Goal: Task Accomplishment & Management: Manage account settings

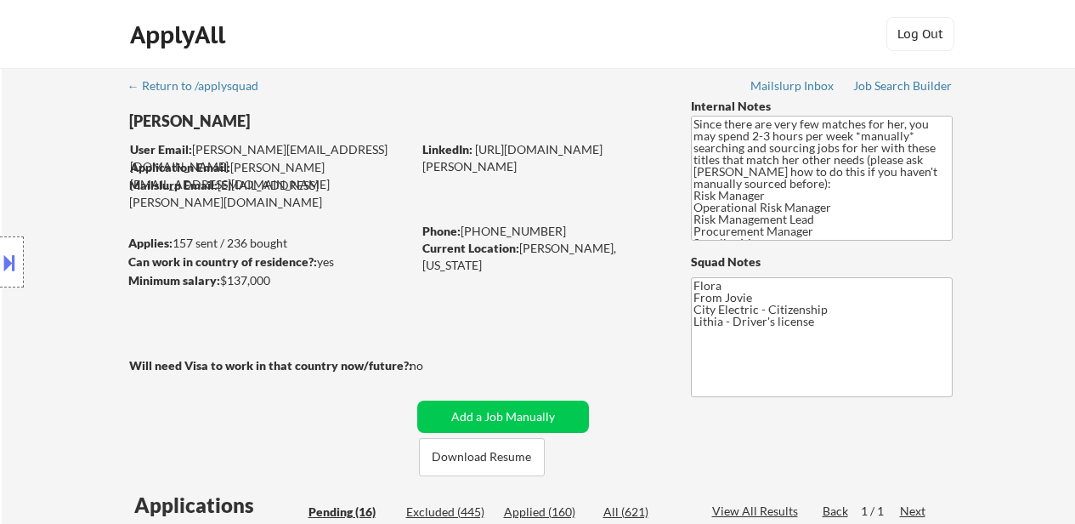
select select ""pending""
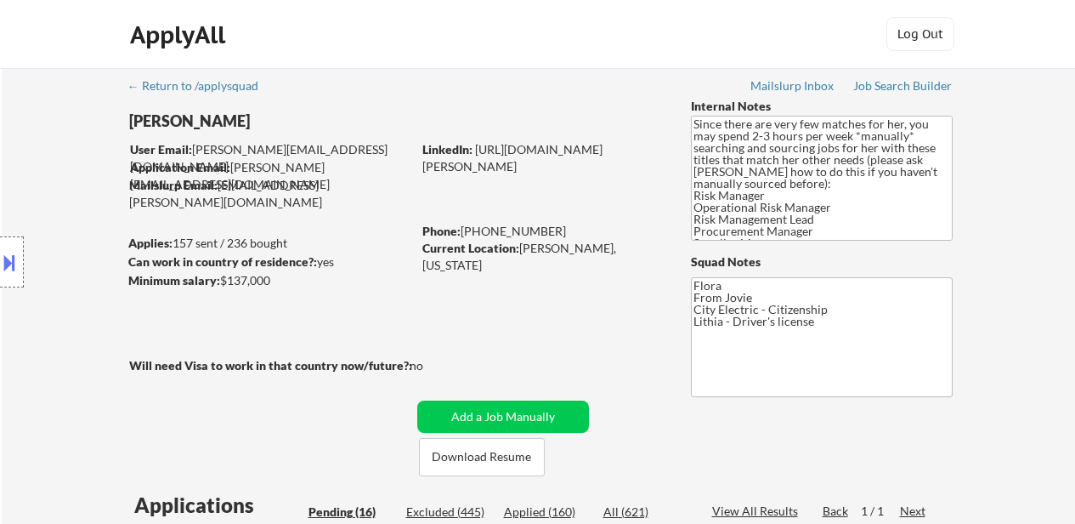
select select ""pending""
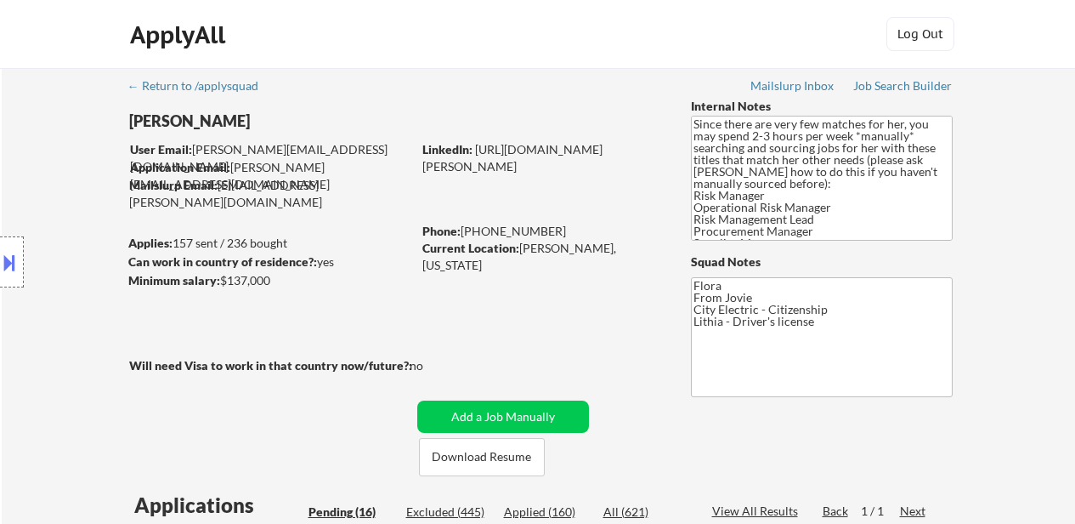
select select ""pending""
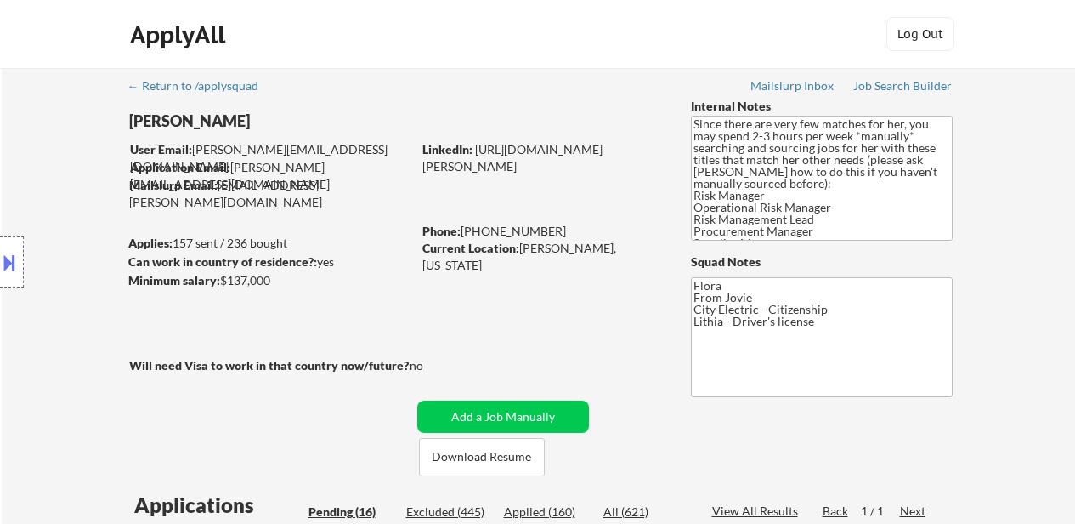
select select ""pending""
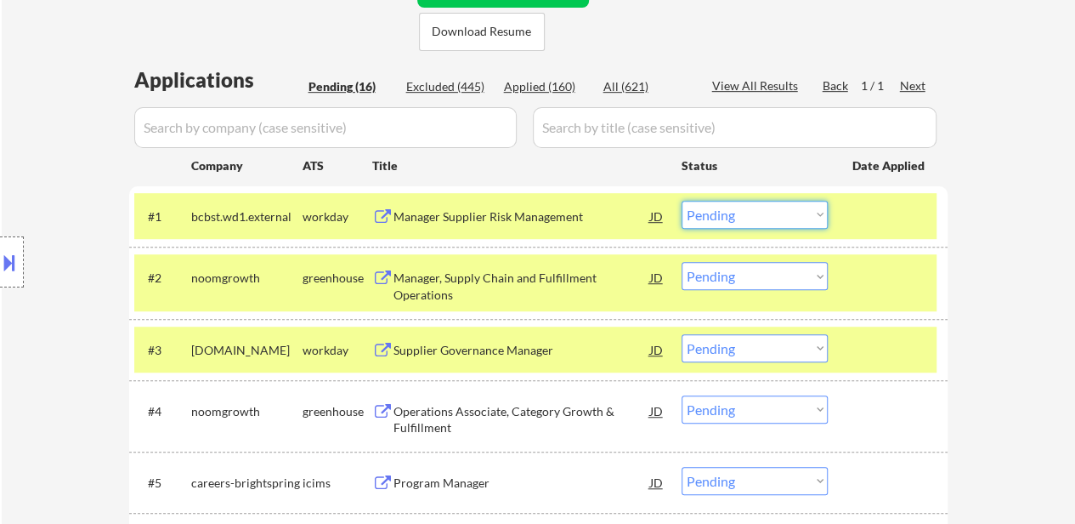
click at [773, 215] on select "Choose an option... Pending Applied Excluded (Questions) Excluded (Expired) Exc…" at bounding box center [755, 215] width 146 height 28
click at [1023, 232] on div "← Return to /applysquad Mailslurp Inbox Job Search Builder Sue Brooks User Emai…" at bounding box center [539, 486] width 1074 height 1686
click at [784, 271] on select "Choose an option... Pending Applied Excluded (Questions) Excluded (Expired) Exc…" at bounding box center [755, 276] width 146 height 28
click at [682, 262] on select "Choose an option... Pending Applied Excluded (Questions) Excluded (Expired) Exc…" at bounding box center [755, 276] width 146 height 28
select select ""pending""
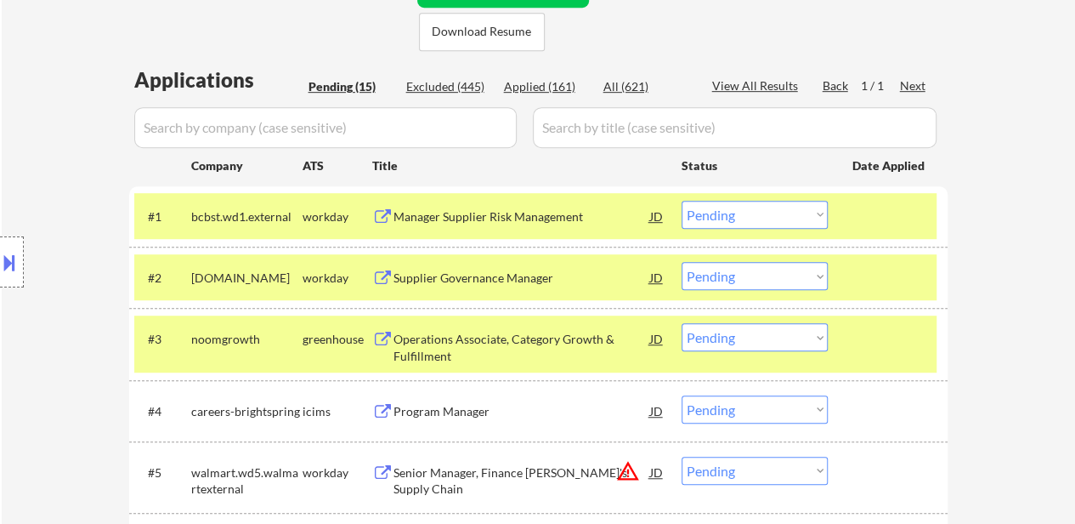
click at [797, 219] on select "Choose an option... Pending Applied Excluded (Questions) Excluded (Expired) Exc…" at bounding box center [755, 215] width 146 height 28
click at [682, 201] on select "Choose an option... Pending Applied Excluded (Questions) Excluded (Expired) Exc…" at bounding box center [755, 215] width 146 height 28
select select ""pending""
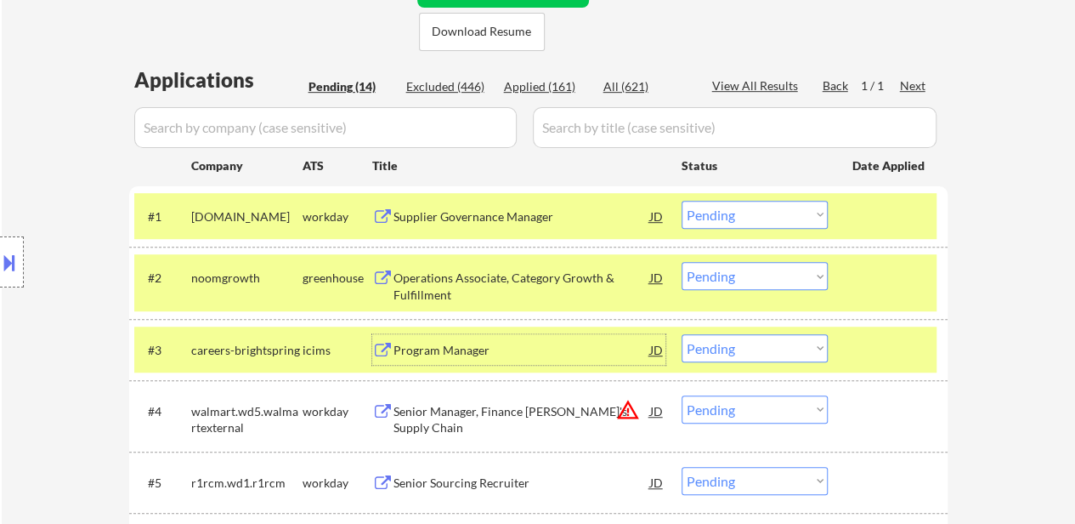
click at [486, 351] on div "Program Manager" at bounding box center [522, 350] width 257 height 17
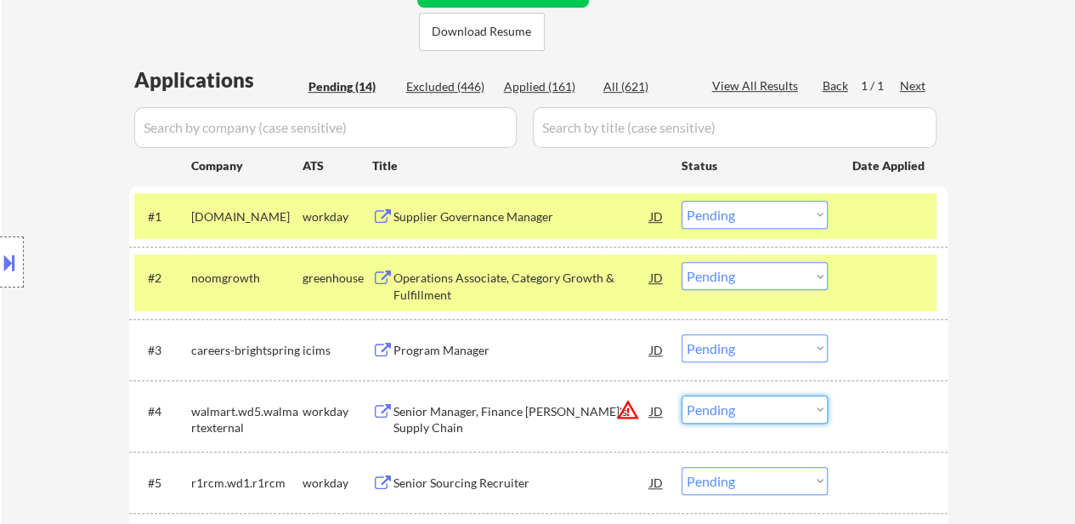
click at [729, 412] on select "Choose an option... Pending Applied Excluded (Questions) Excluded (Expired) Exc…" at bounding box center [755, 409] width 146 height 28
click at [682, 395] on select "Choose an option... Pending Applied Excluded (Questions) Excluded (Expired) Exc…" at bounding box center [755, 409] width 146 height 28
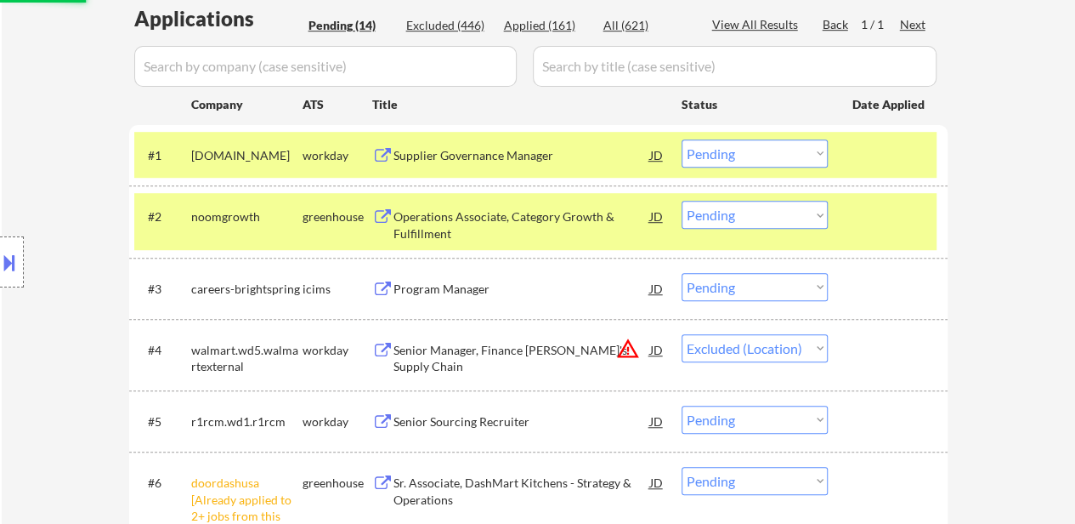
scroll to position [510, 0]
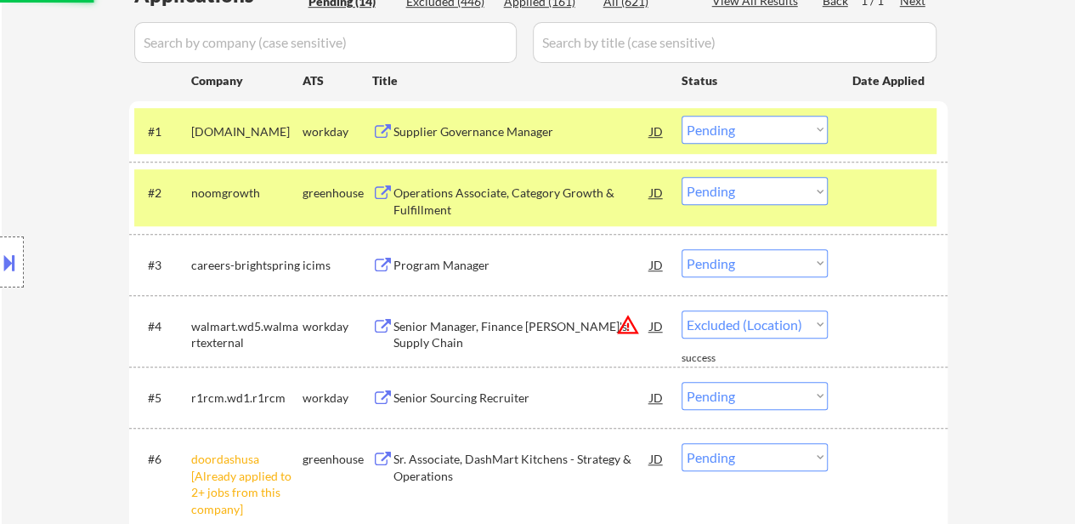
click at [481, 398] on div "Senior Sourcing Recruiter" at bounding box center [522, 397] width 257 height 17
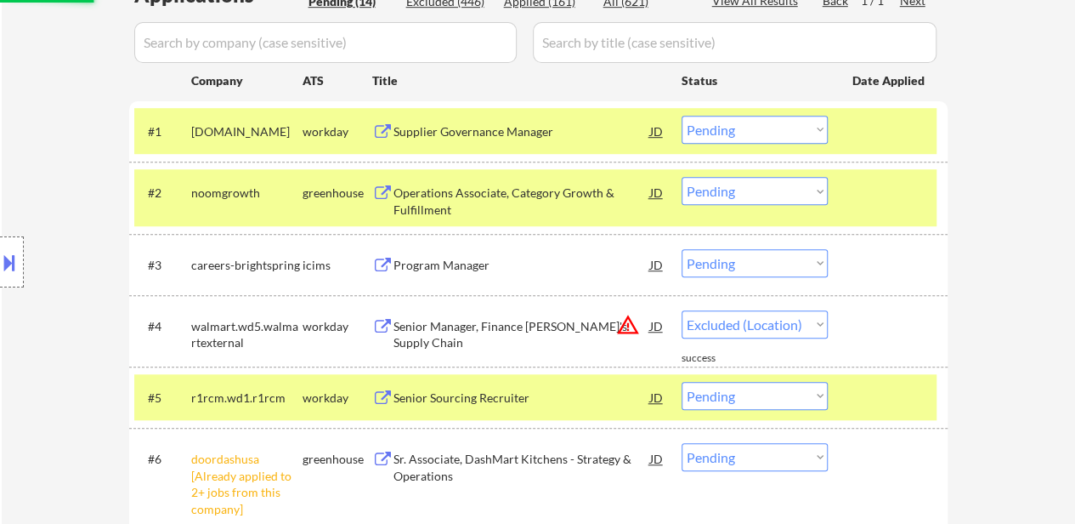
select select ""pending""
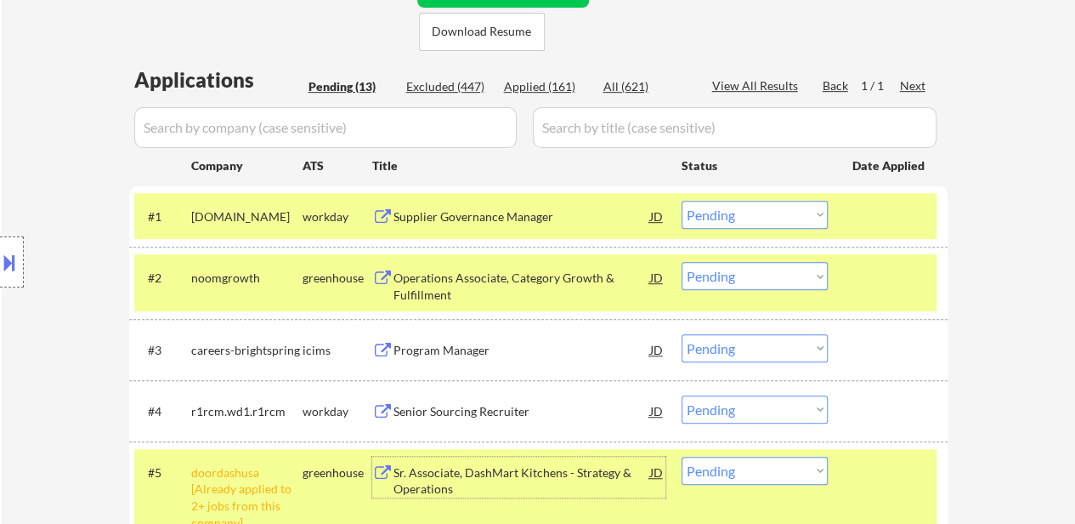
scroll to position [595, 0]
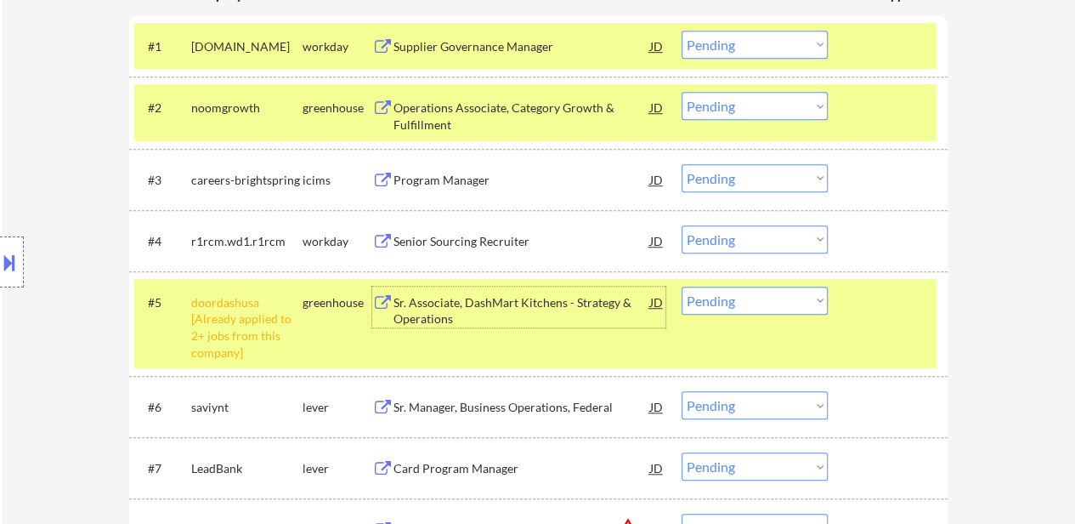
click at [776, 302] on select "Choose an option... Pending Applied Excluded (Questions) Excluded (Expired) Exc…" at bounding box center [755, 300] width 146 height 28
click at [682, 286] on select "Choose an option... Pending Applied Excluded (Questions) Excluded (Expired) Exc…" at bounding box center [755, 300] width 146 height 28
select select ""pending""
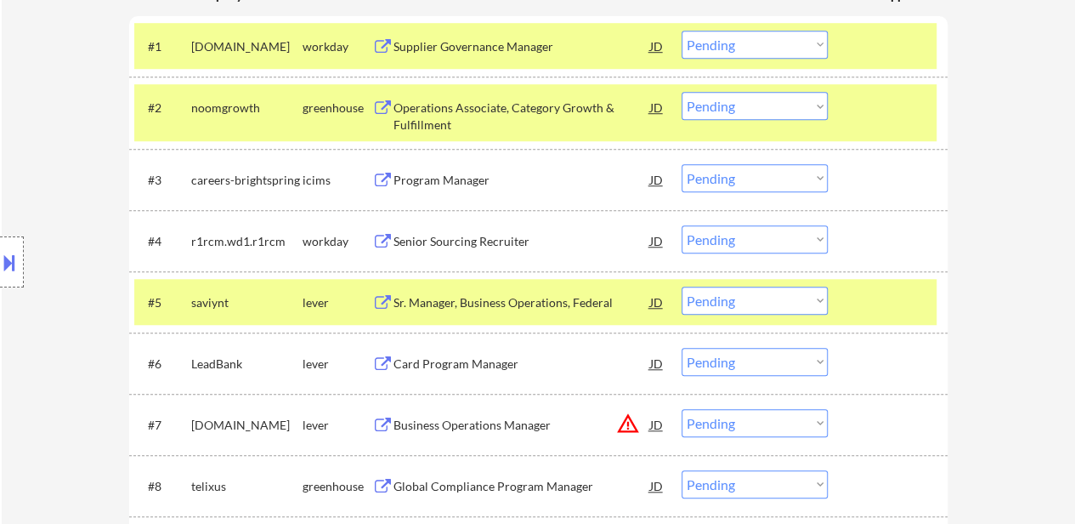
click at [732, 47] on select "Choose an option... Pending Applied Excluded (Questions) Excluded (Expired) Exc…" at bounding box center [755, 45] width 146 height 28
click at [682, 31] on select "Choose an option... Pending Applied Excluded (Questions) Excluded (Expired) Exc…" at bounding box center [755, 45] width 146 height 28
select select ""pending""
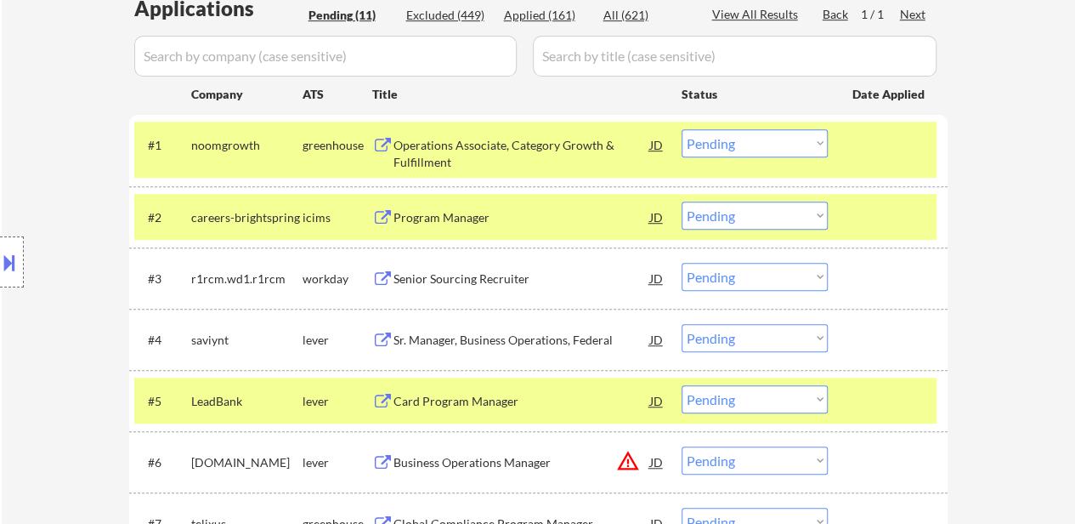
scroll to position [425, 0]
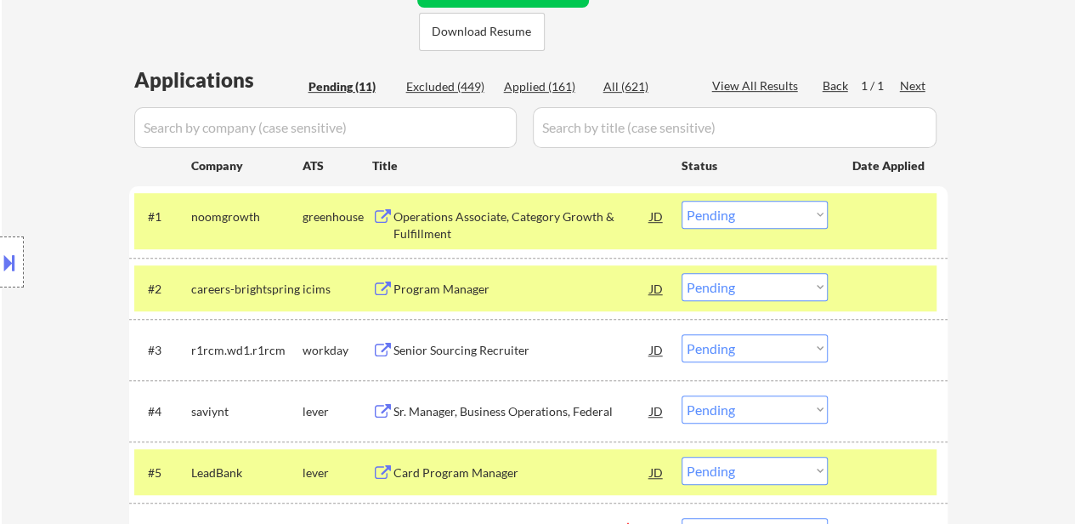
click at [762, 283] on select "Choose an option... Pending Applied Excluded (Questions) Excluded (Expired) Exc…" at bounding box center [755, 287] width 146 height 28
click at [682, 273] on select "Choose an option... Pending Applied Excluded (Questions) Excluded (Expired) Exc…" at bounding box center [755, 287] width 146 height 28
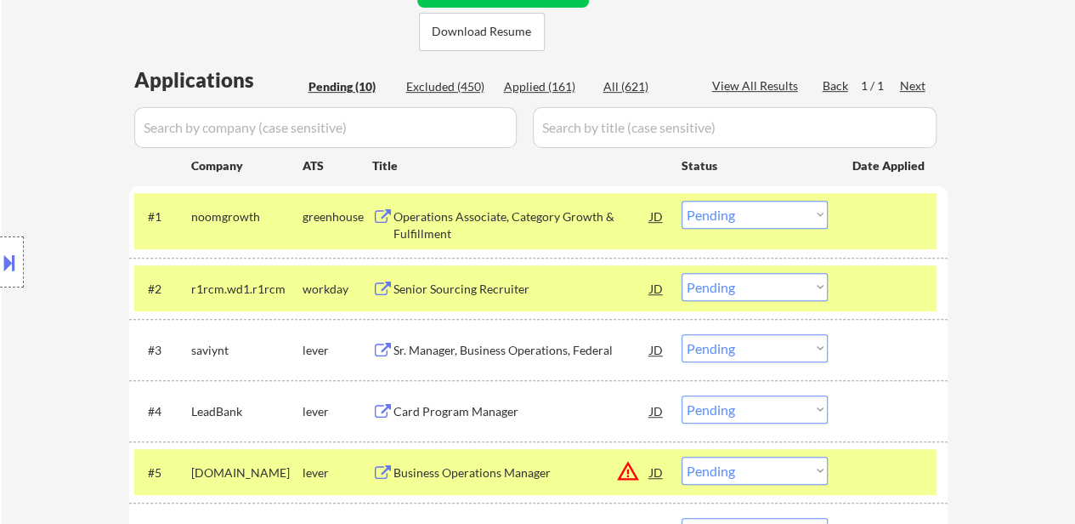
click at [785, 281] on select "Choose an option... Pending Applied Excluded (Questions) Excluded (Expired) Exc…" at bounding box center [755, 287] width 146 height 28
click at [682, 273] on select "Choose an option... Pending Applied Excluded (Questions) Excluded (Expired) Exc…" at bounding box center [755, 287] width 146 height 28
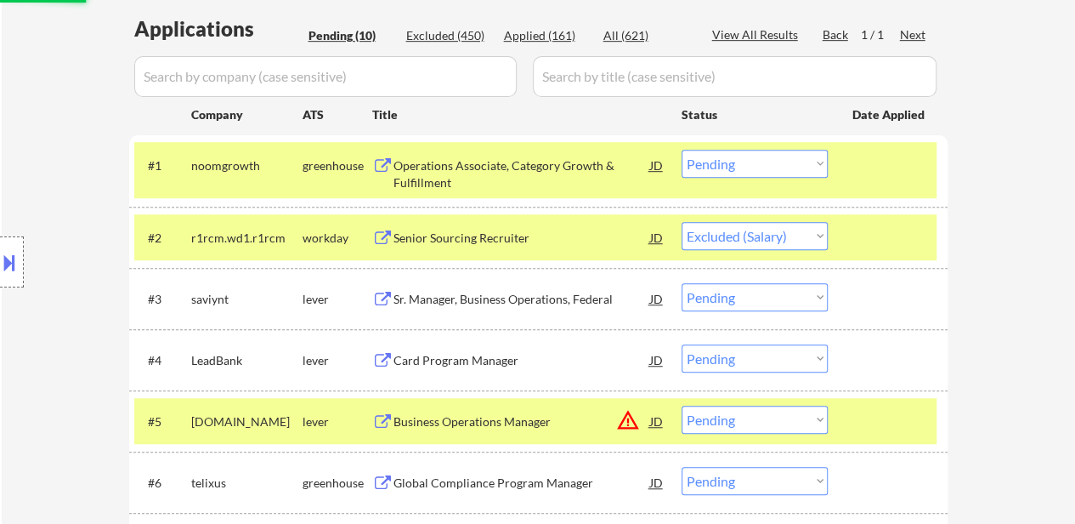
scroll to position [510, 0]
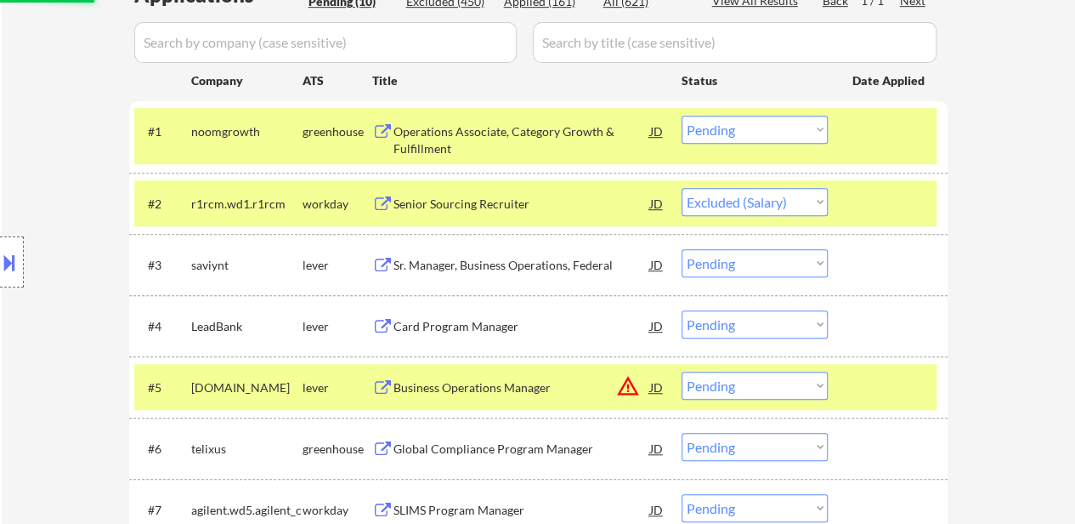
click at [489, 271] on div "Sr. Manager, Business Operations, Federal" at bounding box center [522, 265] width 257 height 17
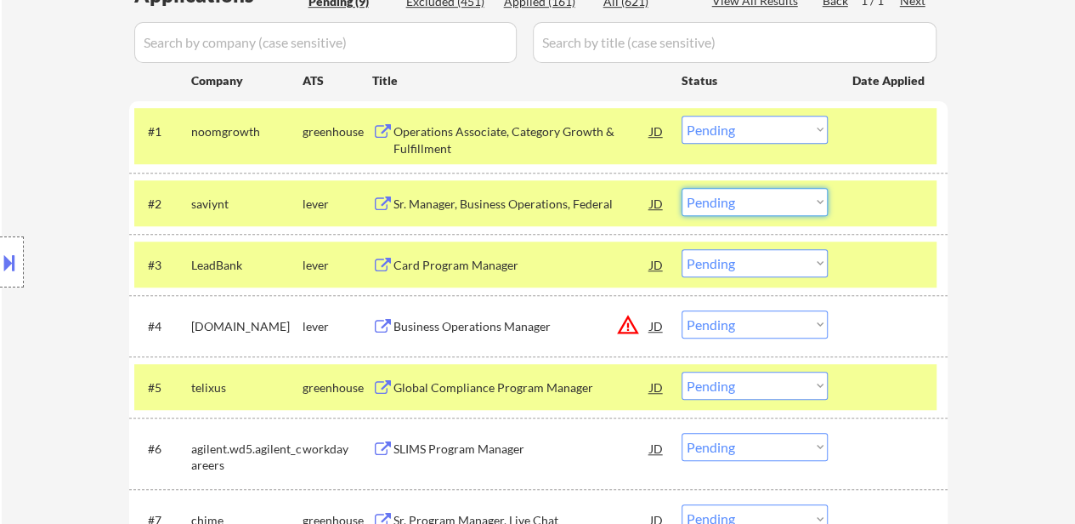
click at [773, 194] on select "Choose an option... Pending Applied Excluded (Questions) Excluded (Expired) Exc…" at bounding box center [755, 202] width 146 height 28
click at [682, 188] on select "Choose an option... Pending Applied Excluded (Questions) Excluded (Expired) Exc…" at bounding box center [755, 202] width 146 height 28
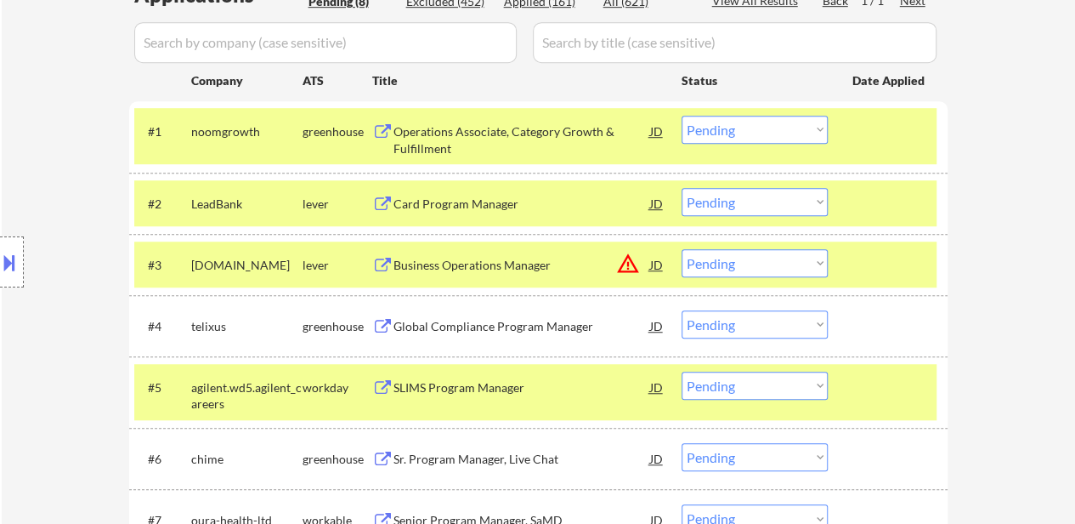
click at [881, 245] on div "#3 medi.ci lever Business Operations Manager JD warning_amber Choose an option.…" at bounding box center [535, 264] width 802 height 46
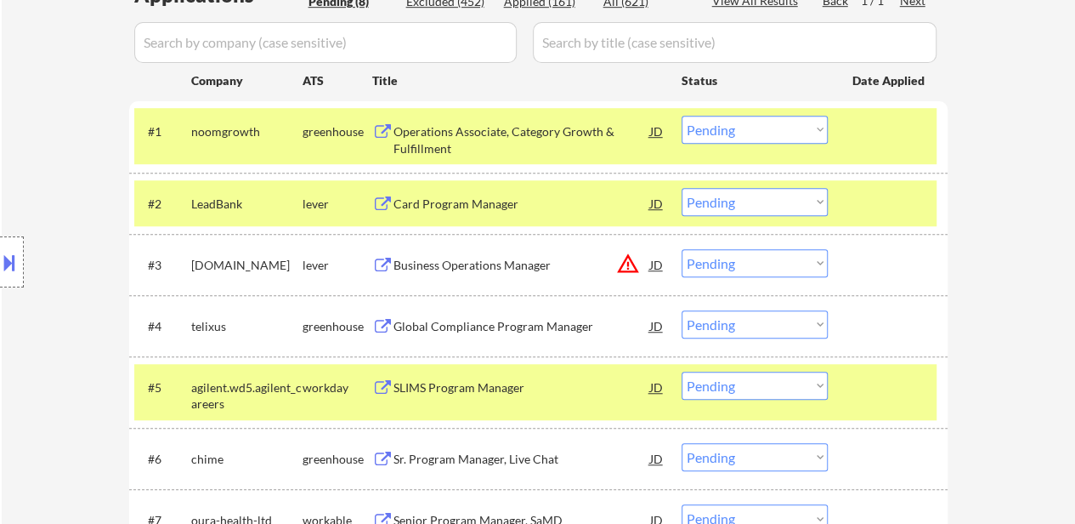
click at [884, 199] on div at bounding box center [890, 203] width 75 height 31
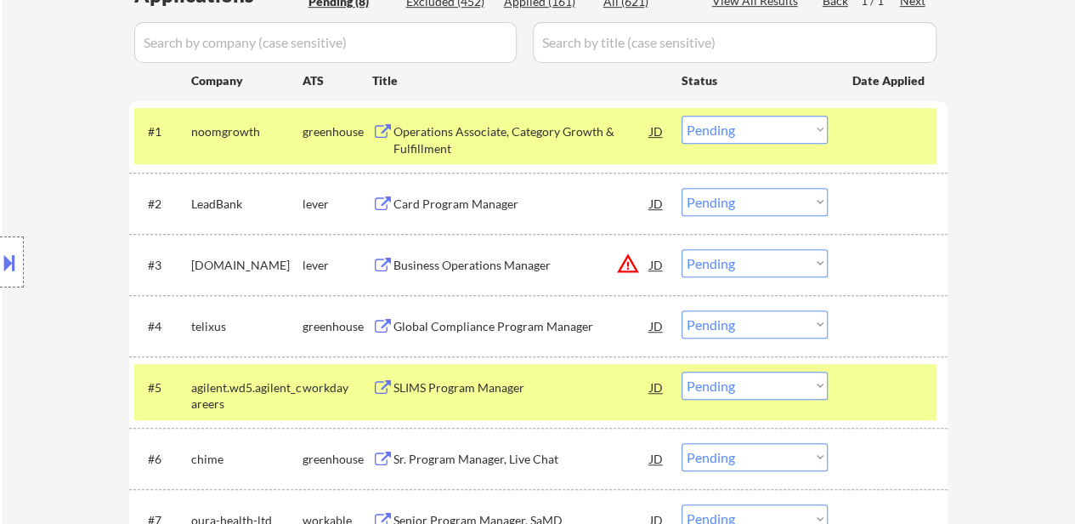
click at [891, 388] on div at bounding box center [890, 386] width 75 height 31
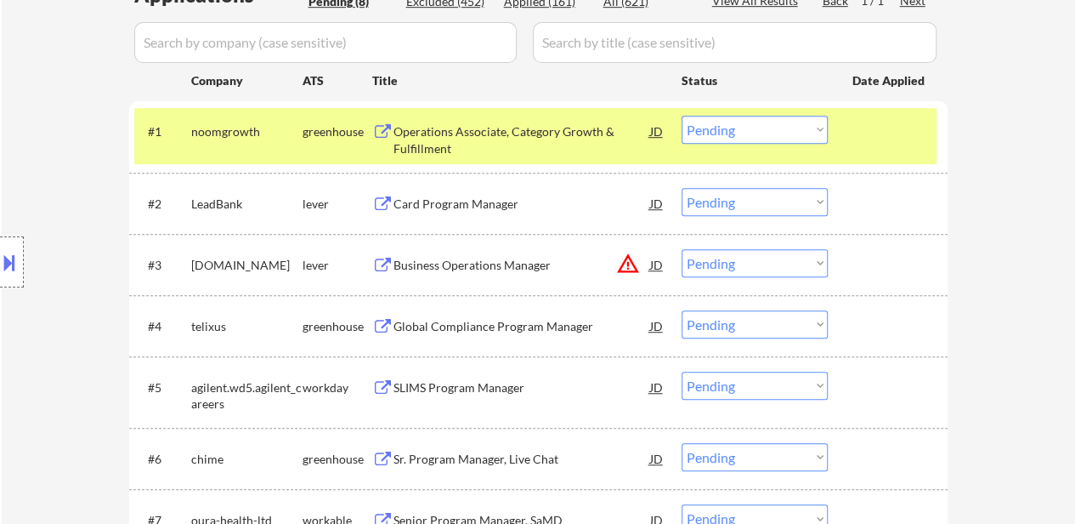
click at [491, 204] on div "Card Program Manager" at bounding box center [522, 204] width 257 height 17
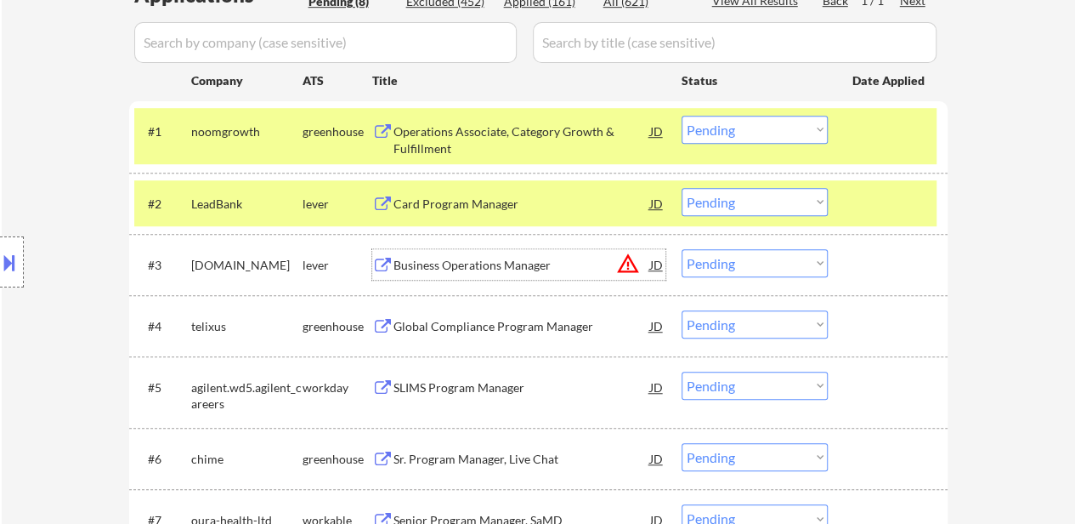
click at [455, 258] on div "Business Operations Manager" at bounding box center [522, 265] width 257 height 17
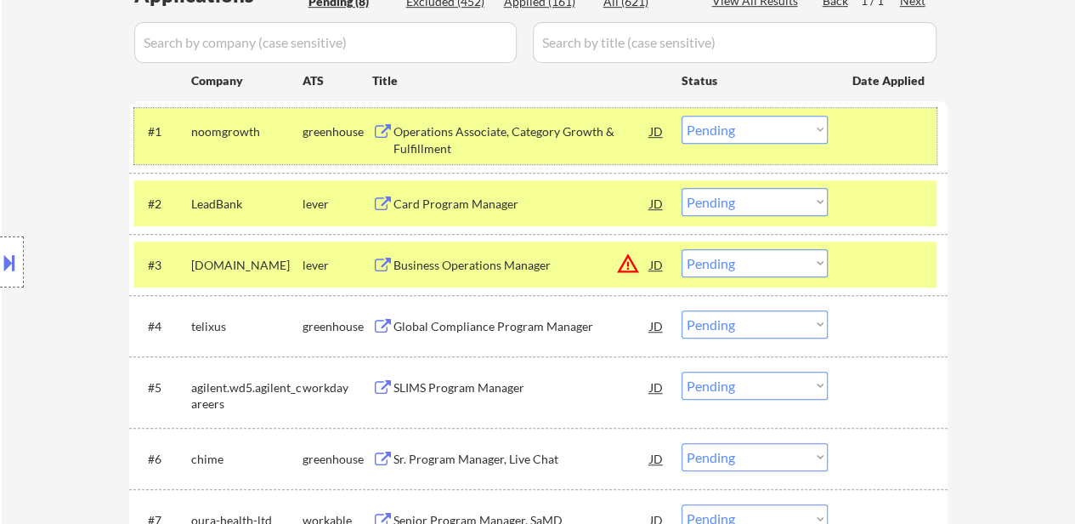
click at [855, 120] on div at bounding box center [890, 131] width 75 height 31
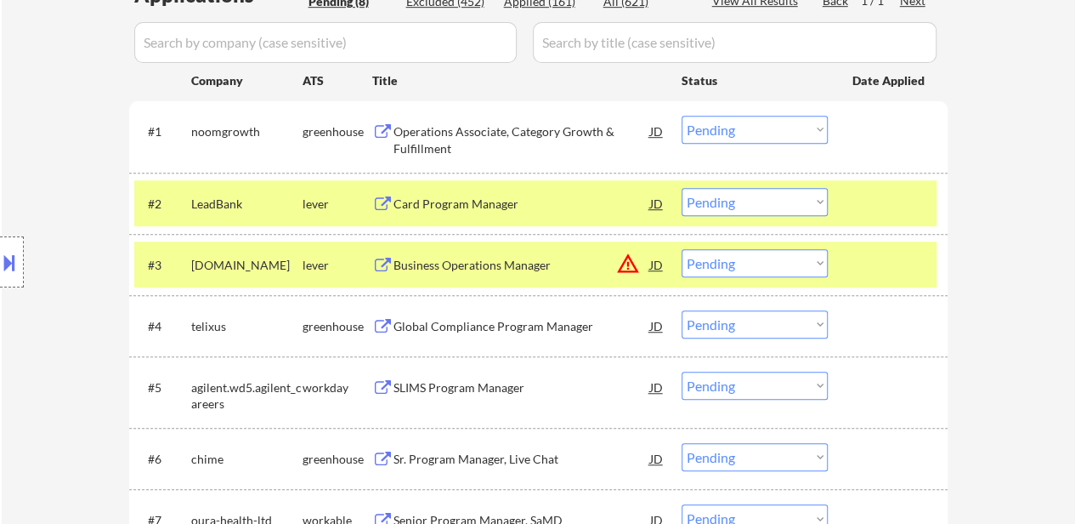
click at [483, 320] on div "Global Compliance Program Manager" at bounding box center [522, 326] width 257 height 17
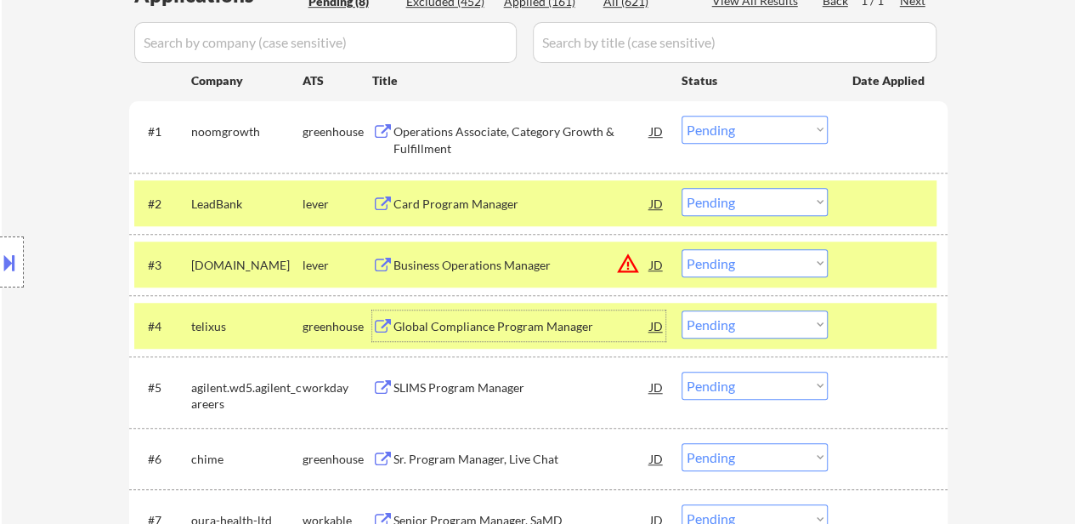
click at [794, 193] on select "Choose an option... Pending Applied Excluded (Questions) Excluded (Expired) Exc…" at bounding box center [755, 202] width 146 height 28
click at [682, 188] on select "Choose an option... Pending Applied Excluded (Questions) Excluded (Expired) Exc…" at bounding box center [755, 202] width 146 height 28
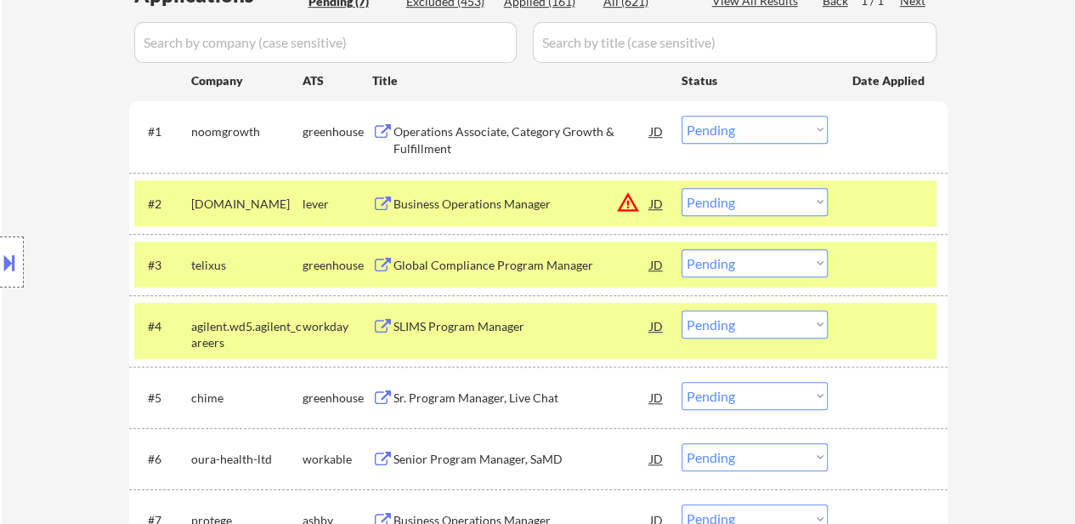
click at [876, 337] on div at bounding box center [890, 325] width 75 height 31
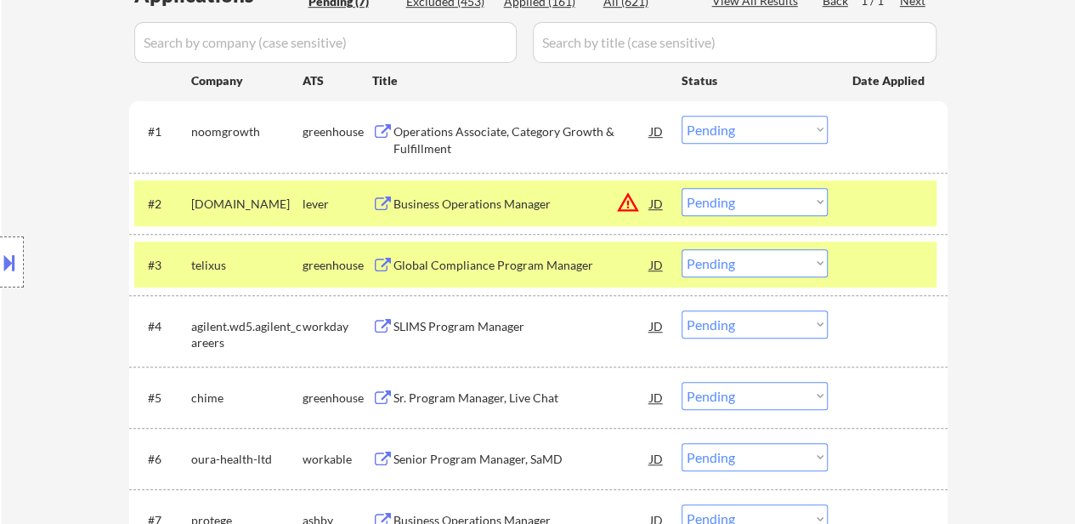
click at [471, 331] on div "SLIMS Program Manager" at bounding box center [522, 326] width 257 height 17
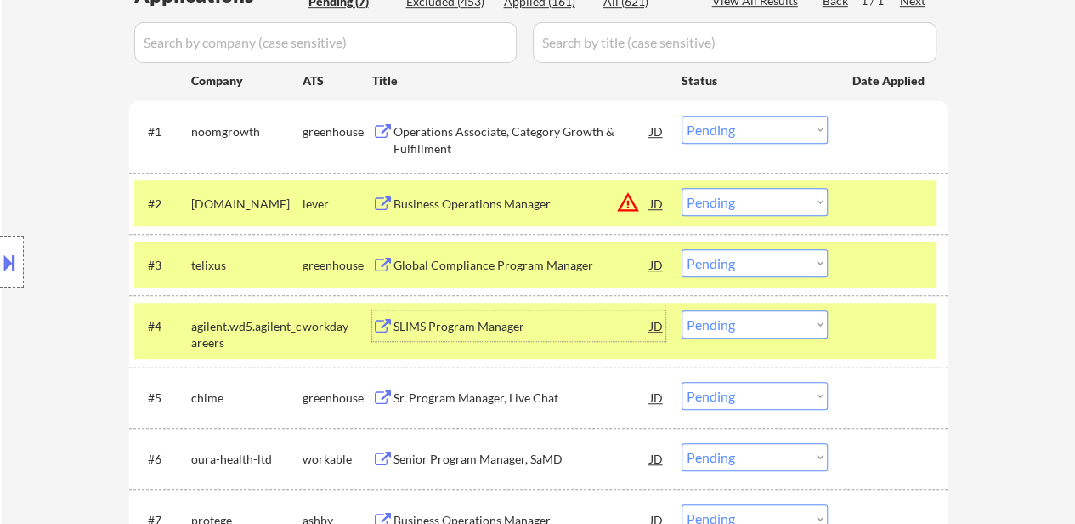
click at [745, 210] on select "Choose an option... Pending Applied Excluded (Questions) Excluded (Expired) Exc…" at bounding box center [755, 202] width 146 height 28
click at [682, 188] on select "Choose an option... Pending Applied Excluded (Questions) Excluded (Expired) Exc…" at bounding box center [755, 202] width 146 height 28
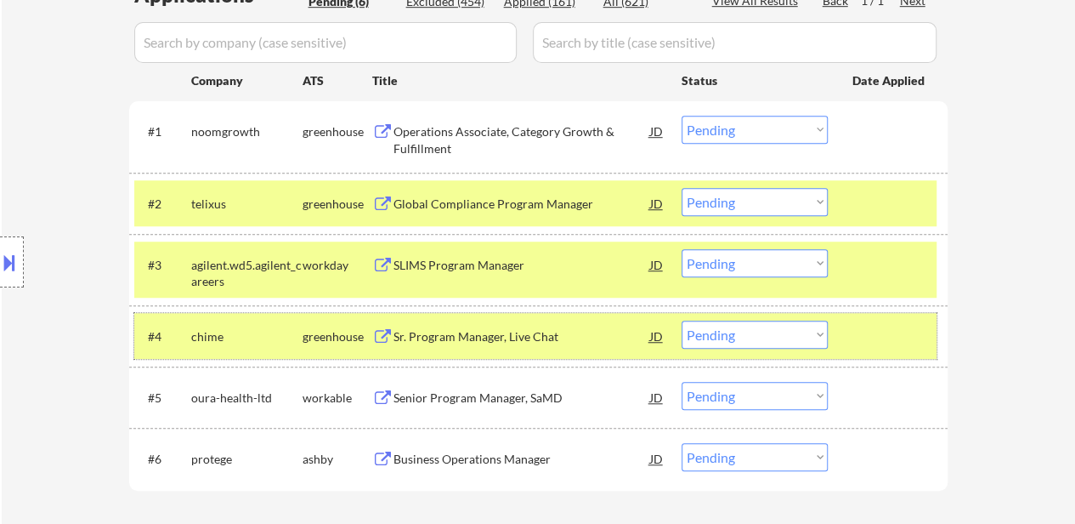
click at [870, 341] on div at bounding box center [890, 335] width 75 height 31
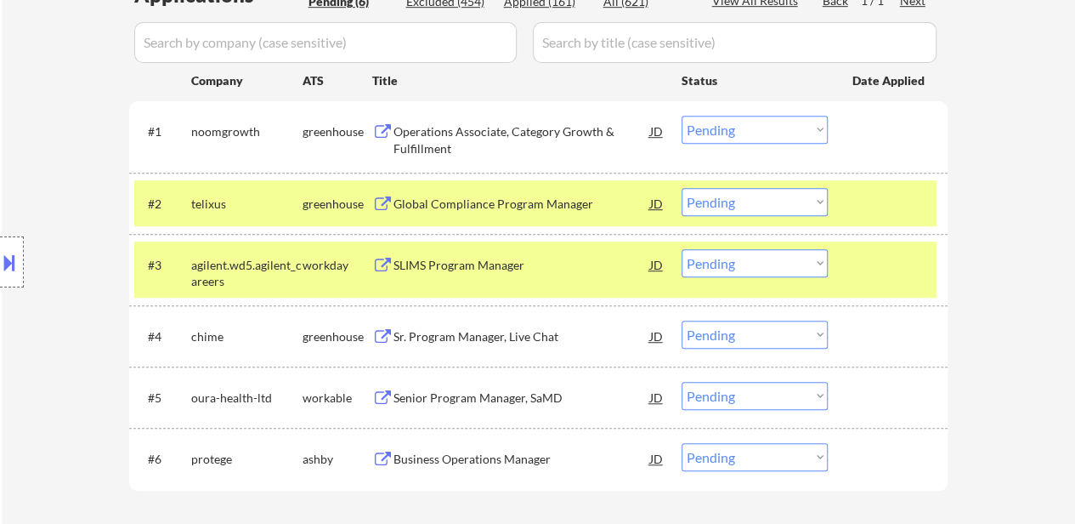
click at [523, 336] on div "Sr. Program Manager, Live Chat" at bounding box center [522, 336] width 257 height 17
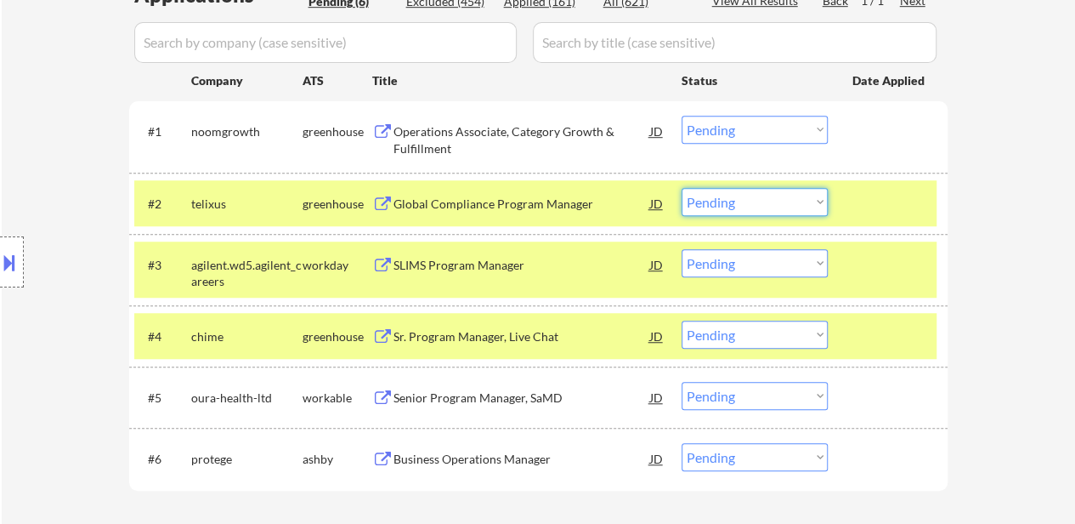
drag, startPoint x: 763, startPoint y: 200, endPoint x: 763, endPoint y: 213, distance: 13.6
click at [763, 200] on select "Choose an option... Pending Applied Excluded (Questions) Excluded (Expired) Exc…" at bounding box center [755, 202] width 146 height 28
click at [682, 188] on select "Choose an option... Pending Applied Excluded (Questions) Excluded (Expired) Exc…" at bounding box center [755, 202] width 146 height 28
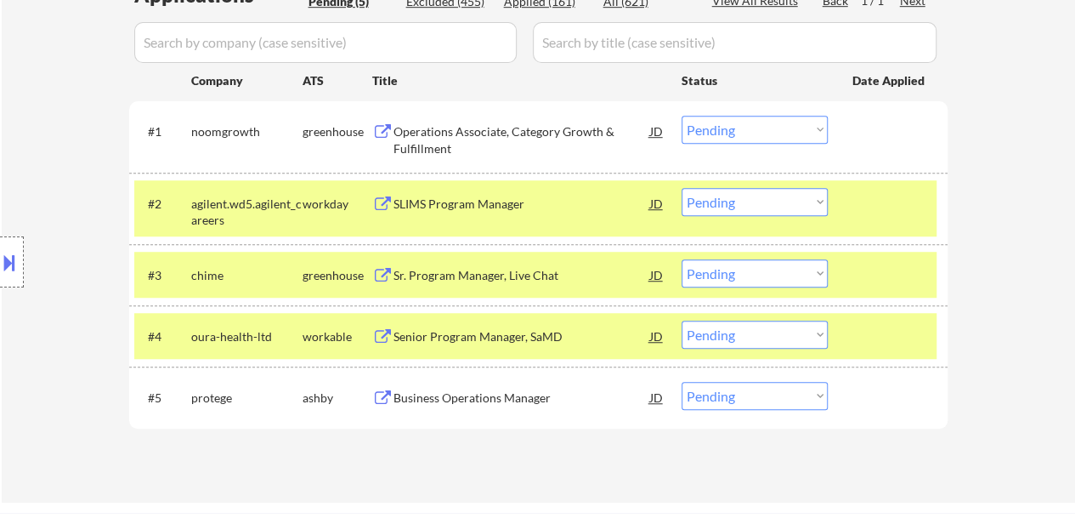
click at [733, 193] on select "Choose an option... Pending Applied Excluded (Questions) Excluded (Expired) Exc…" at bounding box center [755, 202] width 146 height 28
click at [682, 188] on select "Choose an option... Pending Applied Excluded (Questions) Excluded (Expired) Exc…" at bounding box center [755, 202] width 146 height 28
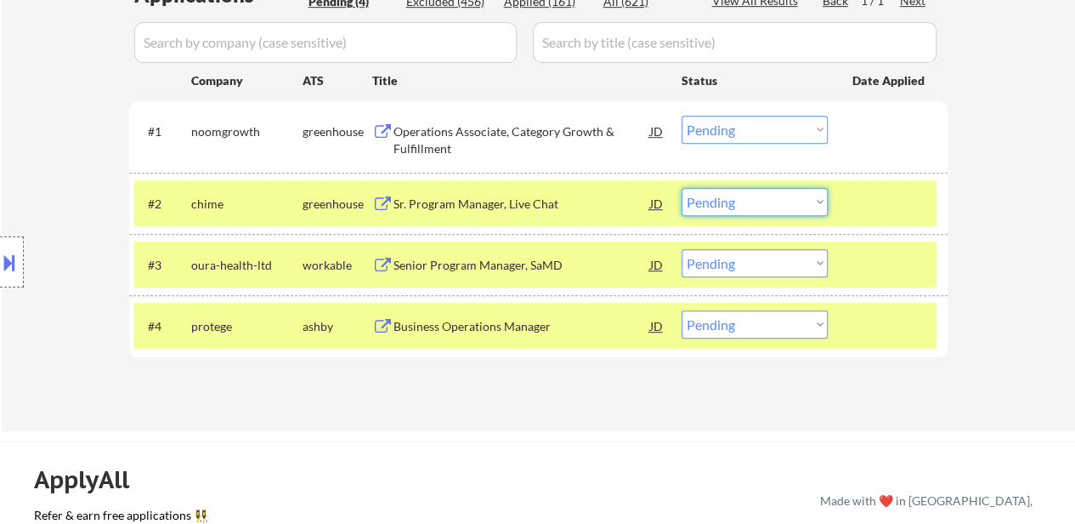
drag, startPoint x: 734, startPoint y: 196, endPoint x: 734, endPoint y: 208, distance: 11.9
click at [734, 196] on select "Choose an option... Pending Applied Excluded (Questions) Excluded (Expired) Exc…" at bounding box center [755, 202] width 146 height 28
click at [682, 188] on select "Choose an option... Pending Applied Excluded (Questions) Excluded (Expired) Exc…" at bounding box center [755, 202] width 146 height 28
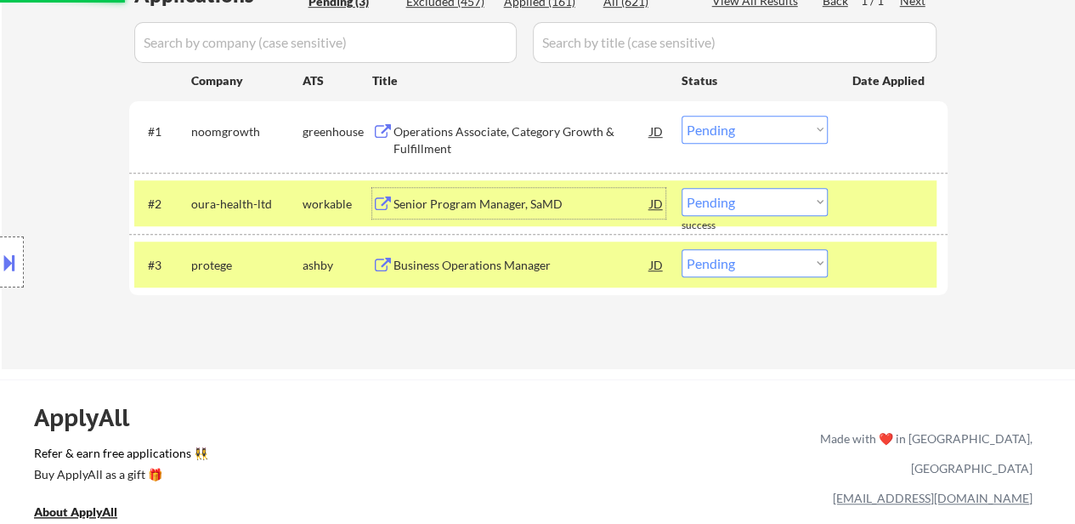
click at [460, 196] on div "Senior Program Manager, SaMD" at bounding box center [522, 204] width 257 height 17
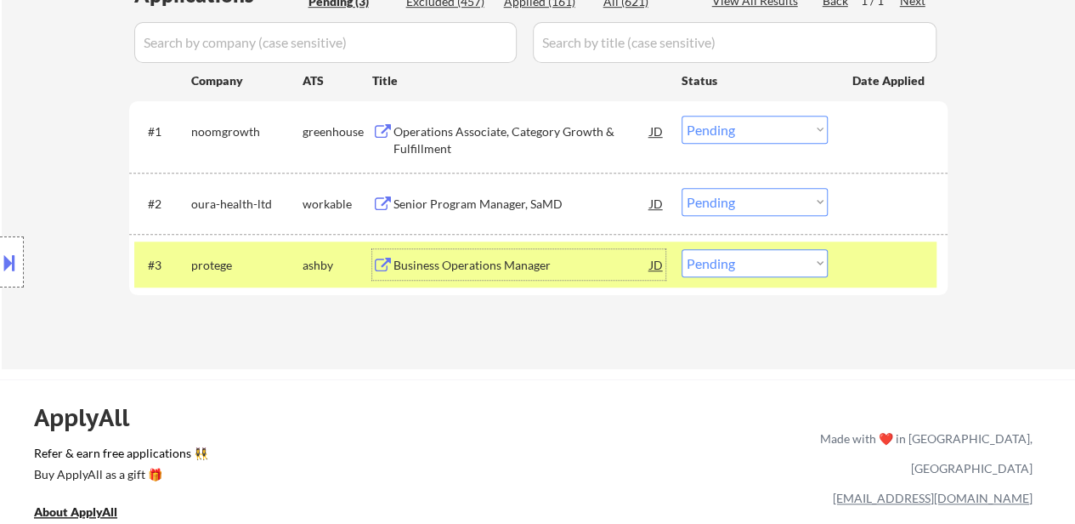
click at [505, 269] on div "Business Operations Manager" at bounding box center [522, 265] width 257 height 17
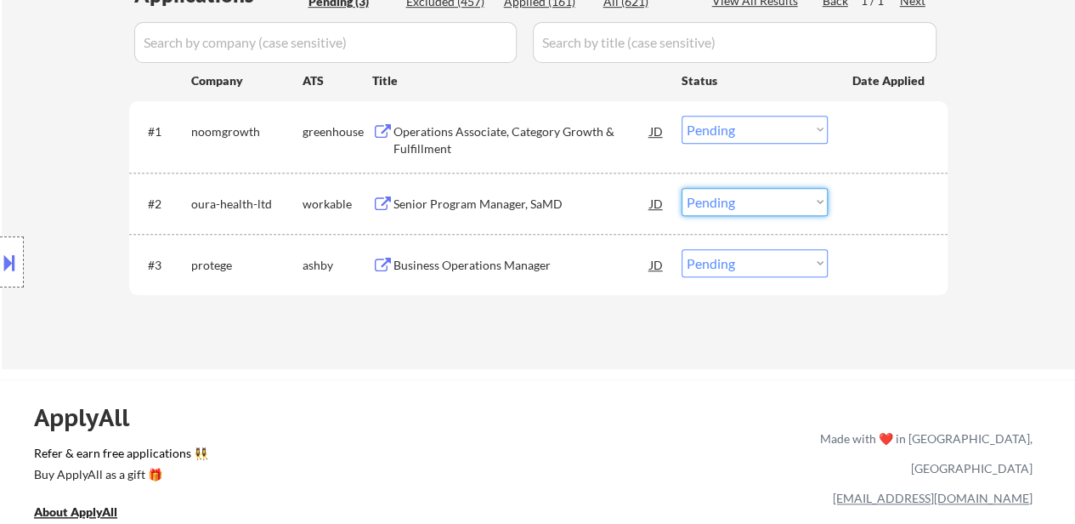
drag, startPoint x: 725, startPoint y: 202, endPoint x: 726, endPoint y: 214, distance: 11.9
click at [726, 202] on select "Choose an option... Pending Applied Excluded (Questions) Excluded (Expired) Exc…" at bounding box center [755, 202] width 146 height 28
click at [682, 188] on select "Choose an option... Pending Applied Excluded (Questions) Excluded (Expired) Exc…" at bounding box center [755, 202] width 146 height 28
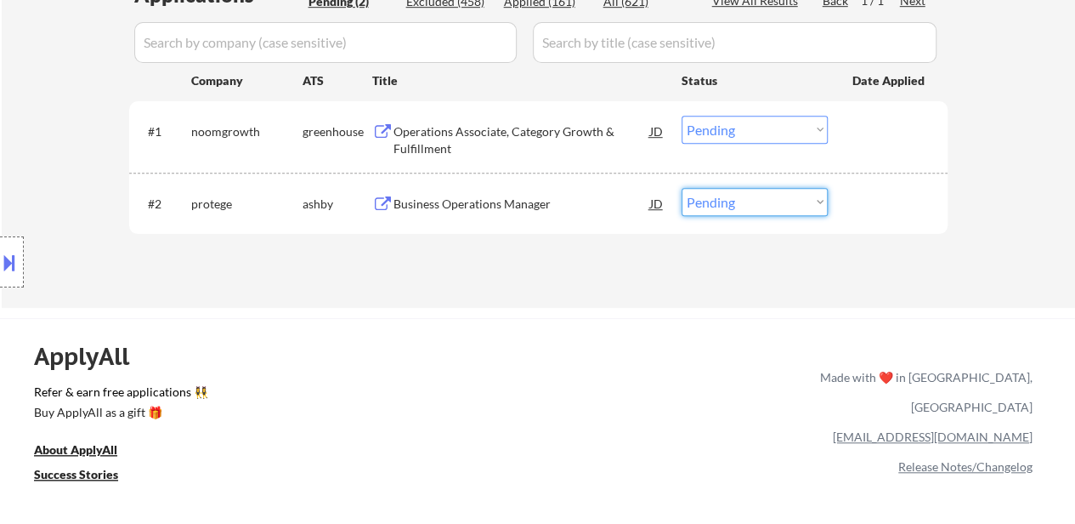
click at [744, 200] on select "Choose an option... Pending Applied Excluded (Questions) Excluded (Expired) Exc…" at bounding box center [755, 202] width 146 height 28
select select ""excluded""
click at [682, 188] on select "Choose an option... Pending Applied Excluded (Questions) Excluded (Expired) Exc…" at bounding box center [755, 202] width 146 height 28
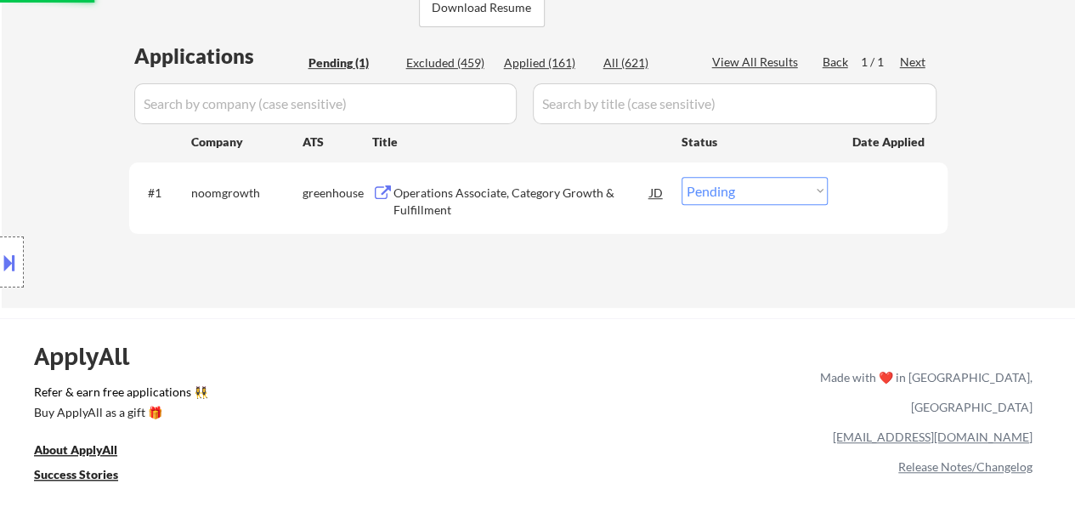
scroll to position [425, 0]
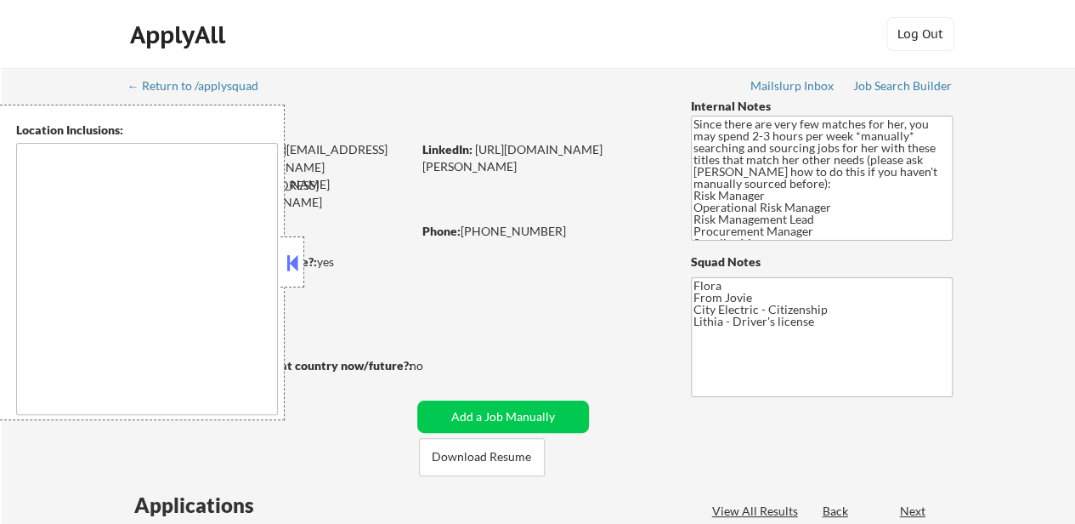
type textarea "[GEOGRAPHIC_DATA], [GEOGRAPHIC_DATA] Henrico, [GEOGRAPHIC_DATA] [GEOGRAPHIC_DAT…"
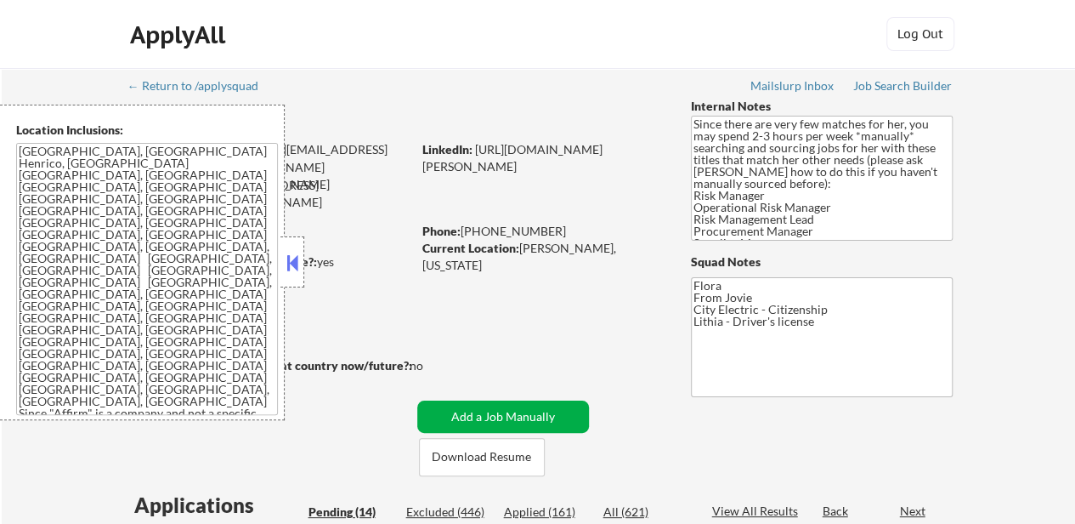
select select ""pending""
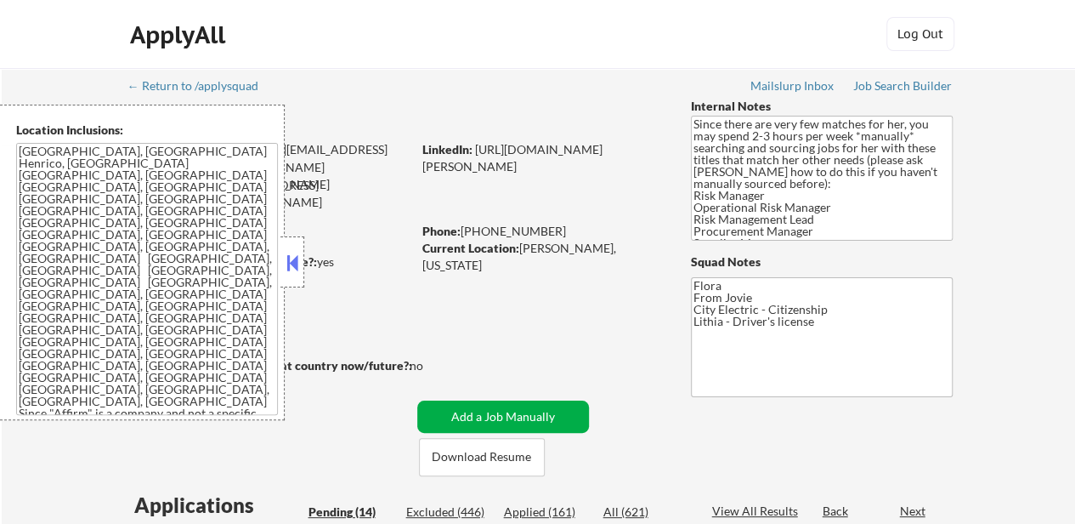
select select ""pending""
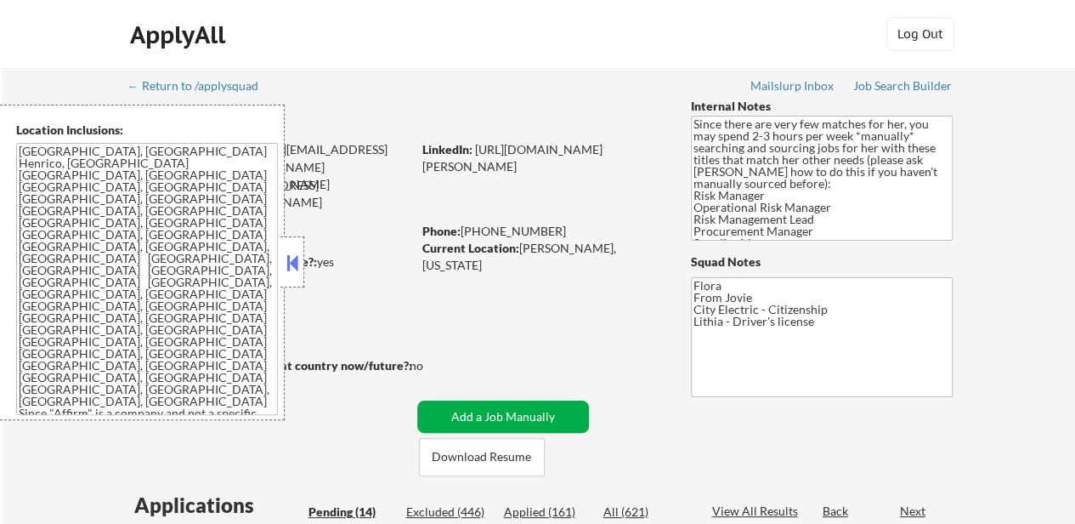
select select ""pending""
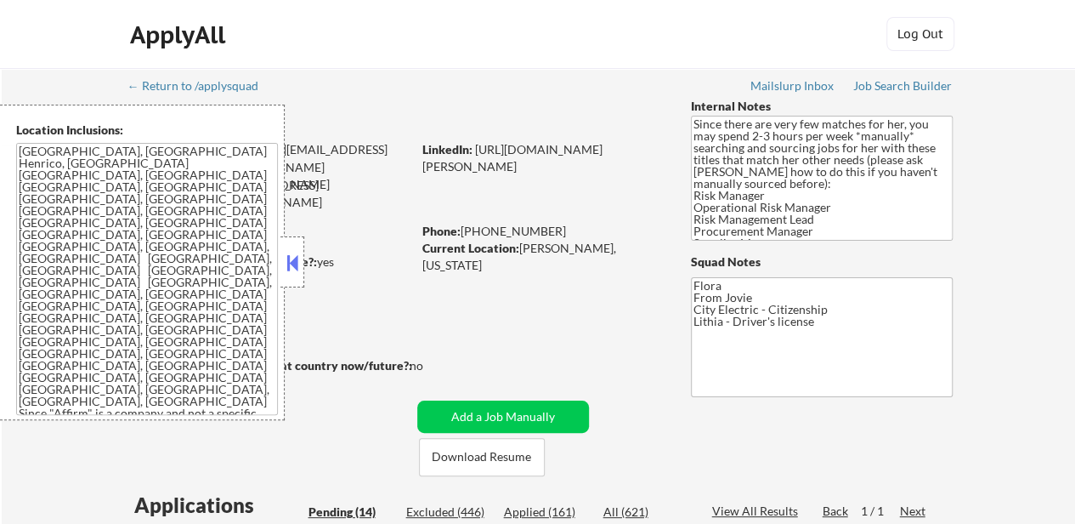
scroll to position [85, 0]
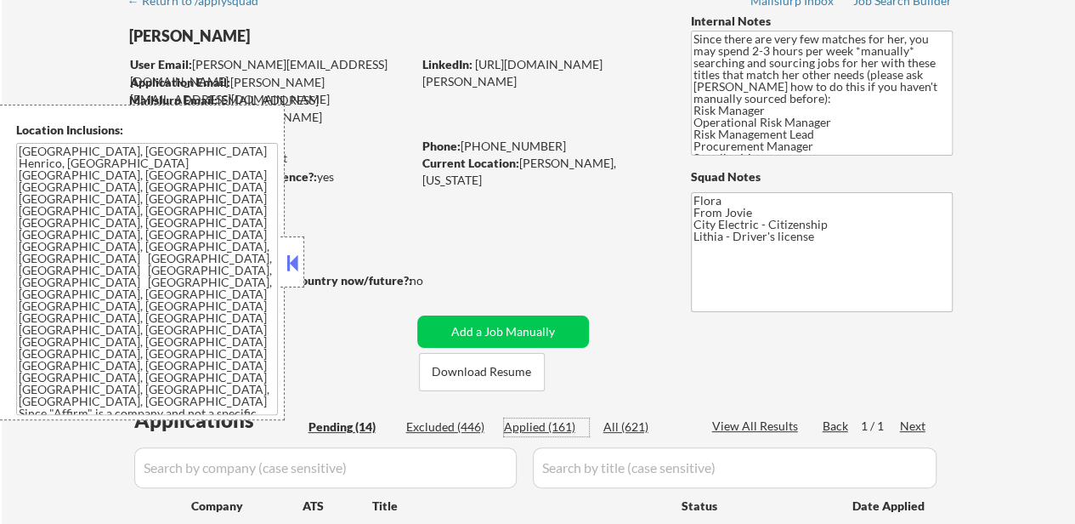
click at [547, 419] on div "Applied (161)" at bounding box center [546, 426] width 85 height 17
select select ""applied""
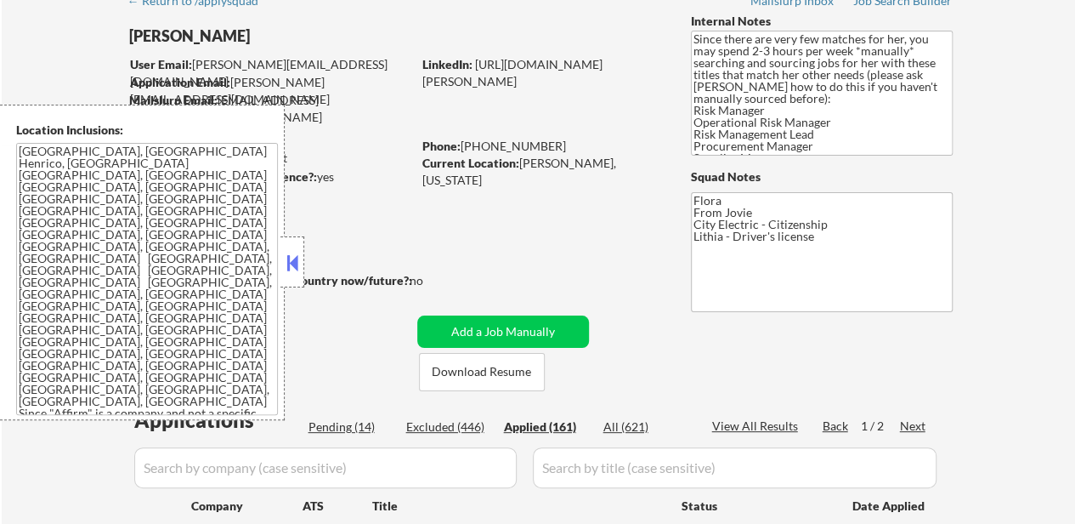
select select ""applied""
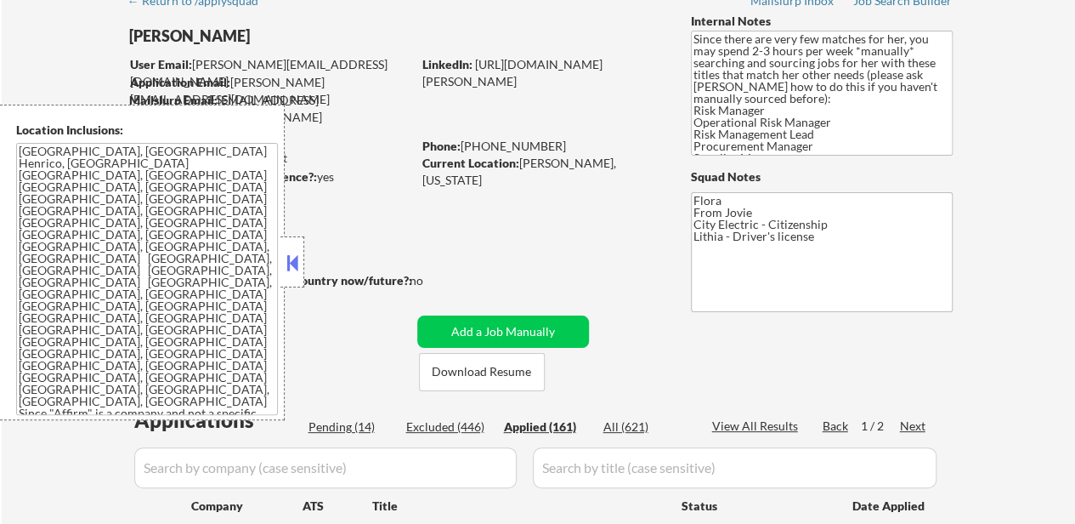
select select ""applied""
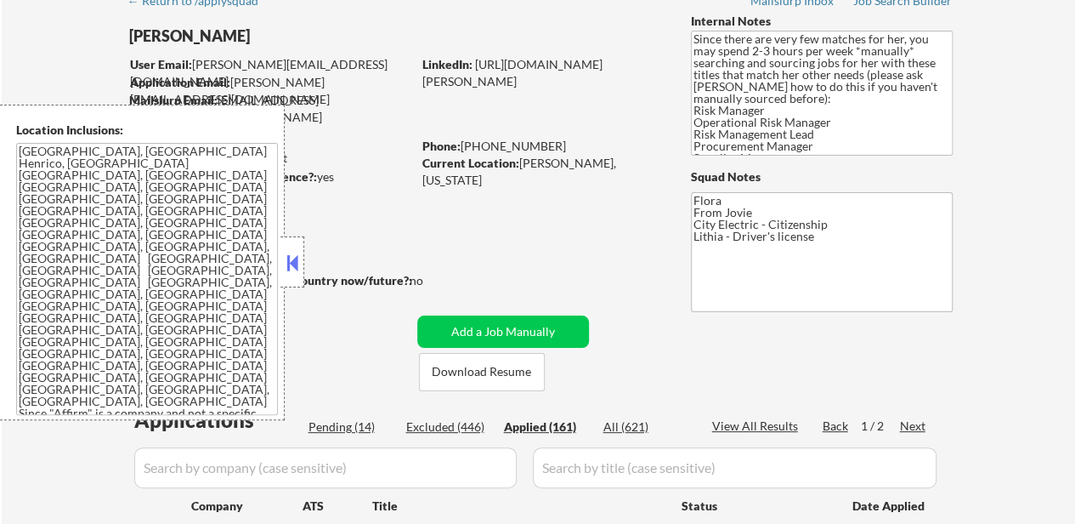
select select ""applied""
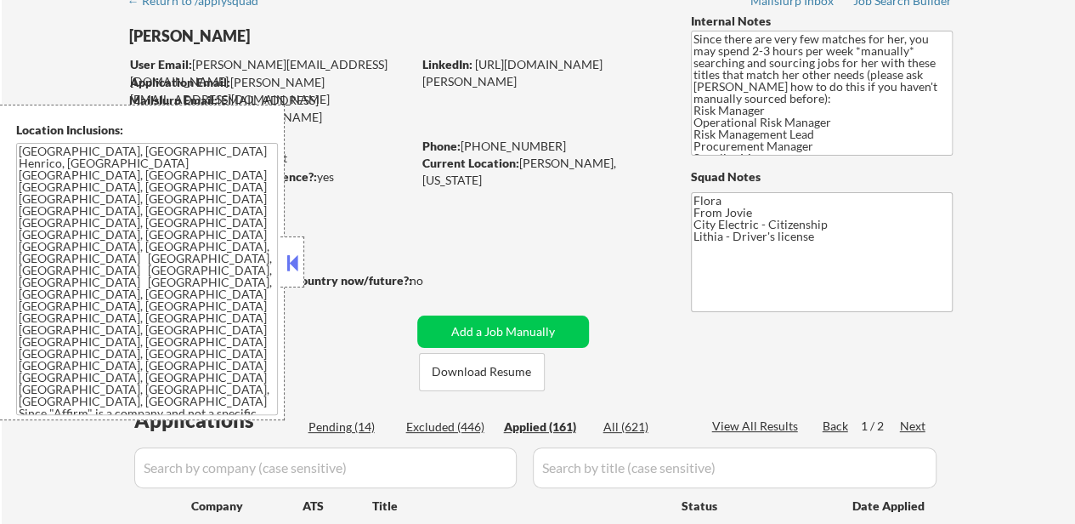
select select ""applied""
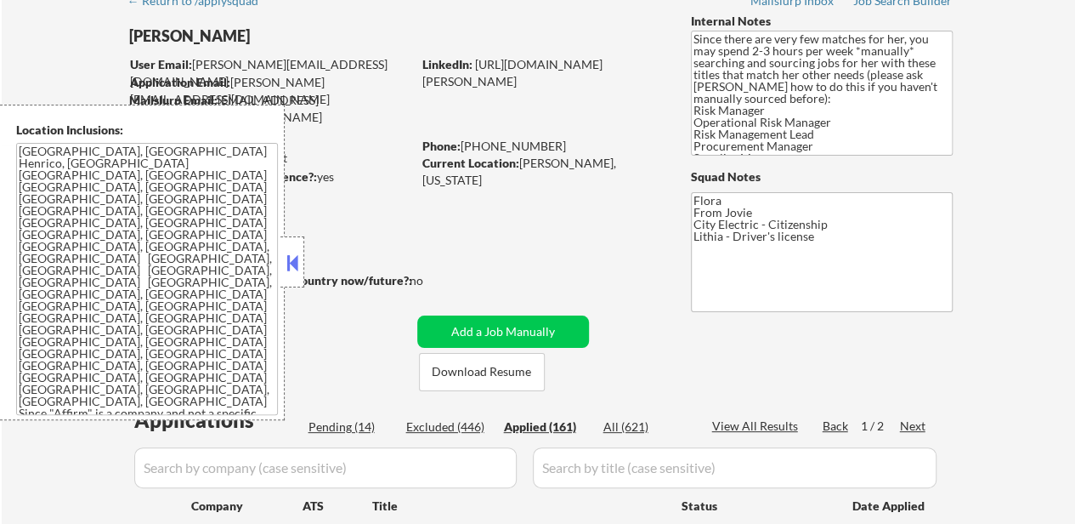
select select ""applied""
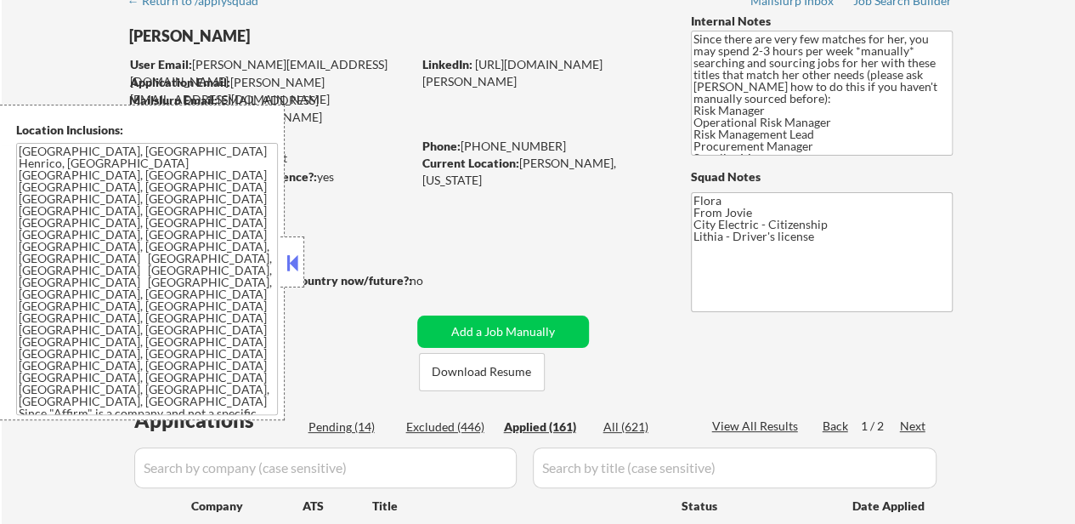
select select ""applied""
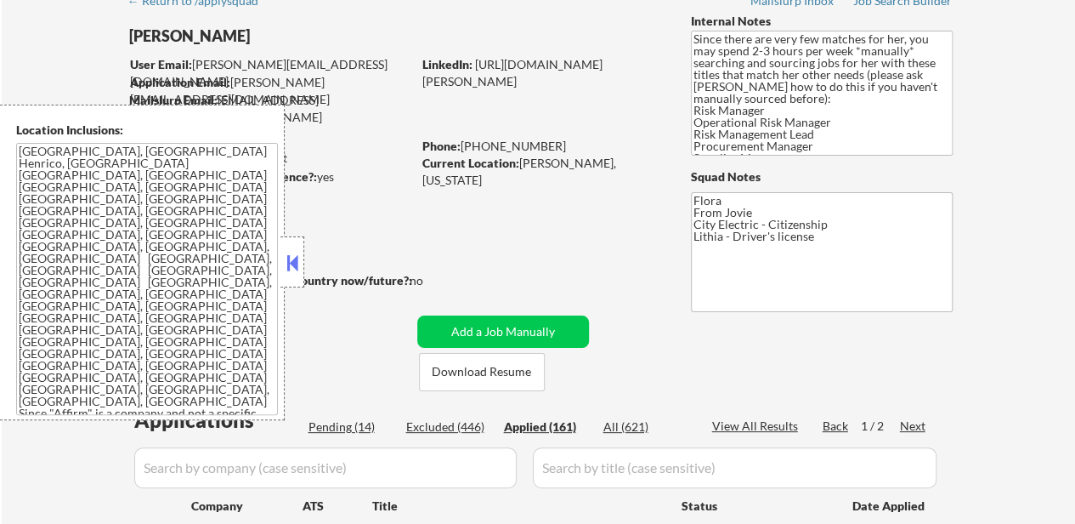
select select ""applied""
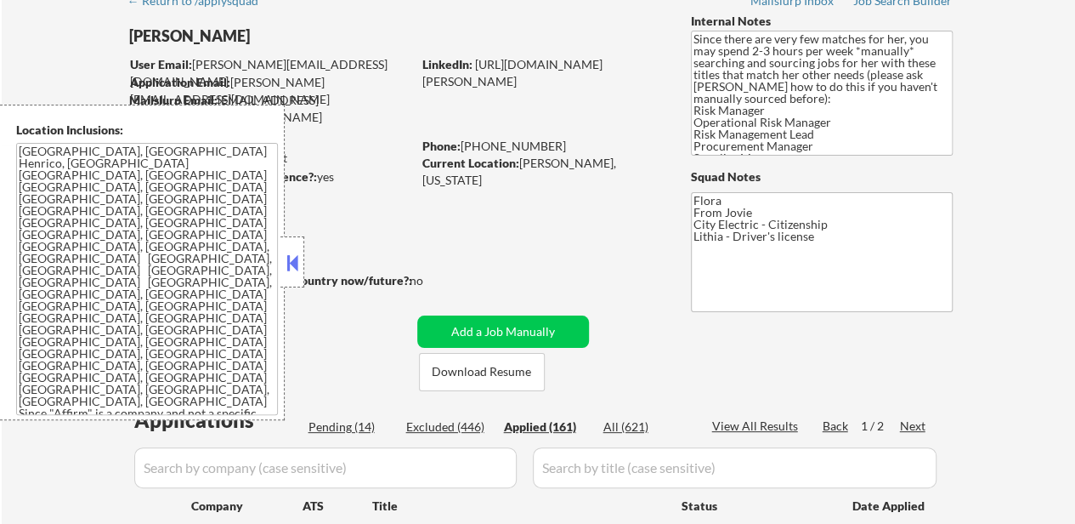
select select ""applied""
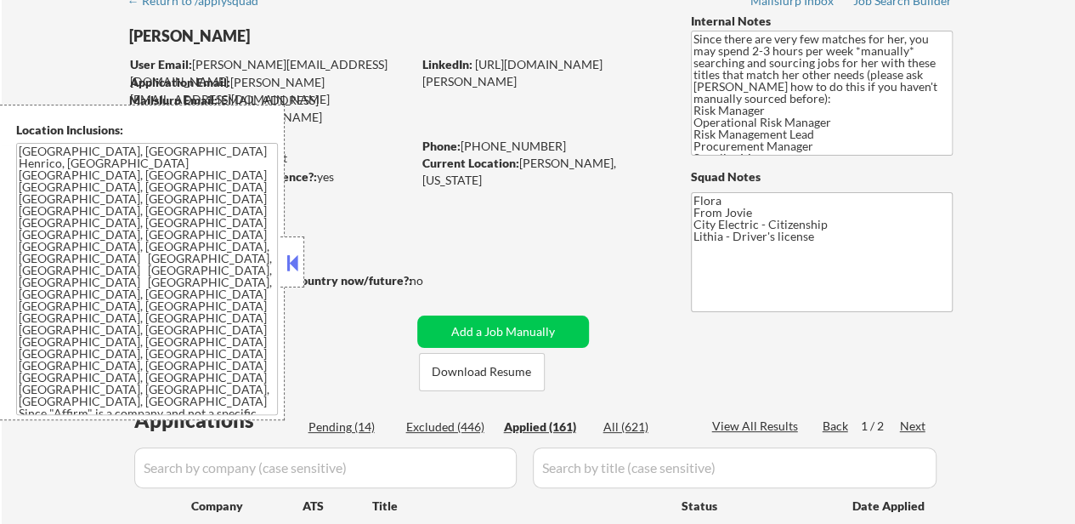
select select ""applied""
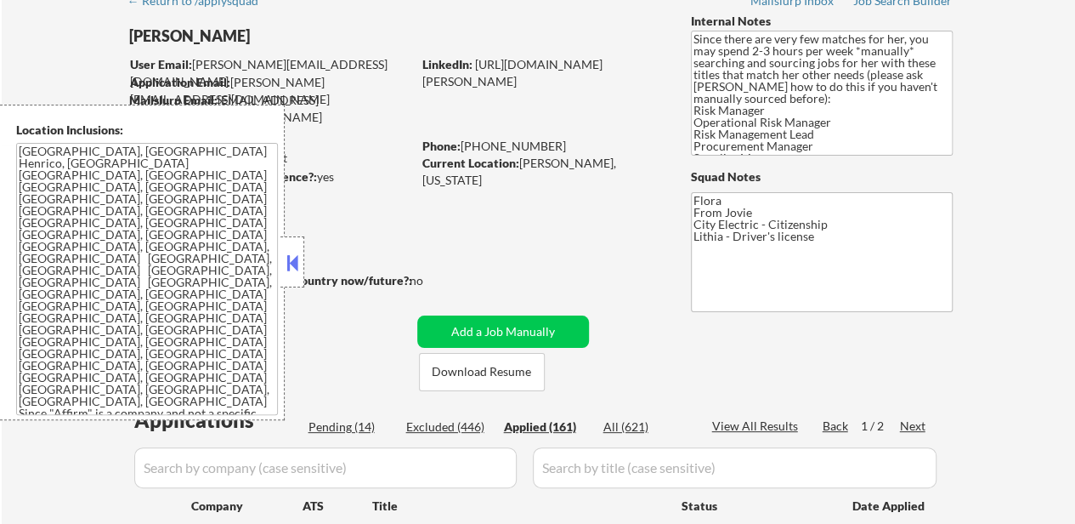
select select ""applied""
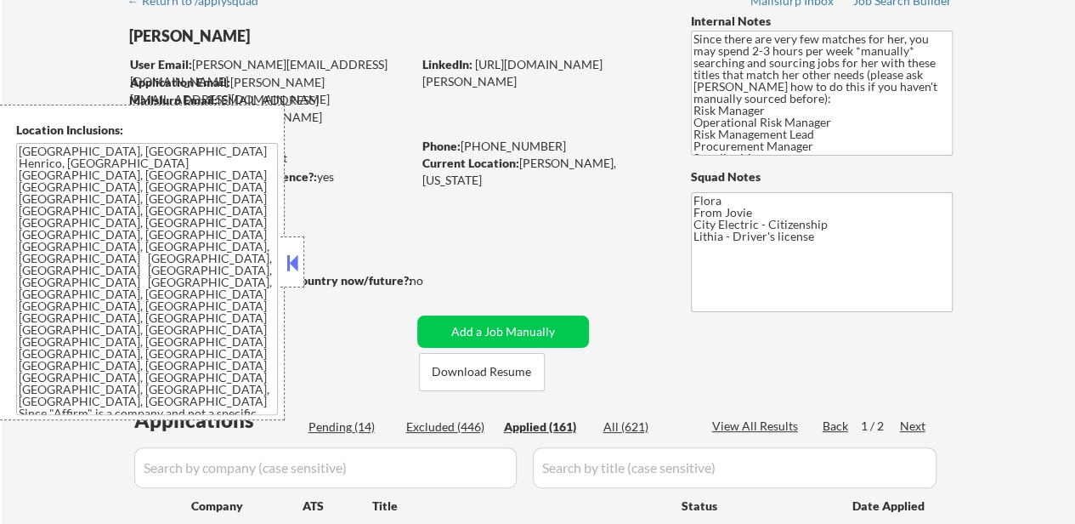
select select ""applied""
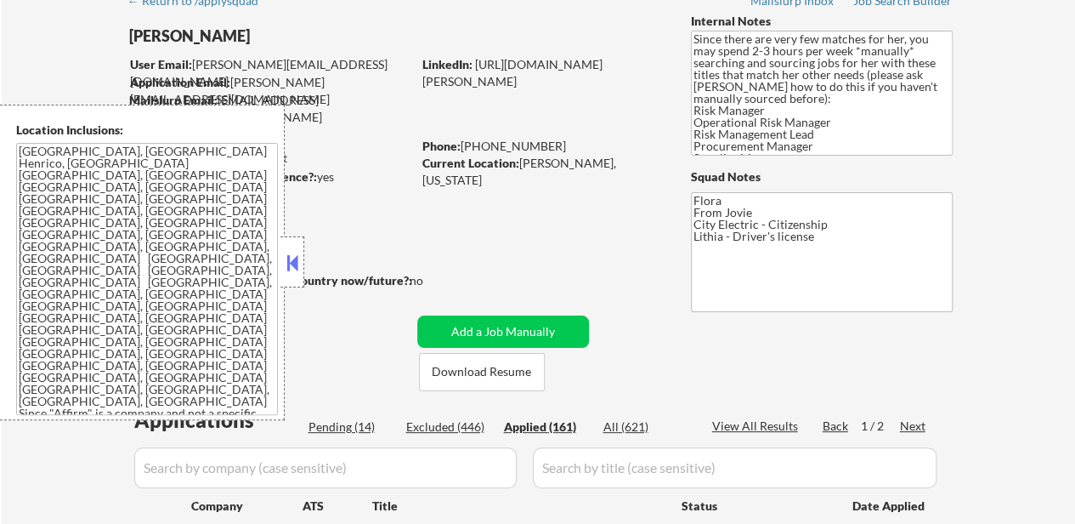
select select ""applied""
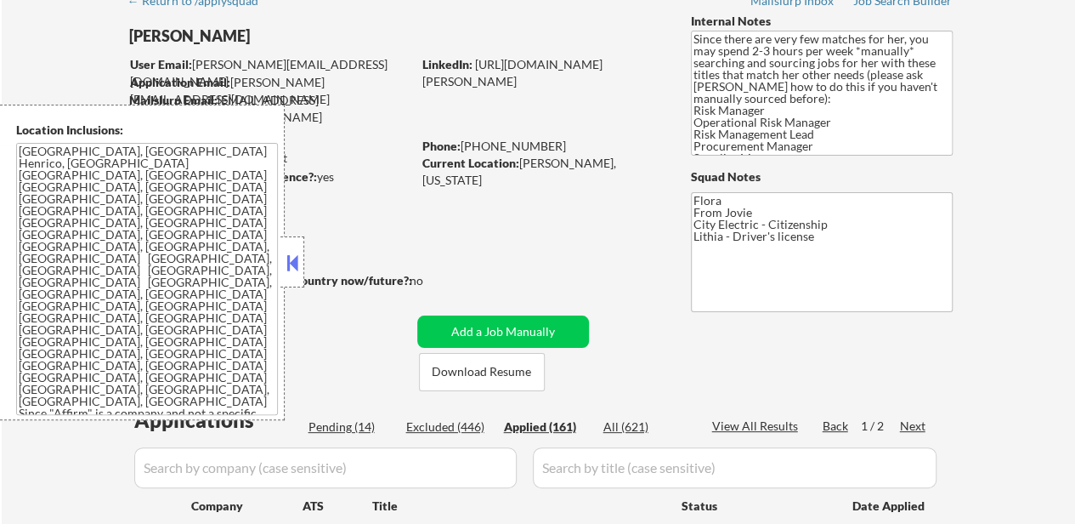
select select ""applied""
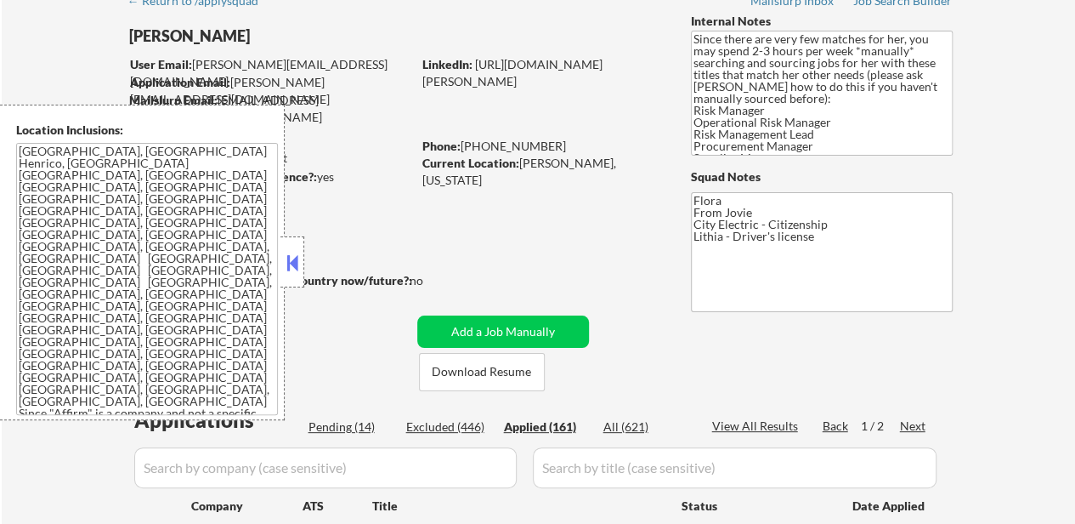
select select ""applied""
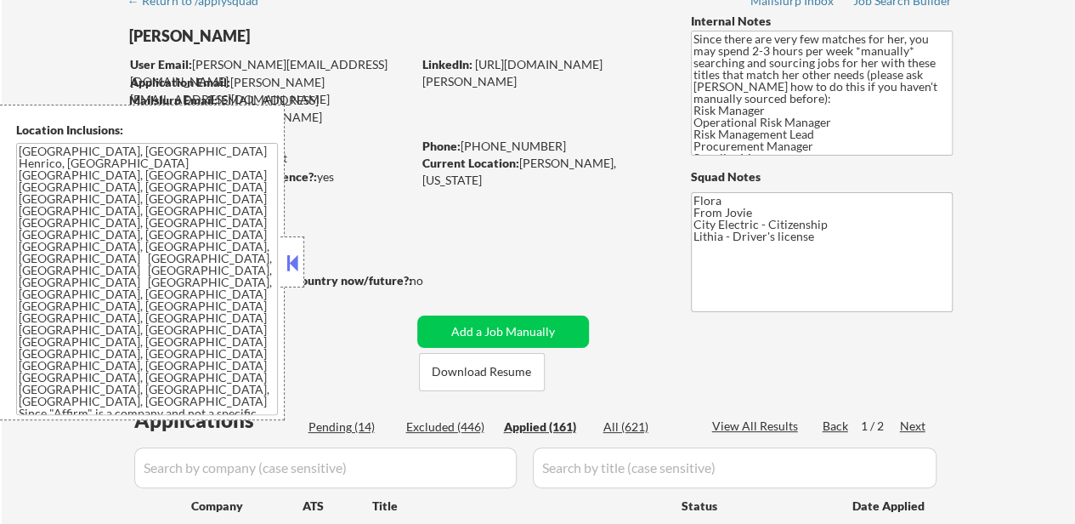
select select ""applied""
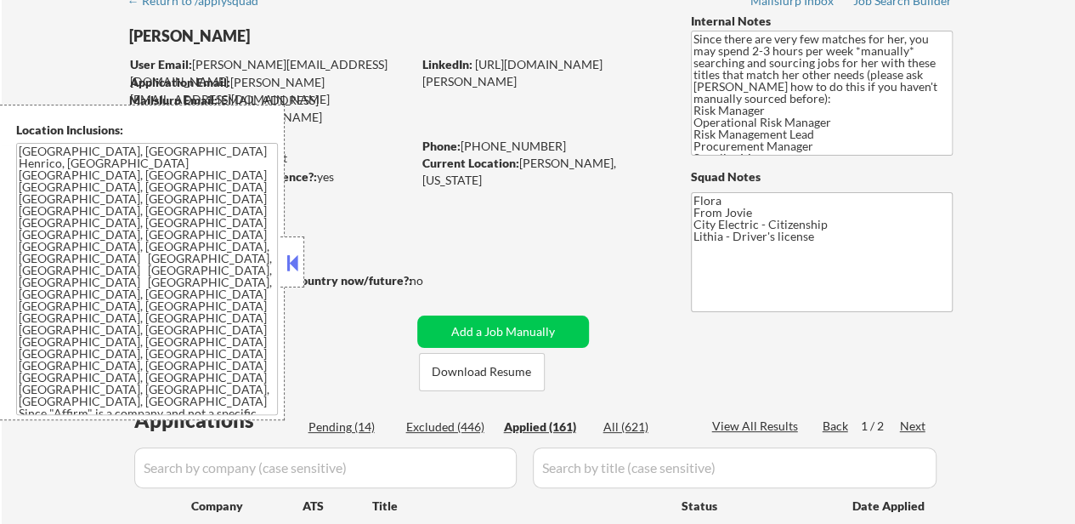
select select ""applied""
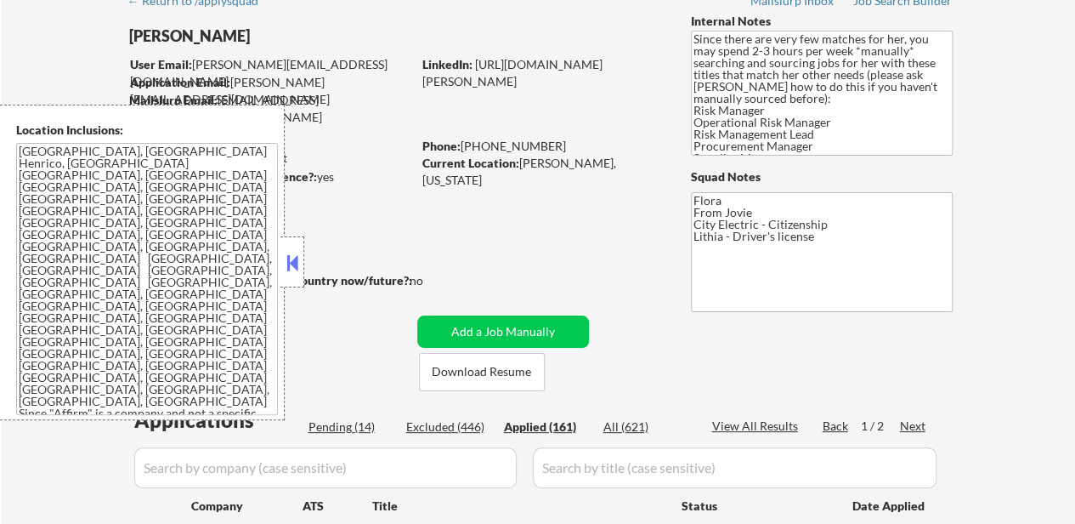
select select ""applied""
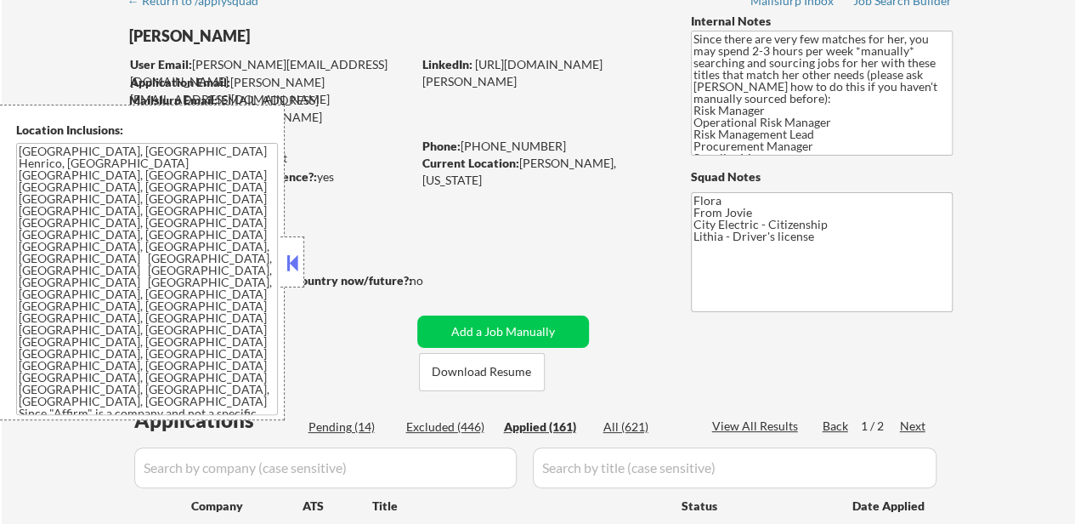
select select ""applied""
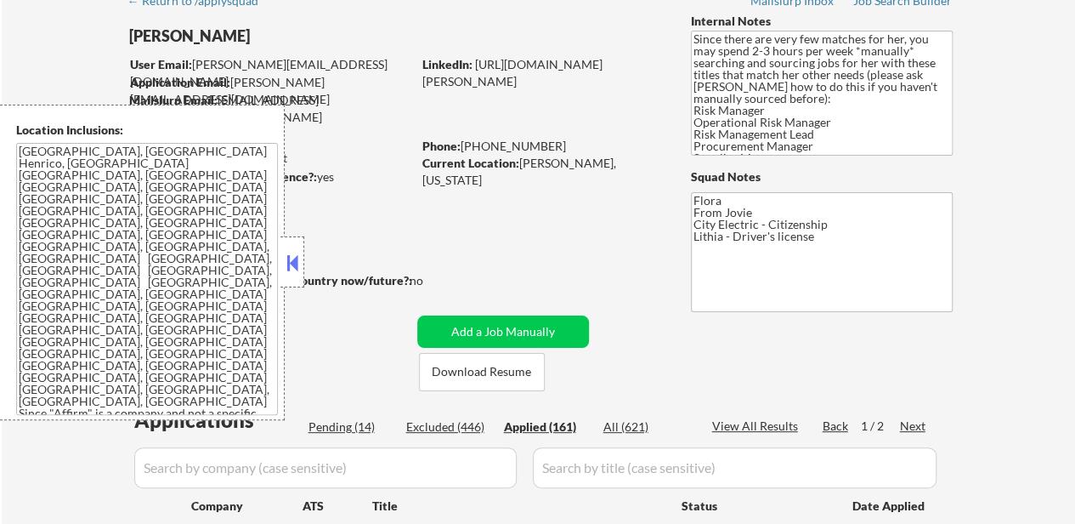
select select ""applied""
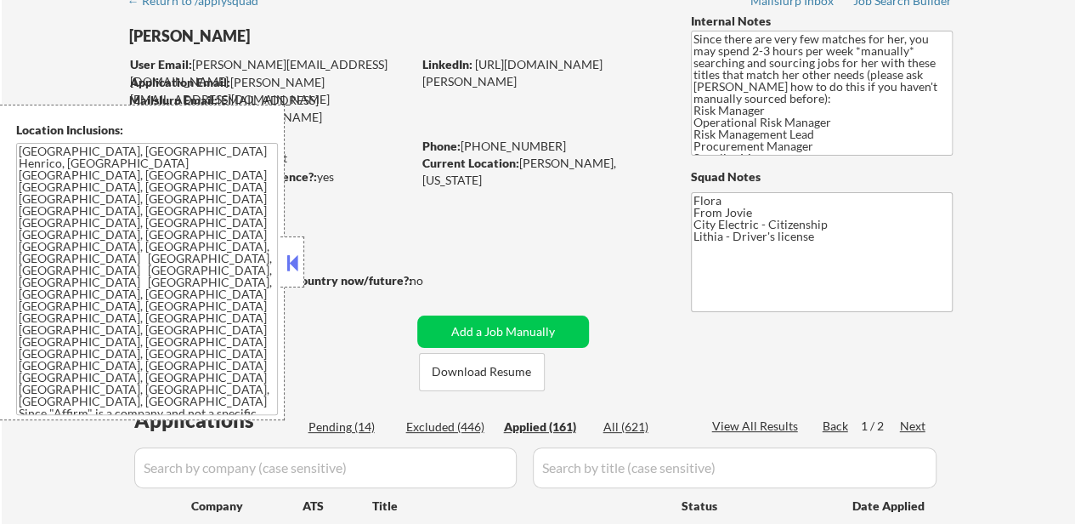
select select ""applied""
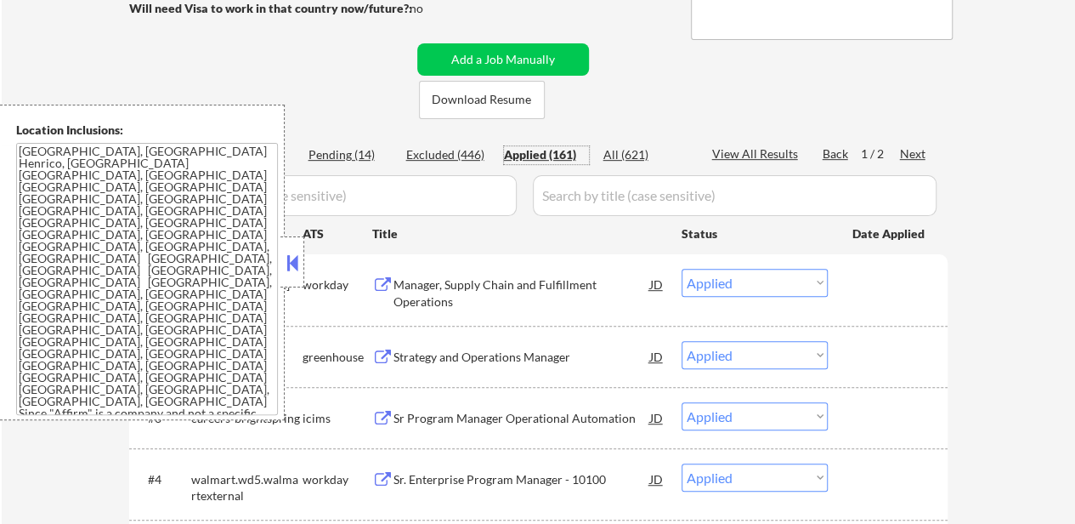
scroll to position [425, 0]
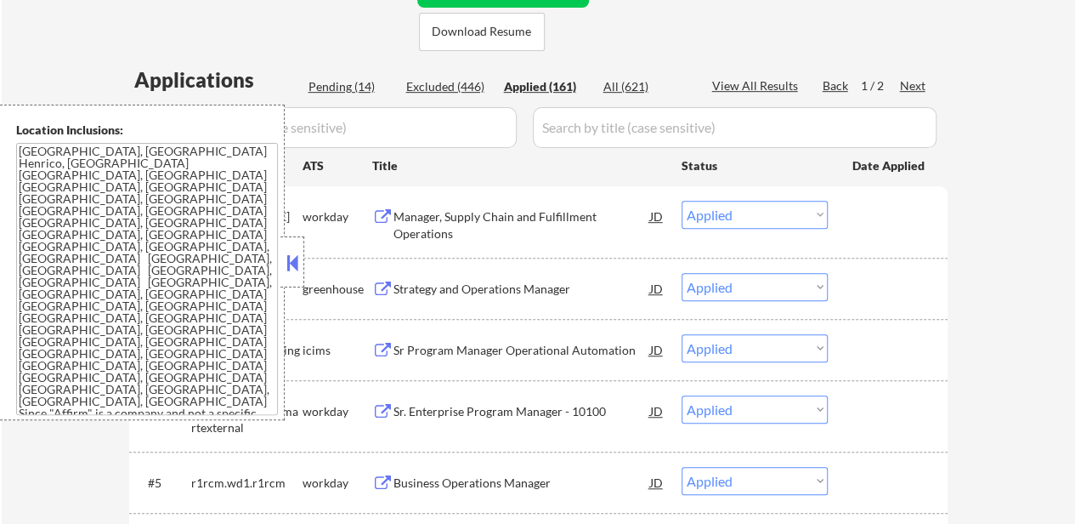
click at [294, 264] on button at bounding box center [292, 263] width 19 height 26
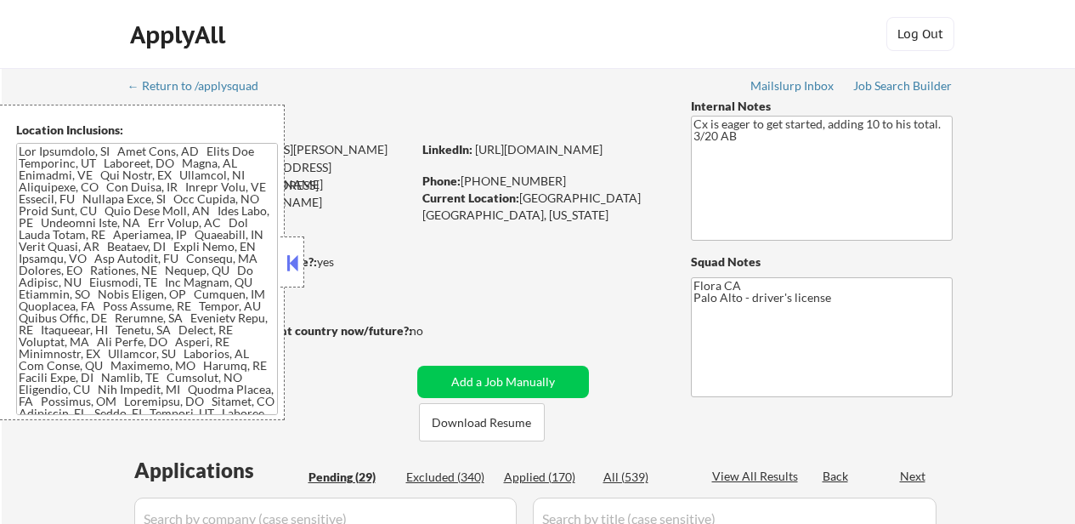
select select ""pending""
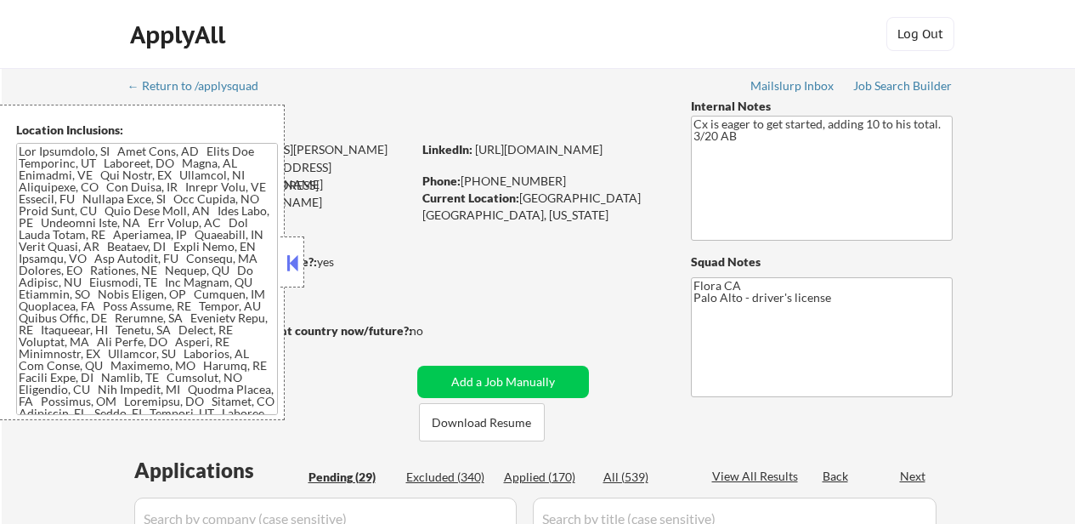
select select ""pending""
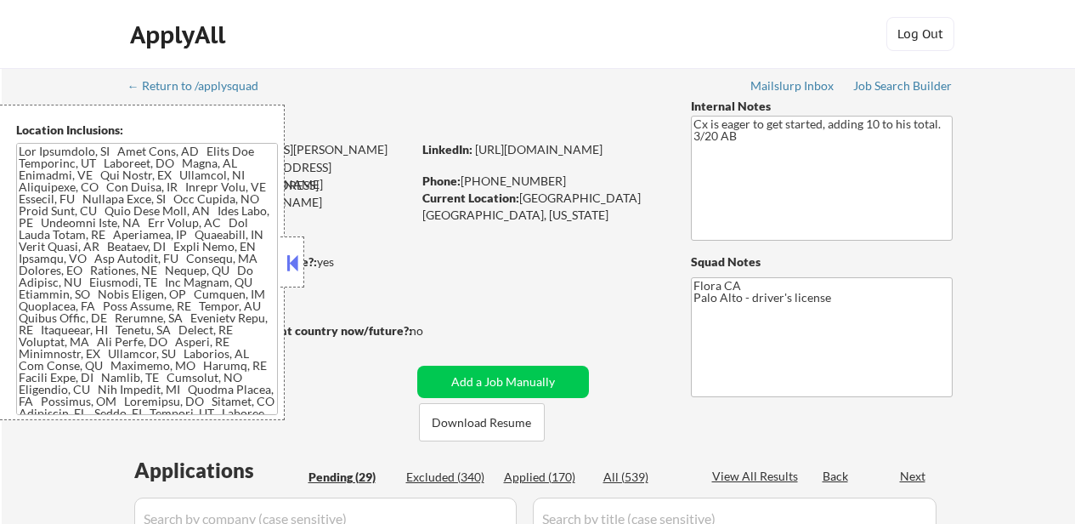
select select ""pending""
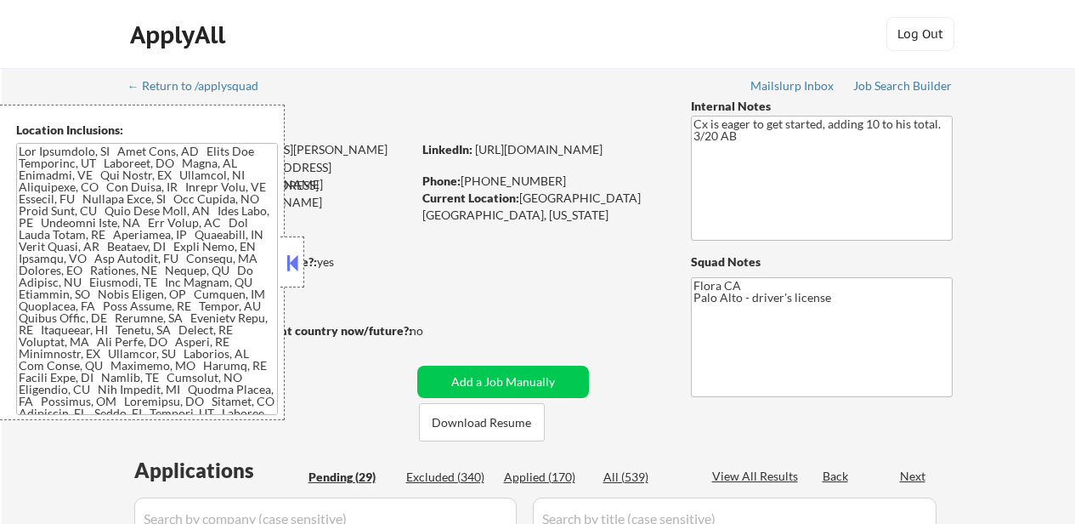
select select ""pending""
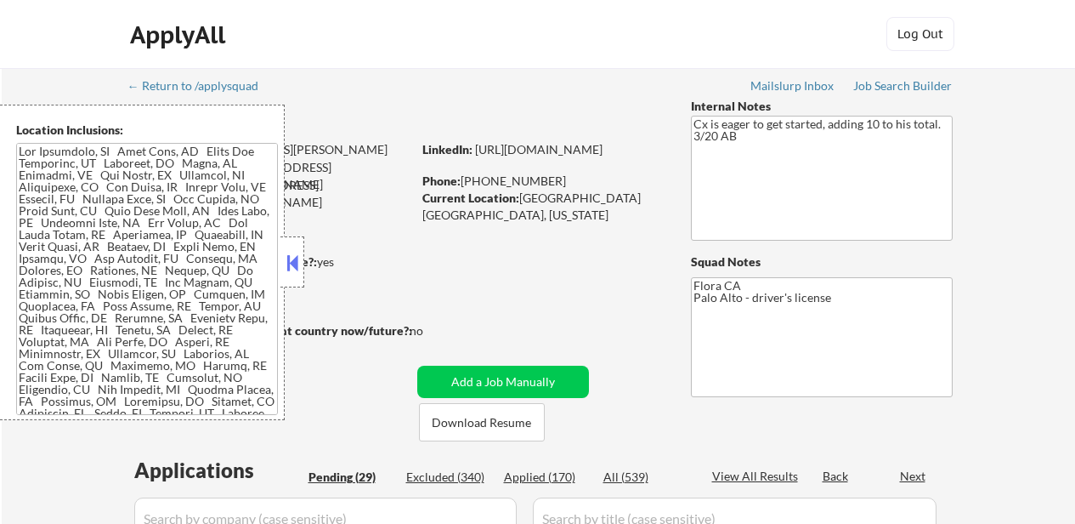
select select ""pending""
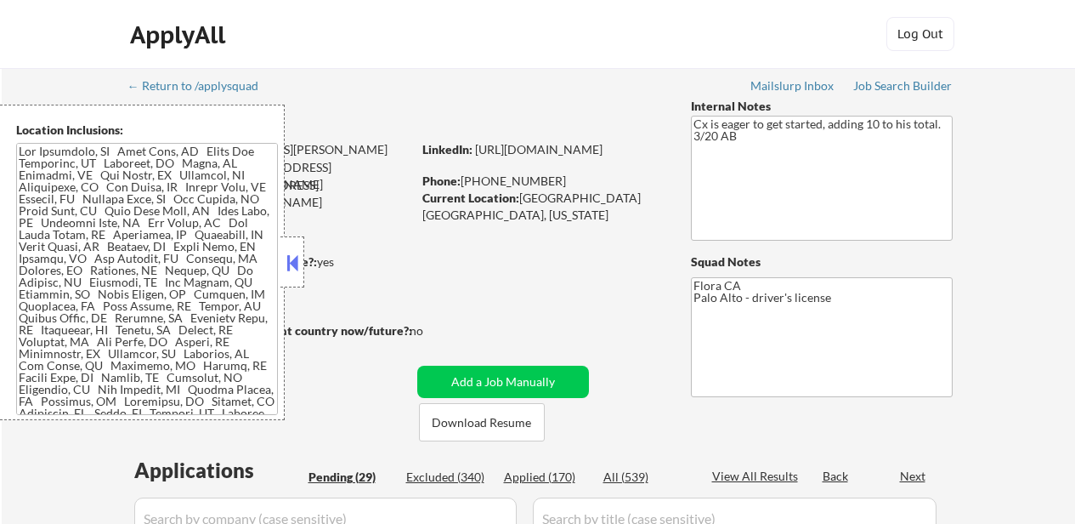
select select ""pending""
click at [292, 256] on button at bounding box center [292, 263] width 19 height 26
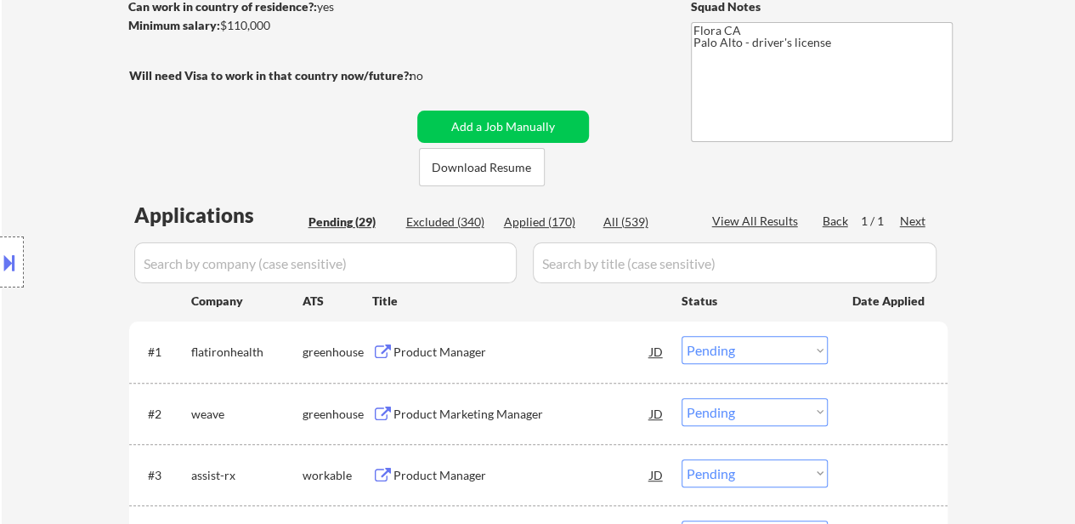
scroll to position [340, 0]
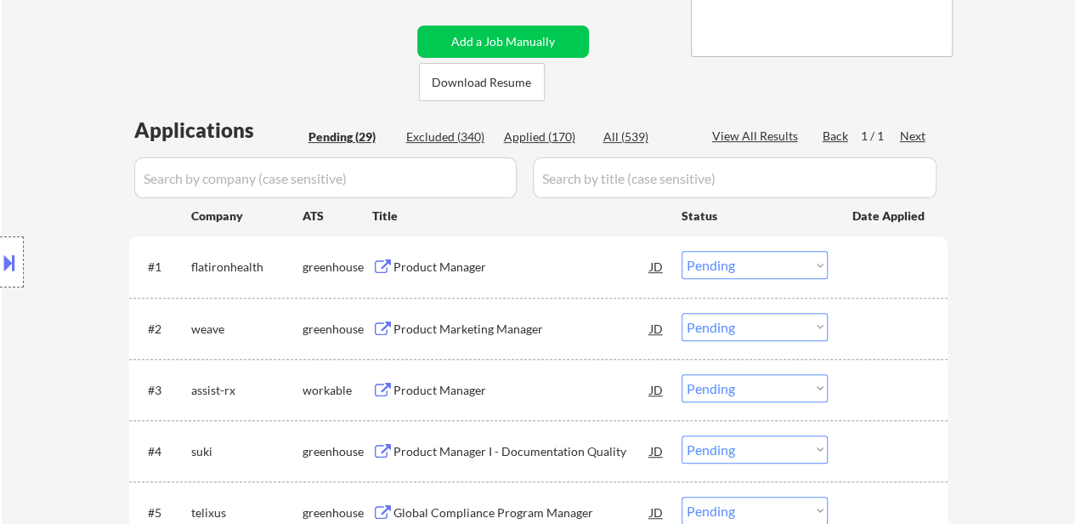
click at [461, 263] on div "Product Manager" at bounding box center [522, 266] width 257 height 17
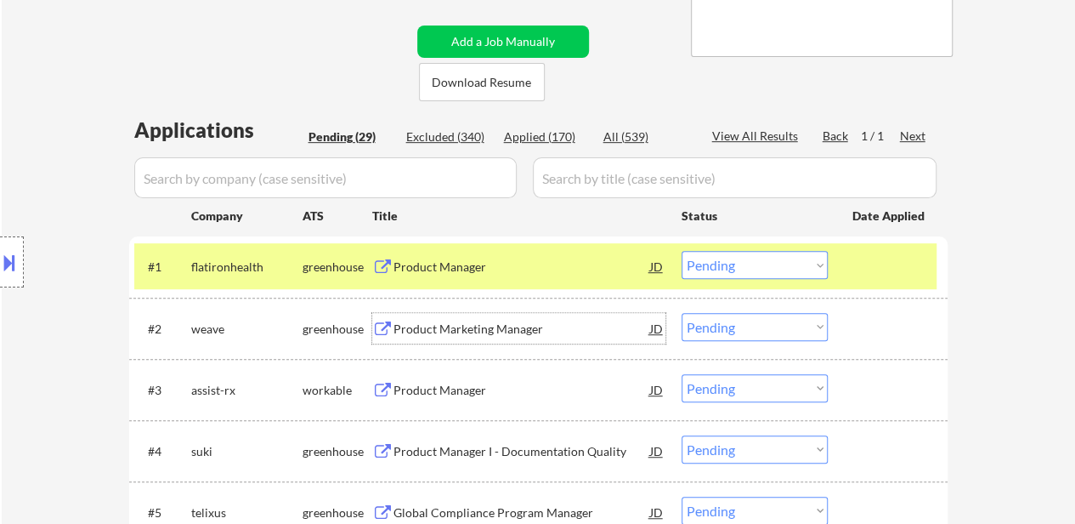
click at [500, 328] on div "Product Marketing Manager" at bounding box center [522, 328] width 257 height 17
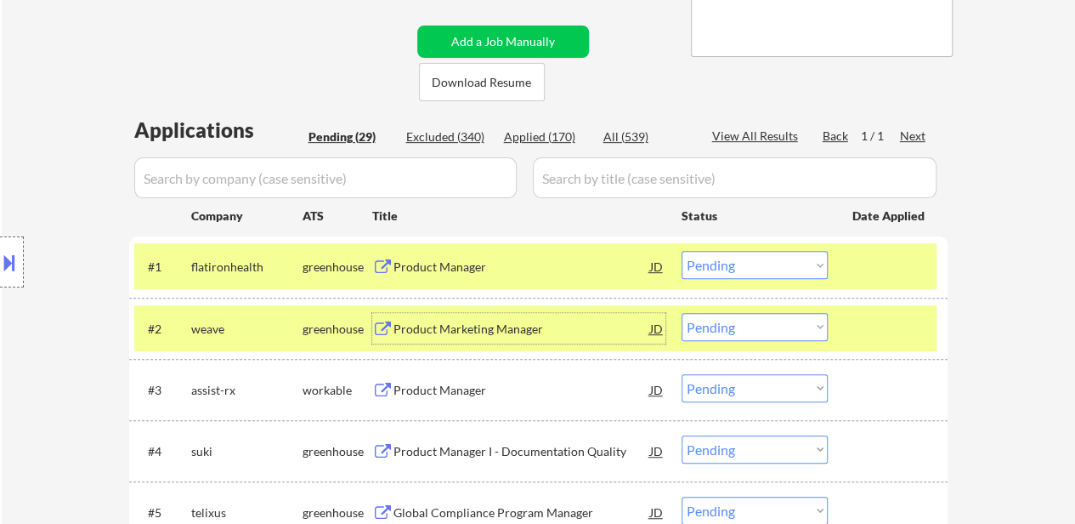
click at [468, 388] on div "Product Manager" at bounding box center [522, 390] width 257 height 17
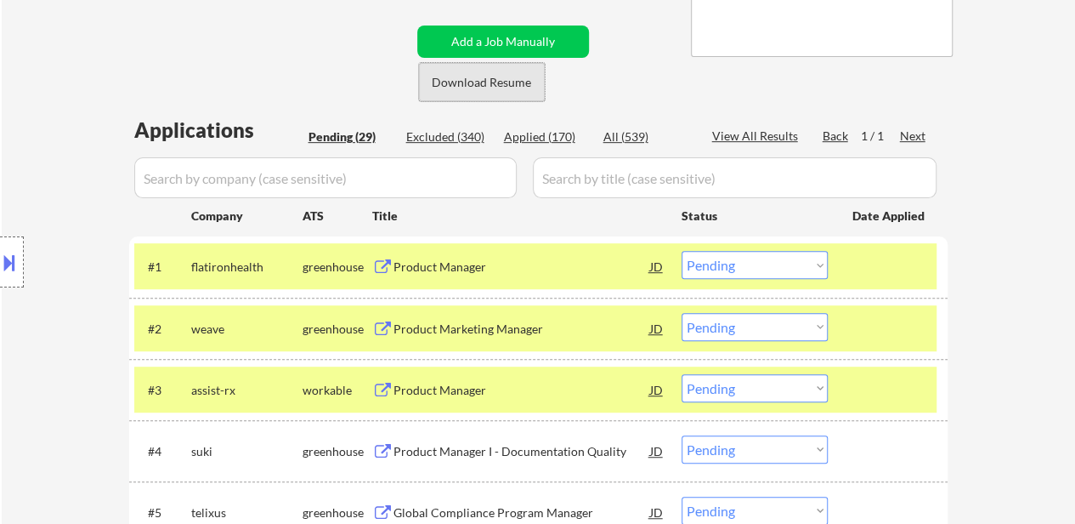
click at [460, 88] on button "Download Resume" at bounding box center [482, 82] width 126 height 38
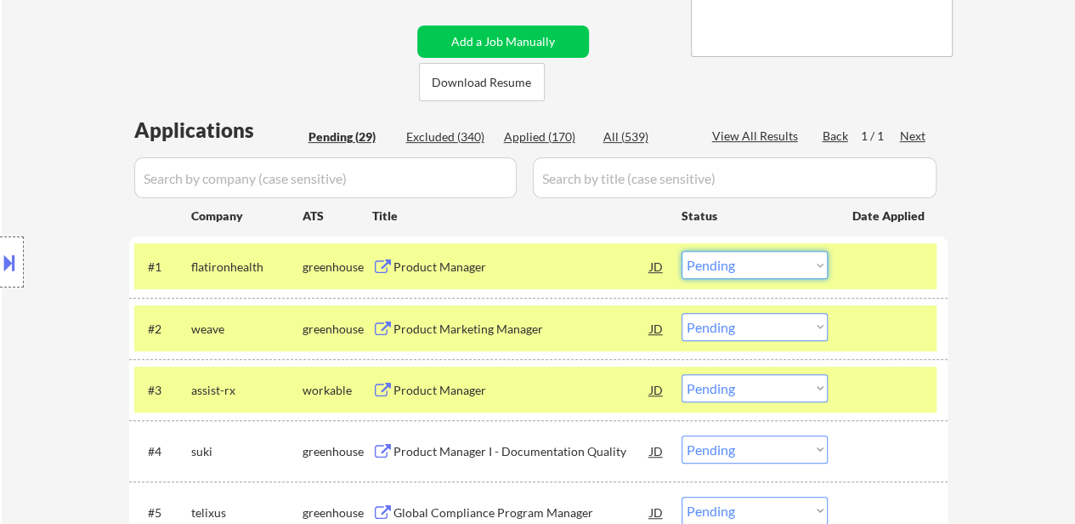
click at [757, 269] on select "Choose an option... Pending Applied Excluded (Questions) Excluded (Expired) Exc…" at bounding box center [755, 265] width 146 height 28
click at [682, 251] on select "Choose an option... Pending Applied Excluded (Questions) Excluded (Expired) Exc…" at bounding box center [755, 265] width 146 height 28
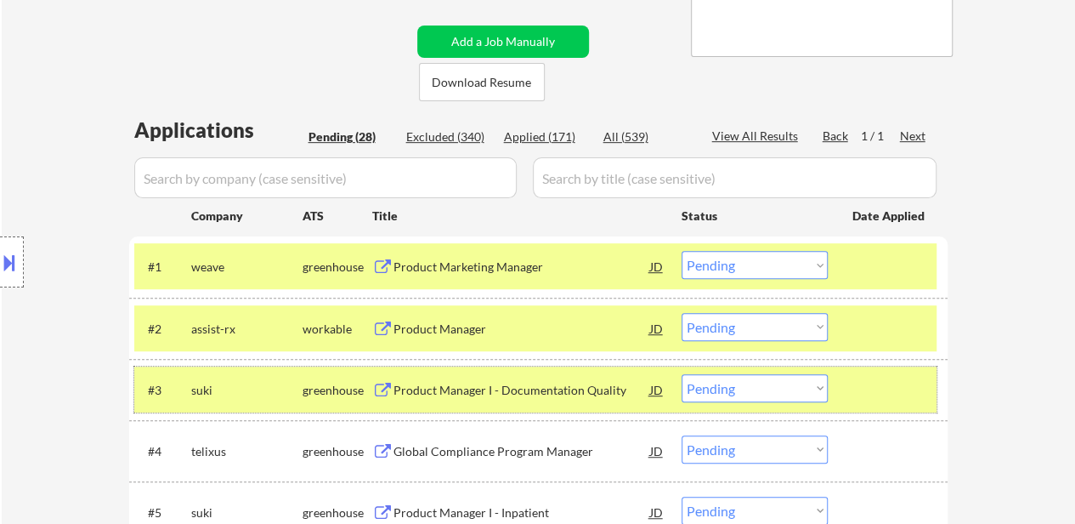
click at [875, 385] on div at bounding box center [890, 389] width 75 height 31
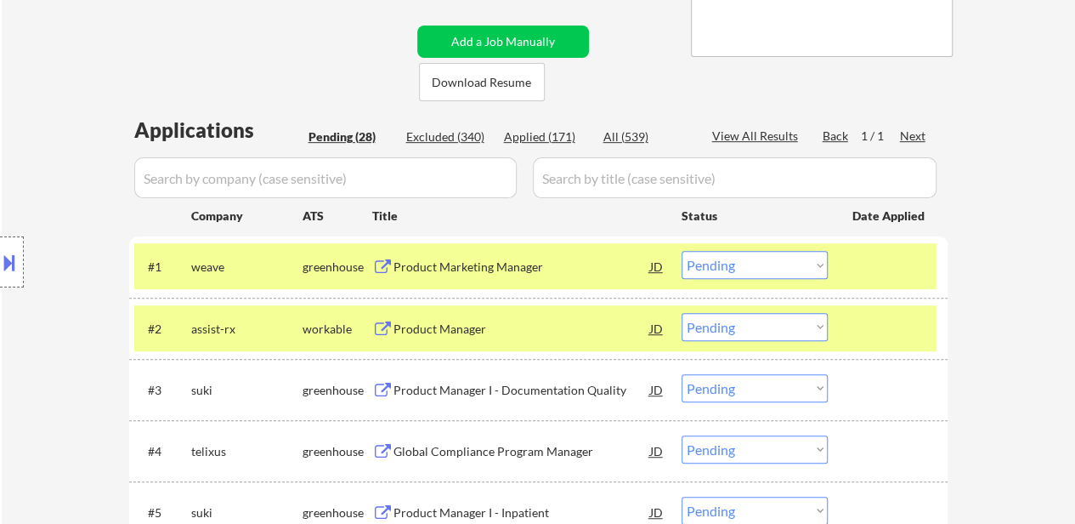
click at [563, 392] on div "Product Manager I - Documentation Quality" at bounding box center [522, 390] width 257 height 17
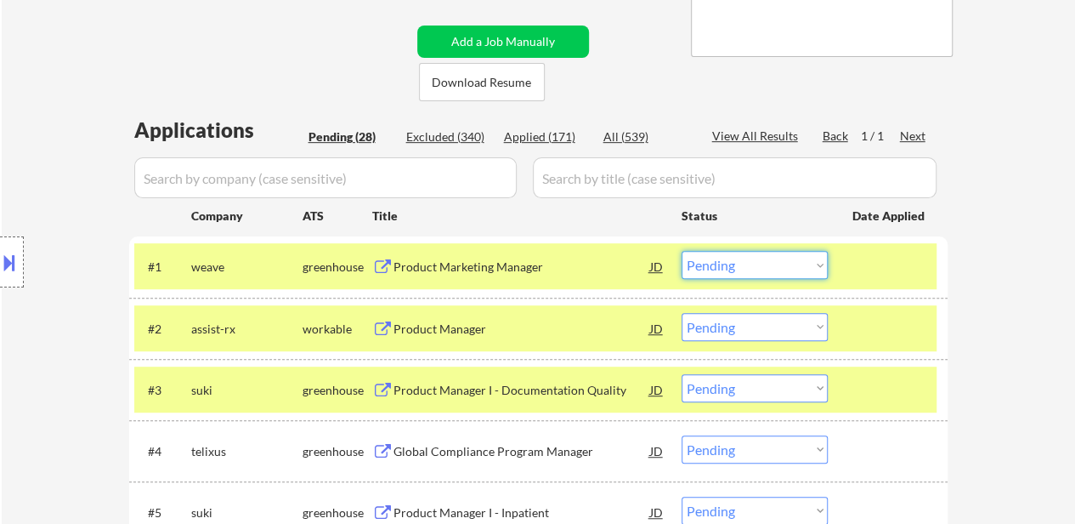
click at [772, 267] on select "Choose an option... Pending Applied Excluded (Questions) Excluded (Expired) Exc…" at bounding box center [755, 265] width 146 height 28
click at [682, 251] on select "Choose an option... Pending Applied Excluded (Questions) Excluded (Expired) Exc…" at bounding box center [755, 265] width 146 height 28
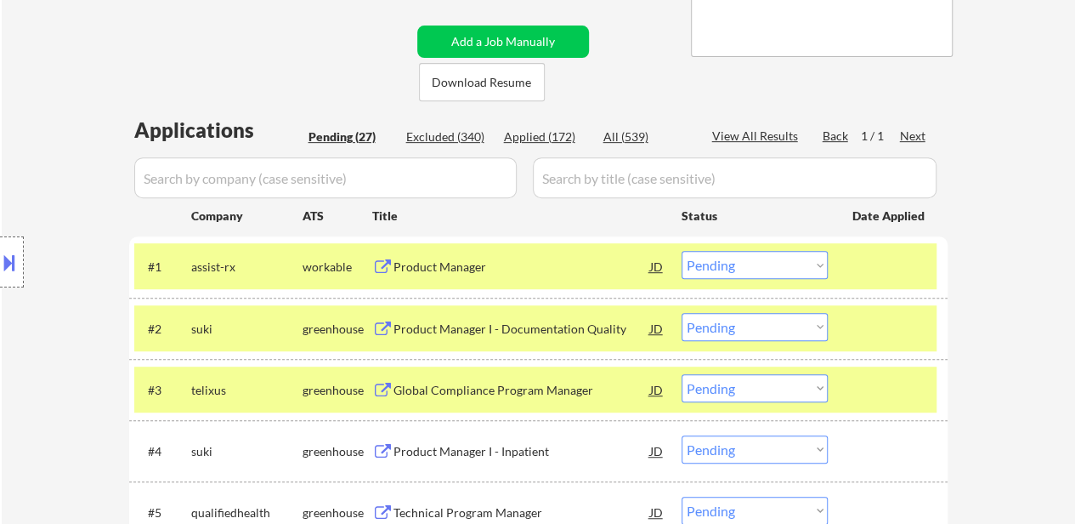
click at [896, 375] on div at bounding box center [890, 389] width 75 height 31
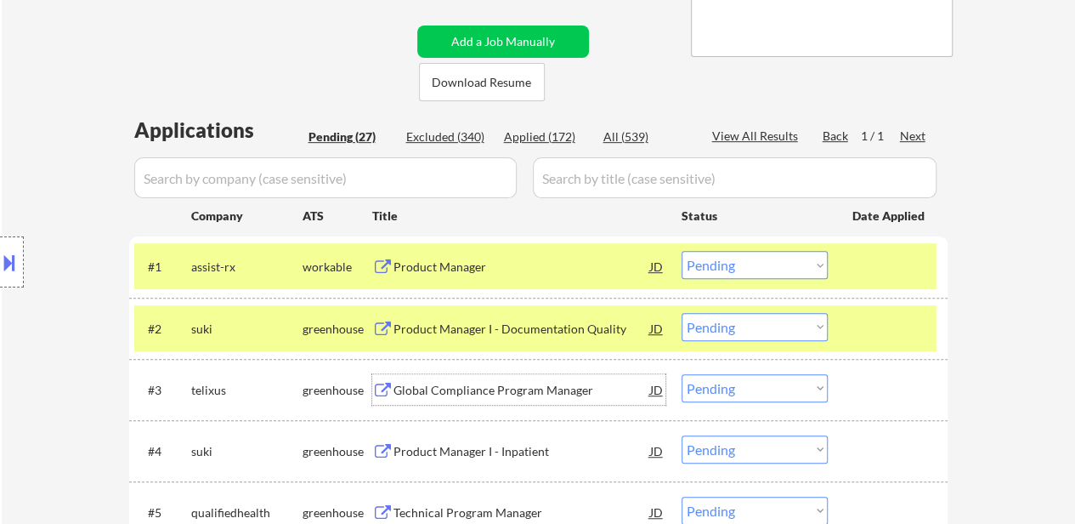
click at [525, 389] on div "Global Compliance Program Manager" at bounding box center [522, 390] width 257 height 17
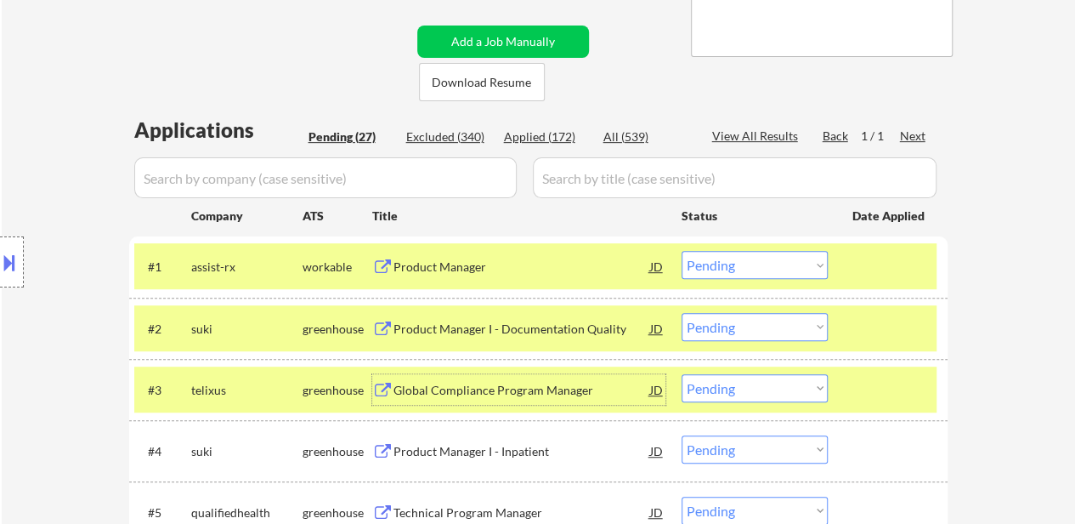
click at [798, 264] on select "Choose an option... Pending Applied Excluded (Questions) Excluded (Expired) Exc…" at bounding box center [755, 265] width 146 height 28
click at [682, 251] on select "Choose an option... Pending Applied Excluded (Questions) Excluded (Expired) Exc…" at bounding box center [755, 265] width 146 height 28
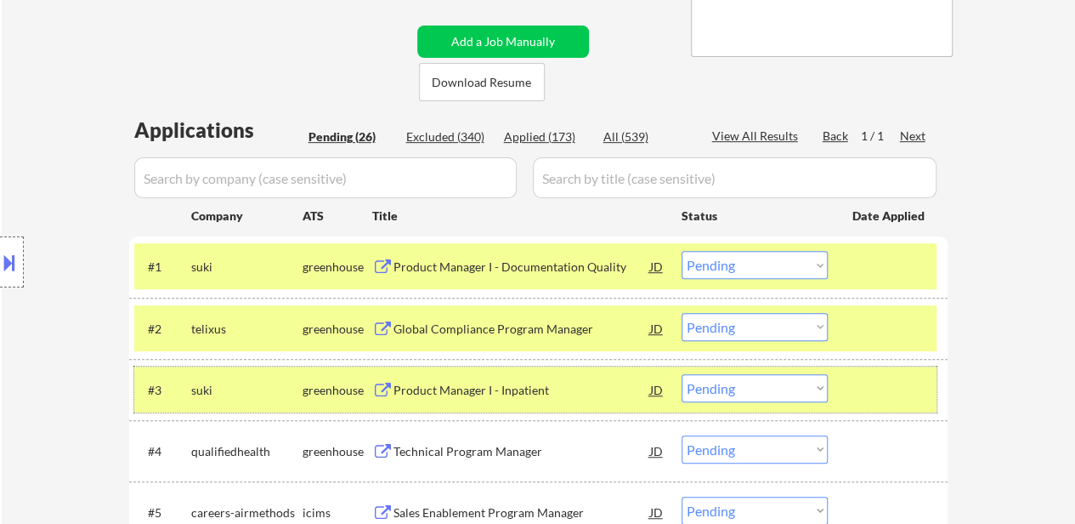
click at [874, 384] on div at bounding box center [890, 389] width 75 height 31
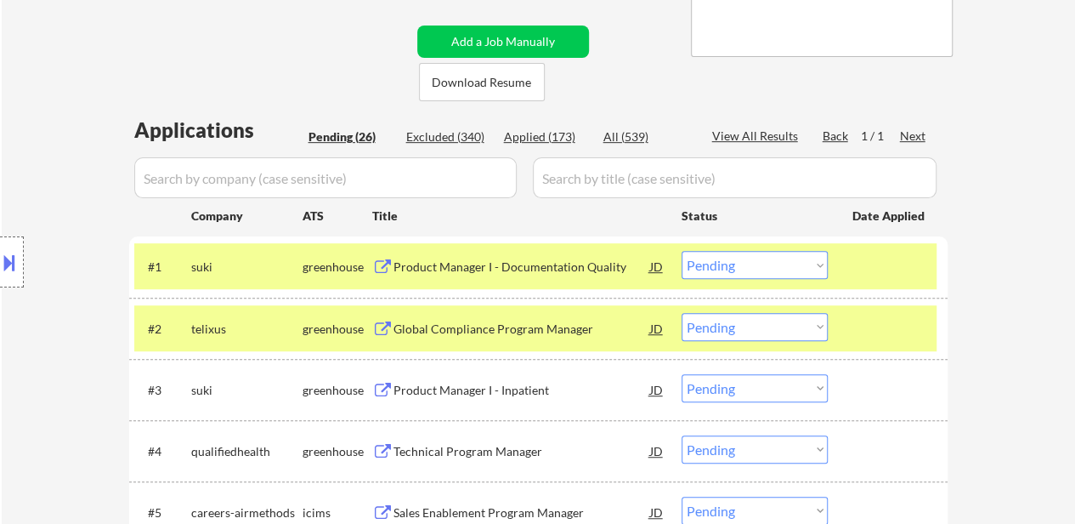
click at [570, 392] on div "Product Manager I - Inpatient" at bounding box center [522, 390] width 257 height 17
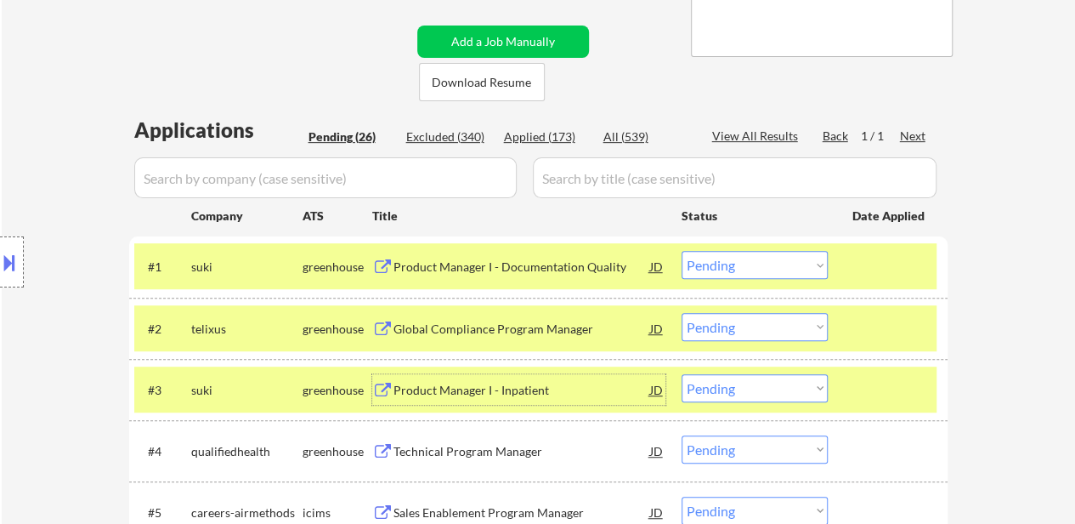
click at [739, 263] on select "Choose an option... Pending Applied Excluded (Questions) Excluded (Expired) Exc…" at bounding box center [755, 265] width 146 height 28
click at [682, 251] on select "Choose an option... Pending Applied Excluded (Questions) Excluded (Expired) Exc…" at bounding box center [755, 265] width 146 height 28
click at [877, 387] on div at bounding box center [890, 389] width 75 height 31
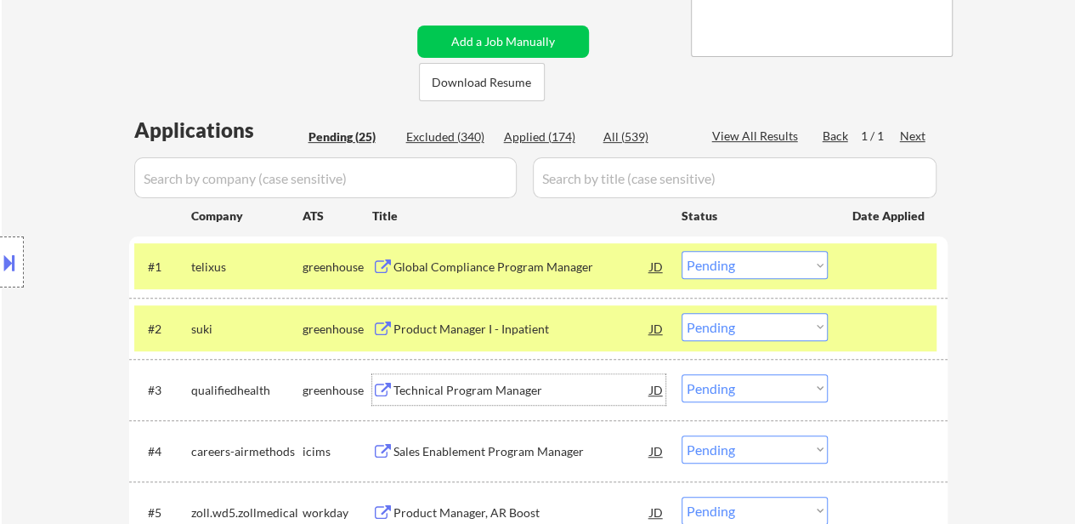
click at [461, 388] on div "Technical Program Manager" at bounding box center [522, 390] width 257 height 17
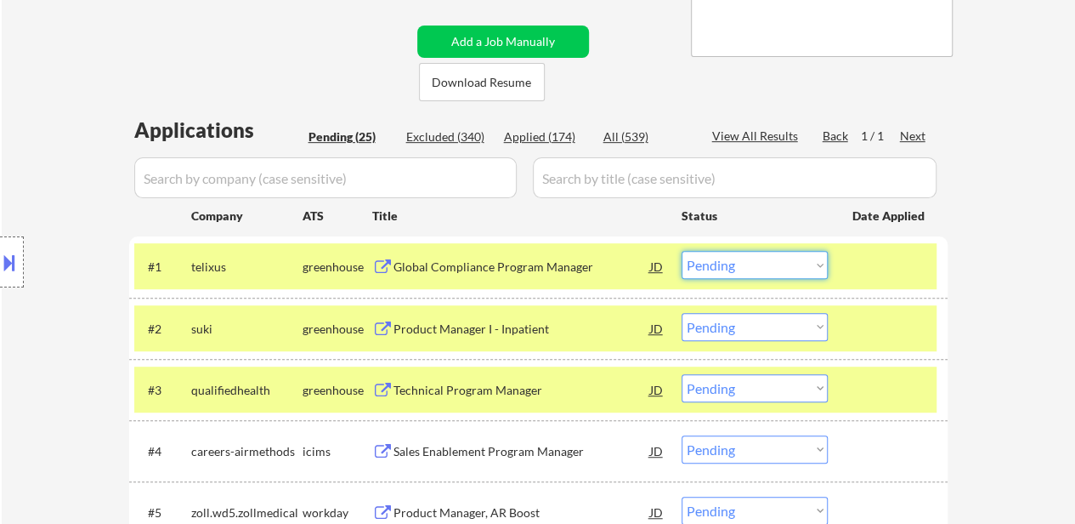
click at [724, 258] on select "Choose an option... Pending Applied Excluded (Questions) Excluded (Expired) Exc…" at bounding box center [755, 265] width 146 height 28
click at [682, 251] on select "Choose an option... Pending Applied Excluded (Questions) Excluded (Expired) Exc…" at bounding box center [755, 265] width 146 height 28
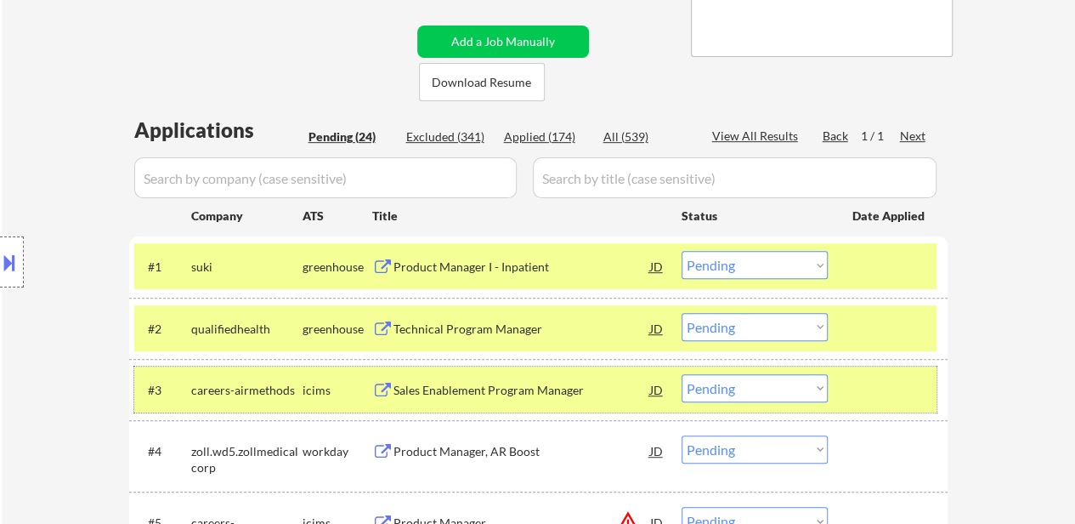
click at [865, 377] on div at bounding box center [890, 389] width 75 height 31
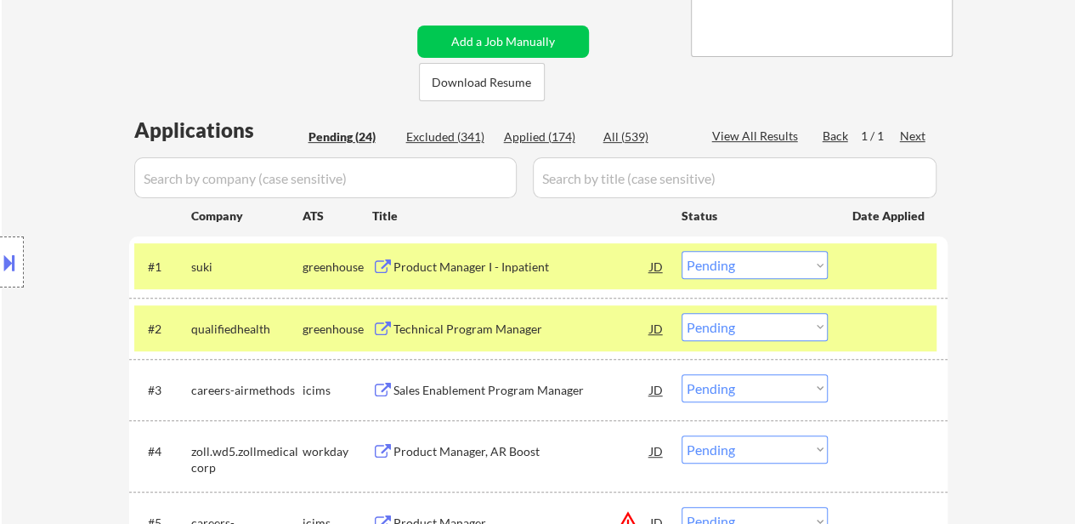
click at [425, 397] on div "Sales Enablement Program Manager" at bounding box center [522, 390] width 257 height 17
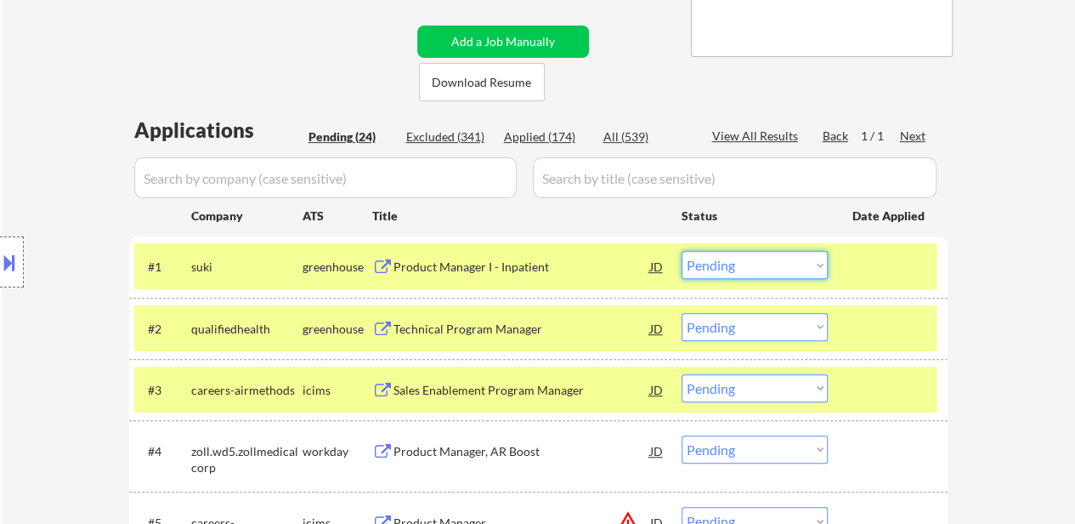
drag, startPoint x: 760, startPoint y: 263, endPoint x: 760, endPoint y: 272, distance: 9.4
click at [760, 263] on select "Choose an option... Pending Applied Excluded (Questions) Excluded (Expired) Exc…" at bounding box center [755, 265] width 146 height 28
click at [682, 251] on select "Choose an option... Pending Applied Excluded (Questions) Excluded (Expired) Exc…" at bounding box center [755, 265] width 146 height 28
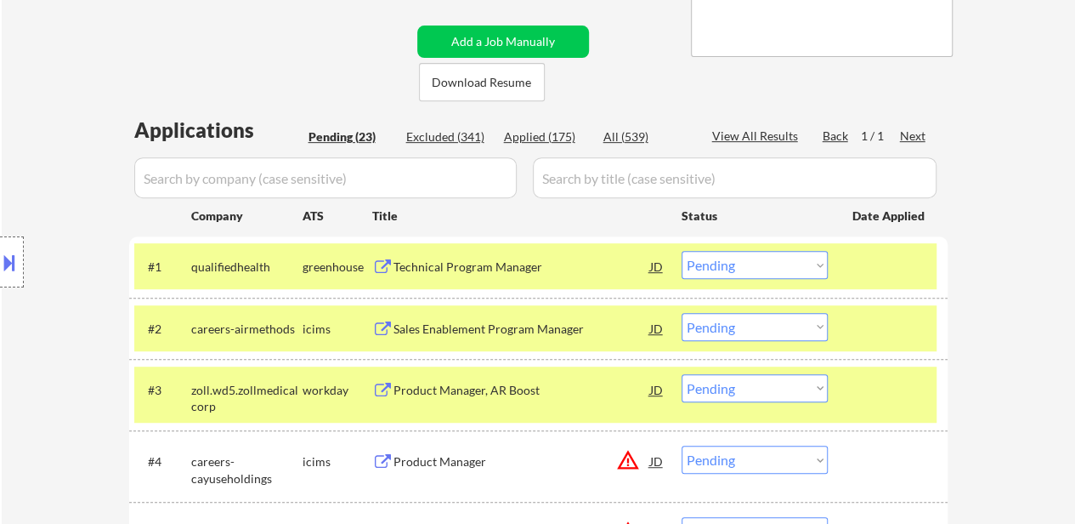
click at [854, 398] on div at bounding box center [890, 389] width 75 height 31
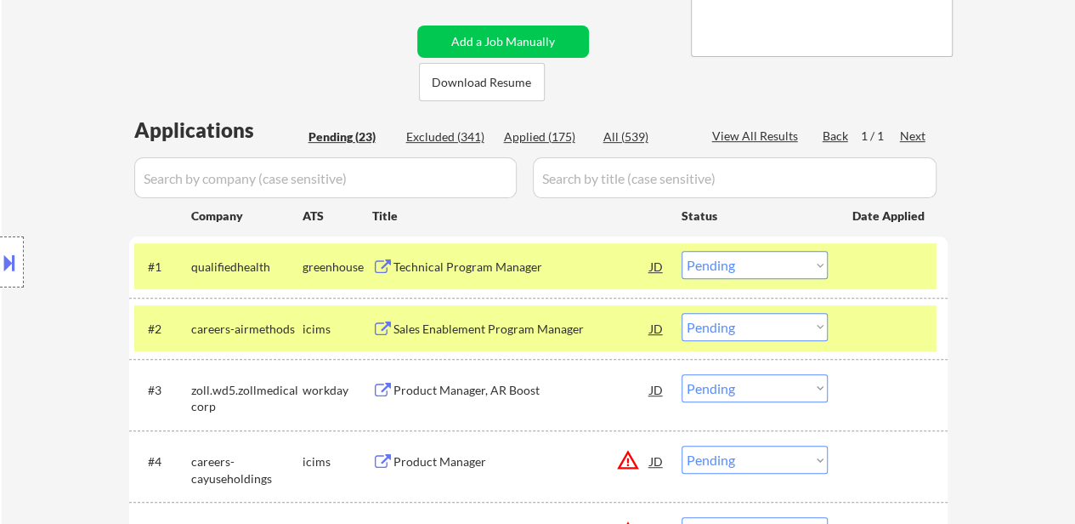
click at [415, 382] on div "Product Manager, AR Boost" at bounding box center [522, 390] width 257 height 17
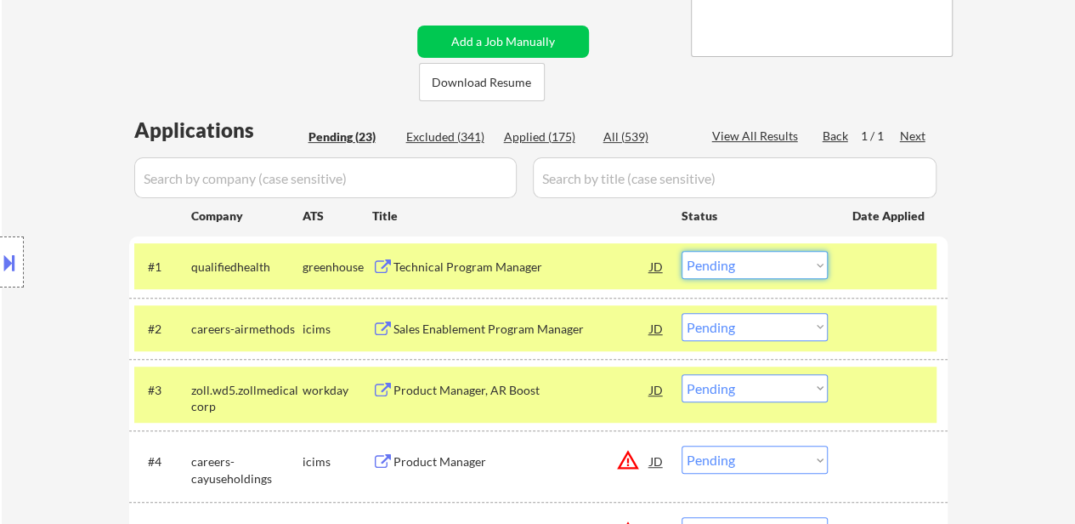
click at [717, 259] on select "Choose an option... Pending Applied Excluded (Questions) Excluded (Expired) Exc…" at bounding box center [755, 265] width 146 height 28
click at [682, 251] on select "Choose an option... Pending Applied Excluded (Questions) Excluded (Expired) Exc…" at bounding box center [755, 265] width 146 height 28
select select ""pending""
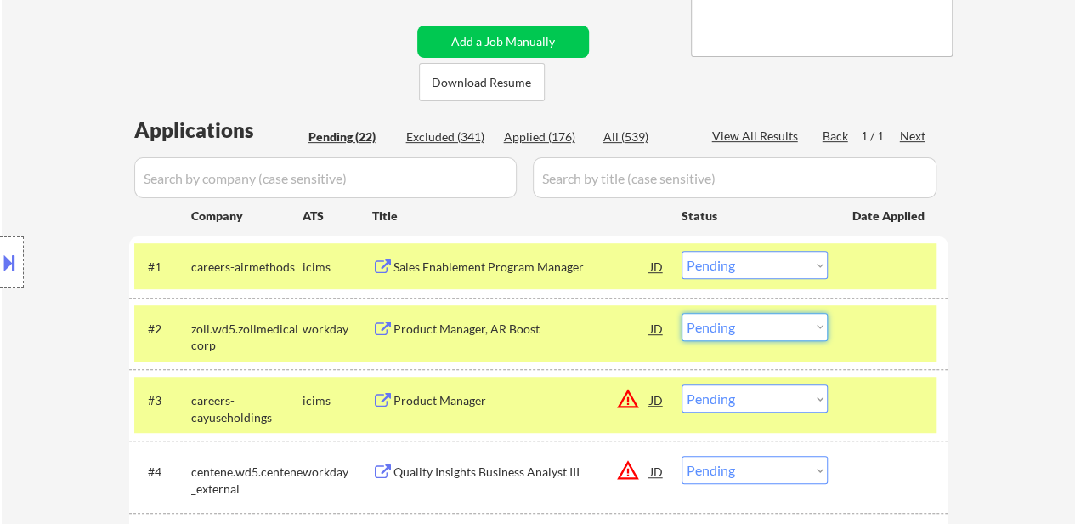
click at [791, 316] on select "Choose an option... Pending Applied Excluded (Questions) Excluded (Expired) Exc…" at bounding box center [755, 327] width 146 height 28
click at [682, 313] on select "Choose an option... Pending Applied Excluded (Questions) Excluded (Expired) Exc…" at bounding box center [755, 327] width 146 height 28
select select ""pending""
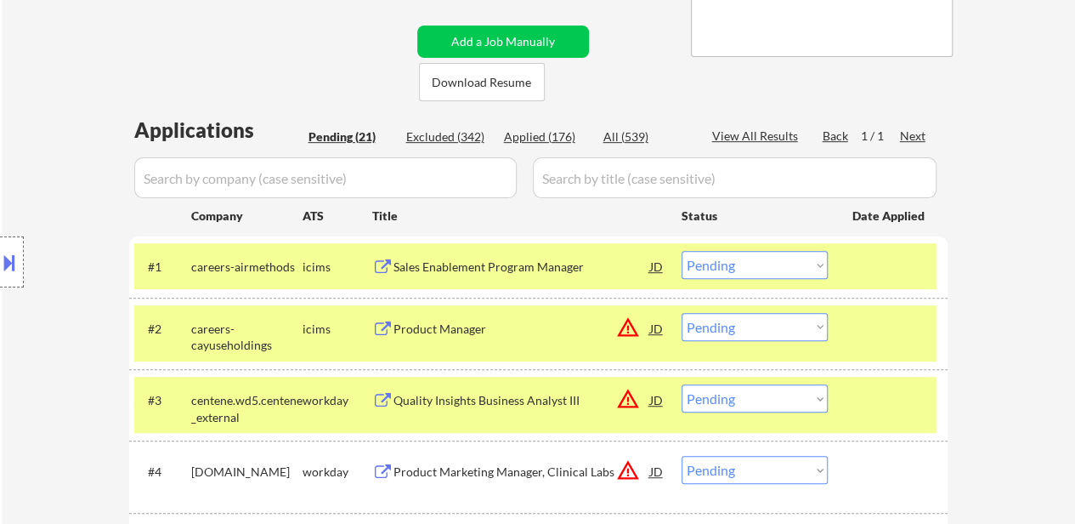
click at [890, 403] on div at bounding box center [890, 399] width 75 height 31
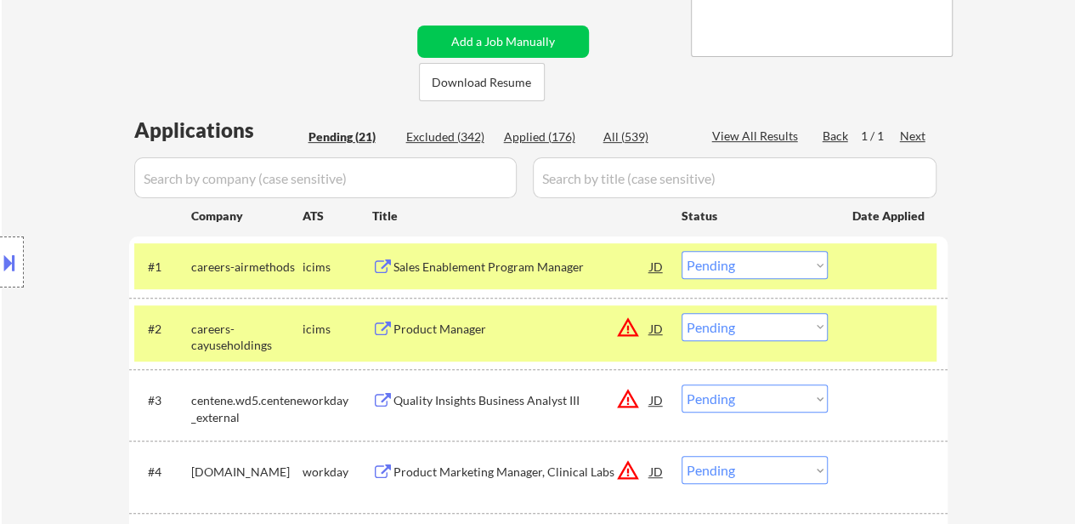
click at [887, 333] on div at bounding box center [890, 328] width 75 height 31
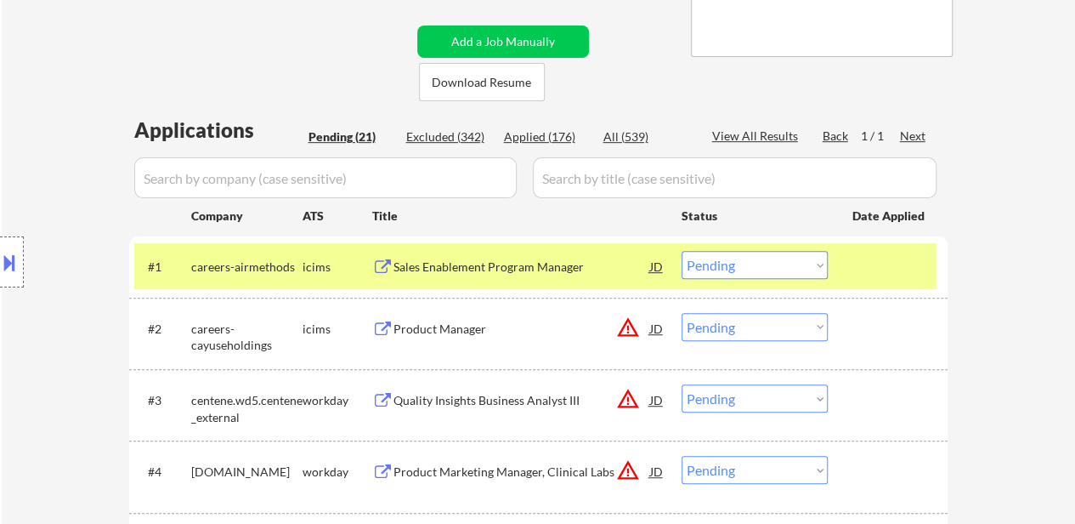
click at [471, 337] on div "Product Manager" at bounding box center [522, 328] width 257 height 31
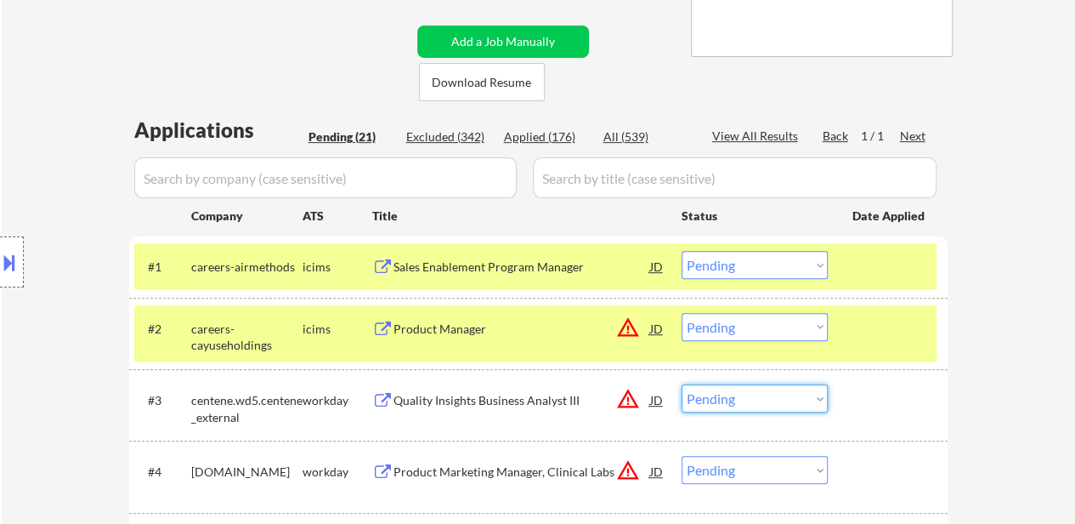
click at [738, 403] on select "Choose an option... Pending Applied Excluded (Questions) Excluded (Expired) Exc…" at bounding box center [755, 398] width 146 height 28
click at [682, 384] on select "Choose an option... Pending Applied Excluded (Questions) Excluded (Expired) Exc…" at bounding box center [755, 398] width 146 height 28
select select ""pending""
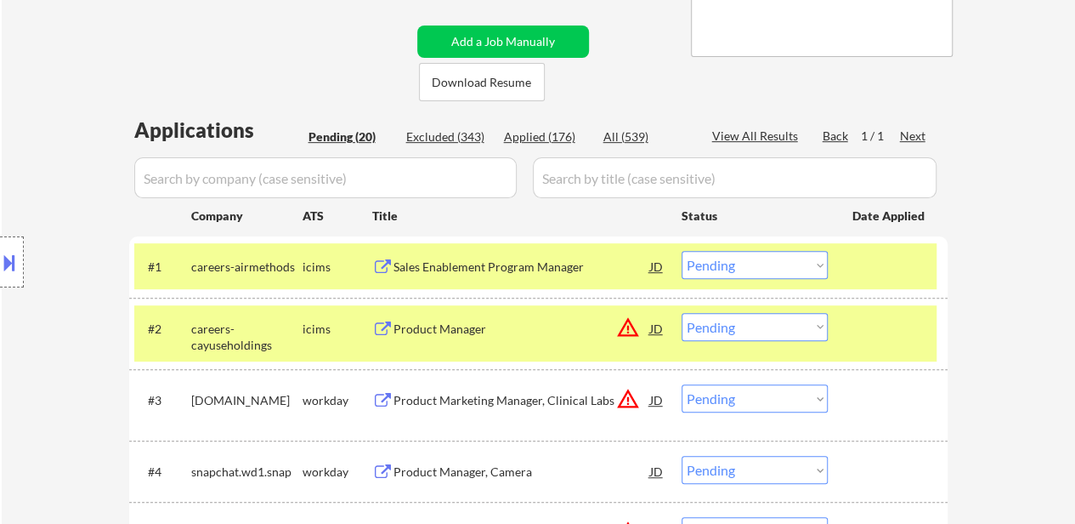
click at [855, 414] on div "#3 orthoclinical.wd1.search workday Product Marketing Manager, Clinical Labs JD…" at bounding box center [535, 405] width 802 height 56
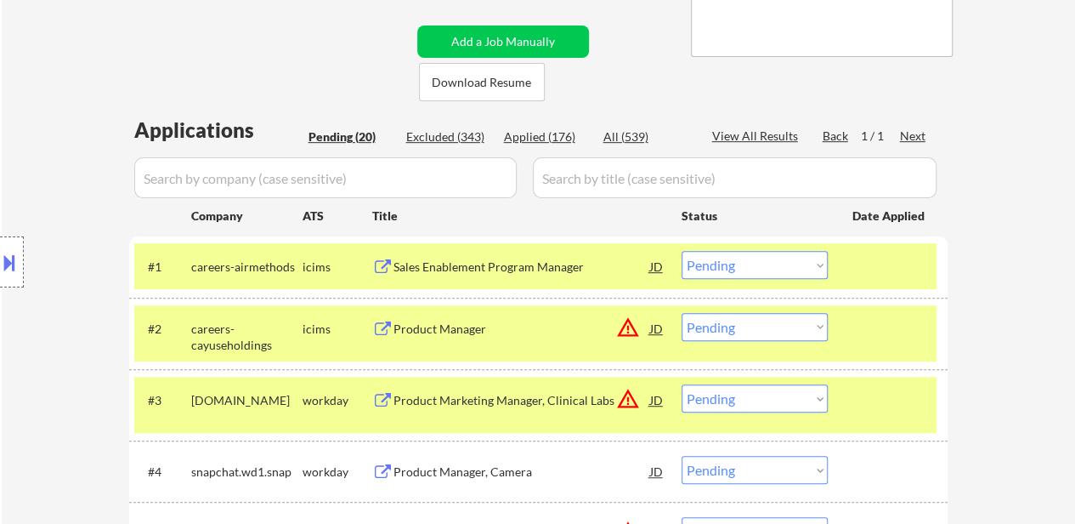
click at [853, 413] on div at bounding box center [890, 399] width 75 height 31
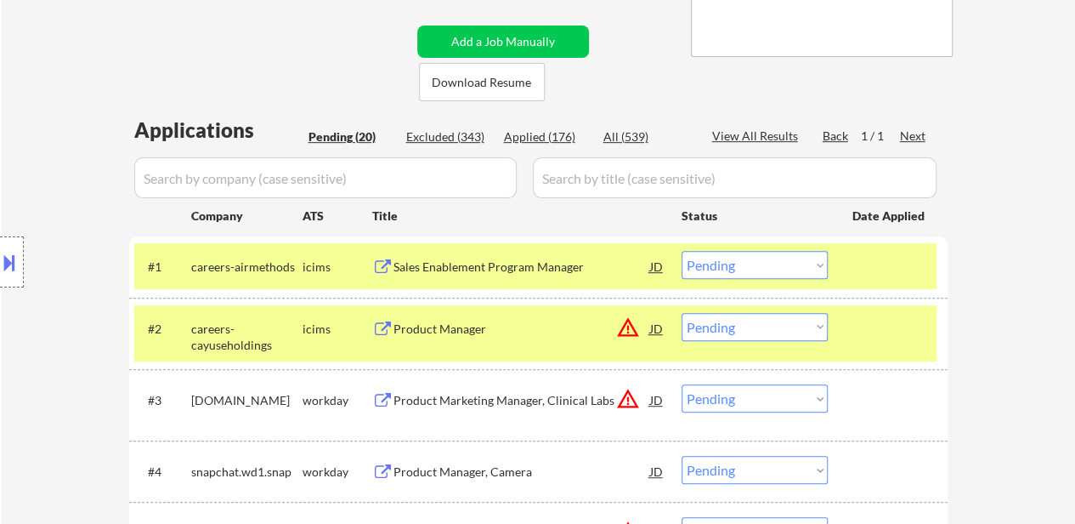
click at [547, 411] on div "Product Marketing Manager, Clinical Labs" at bounding box center [522, 399] width 257 height 31
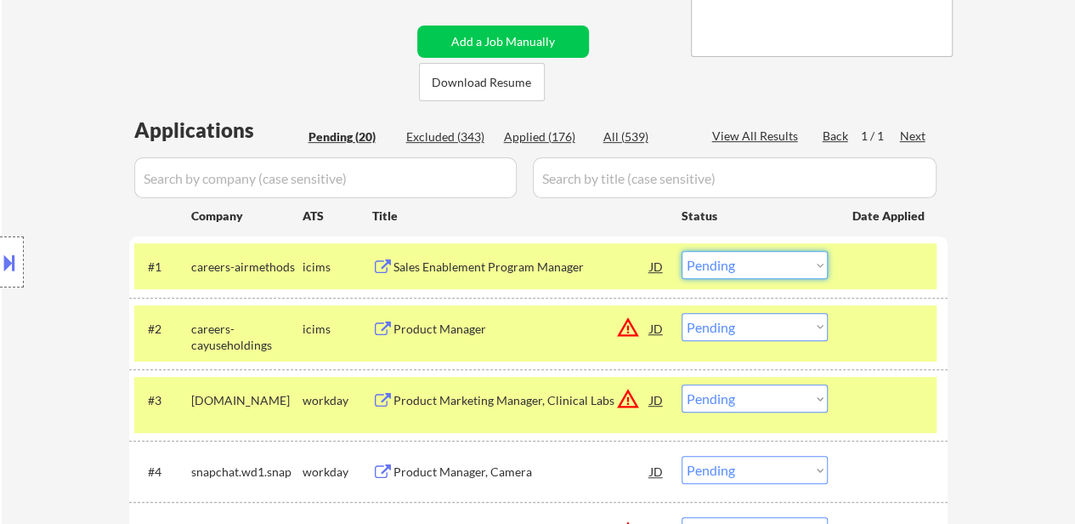
click at [718, 264] on select "Choose an option... Pending Applied Excluded (Questions) Excluded (Expired) Exc…" at bounding box center [755, 265] width 146 height 28
click at [682, 251] on select "Choose an option... Pending Applied Excluded (Questions) Excluded (Expired) Exc…" at bounding box center [755, 265] width 146 height 28
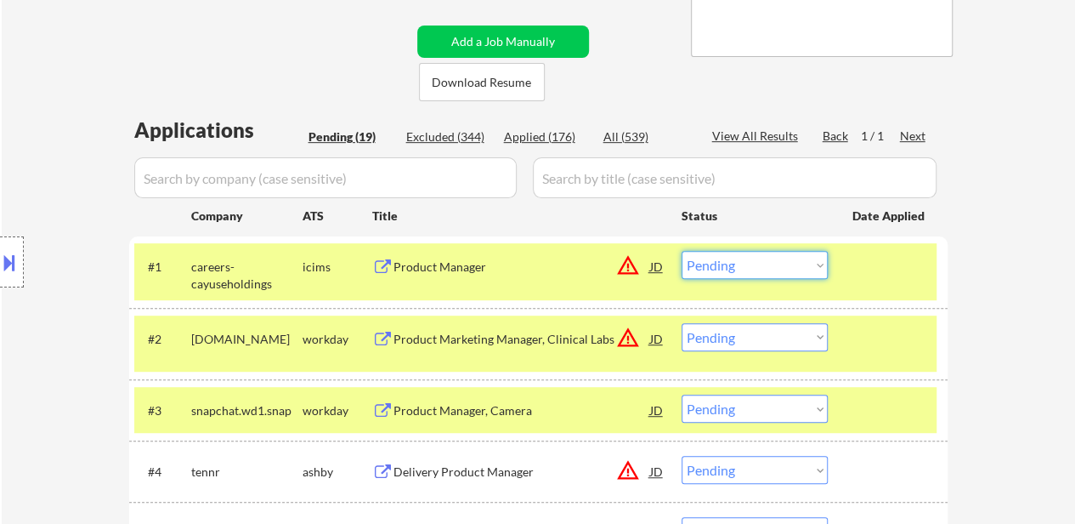
click at [772, 264] on select "Choose an option... Pending Applied Excluded (Questions) Excluded (Expired) Exc…" at bounding box center [755, 265] width 146 height 28
click at [682, 251] on select "Choose an option... Pending Applied Excluded (Questions) Excluded (Expired) Exc…" at bounding box center [755, 265] width 146 height 28
select select ""pending""
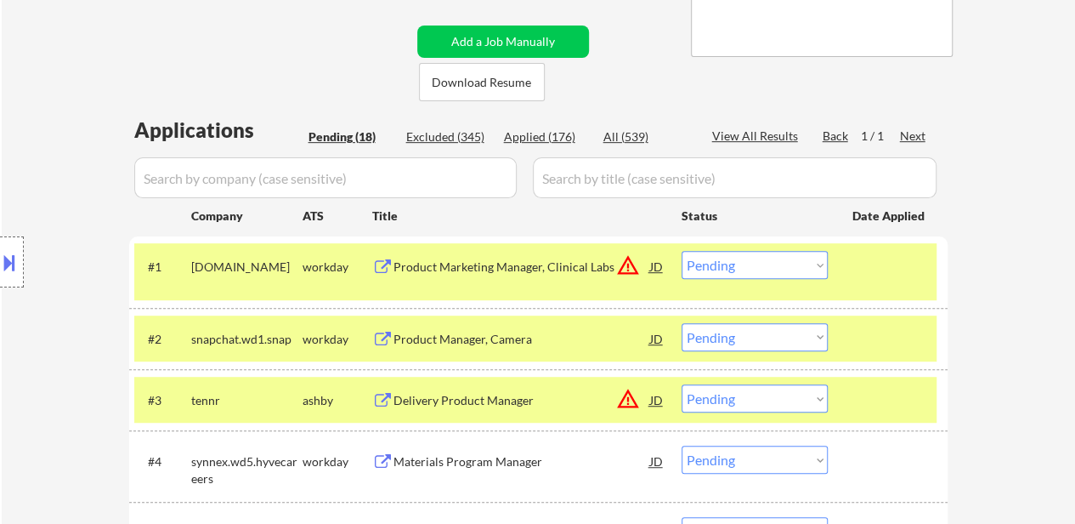
click at [912, 337] on div at bounding box center [890, 338] width 75 height 31
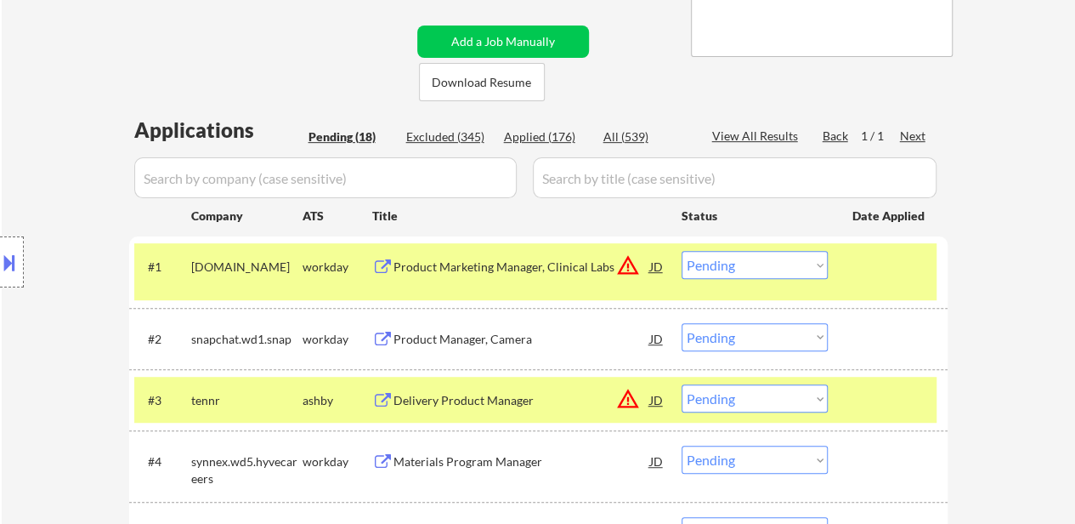
click at [870, 400] on div at bounding box center [890, 399] width 75 height 31
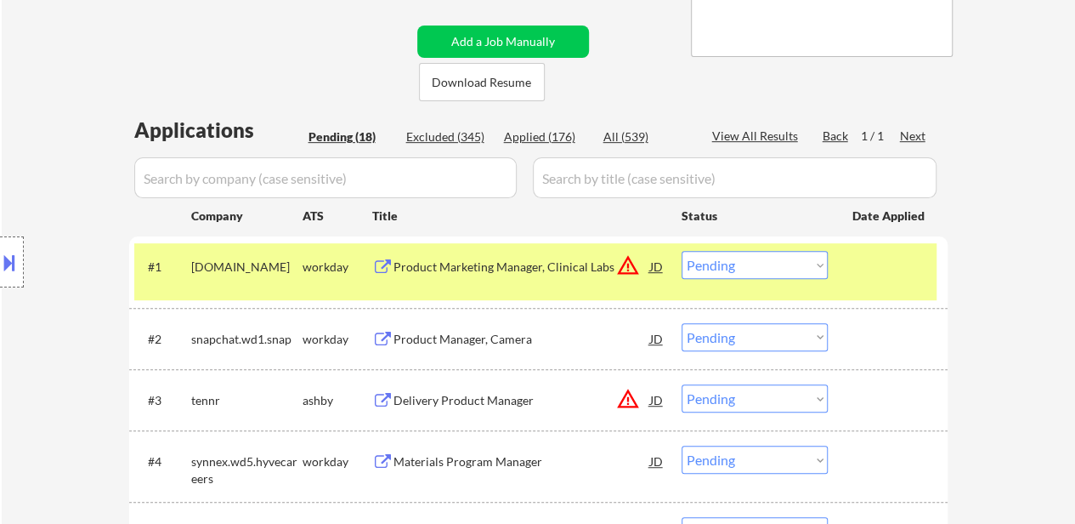
click at [484, 342] on div "Product Manager, Camera" at bounding box center [522, 339] width 257 height 17
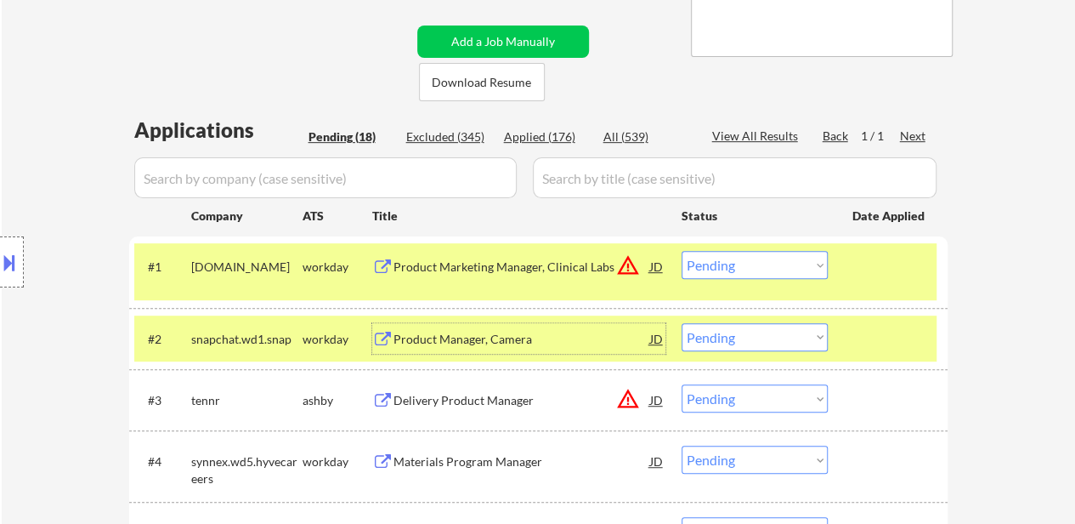
click at [474, 403] on div "Delivery Product Manager" at bounding box center [522, 400] width 257 height 17
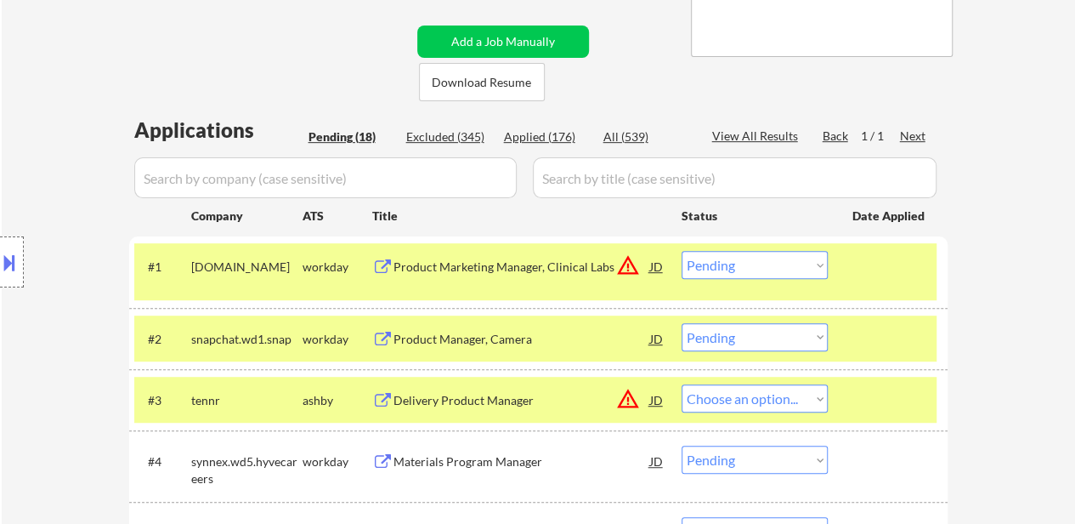
select select ""pending""
select select ""PLACEHOLDER_1427118222253""
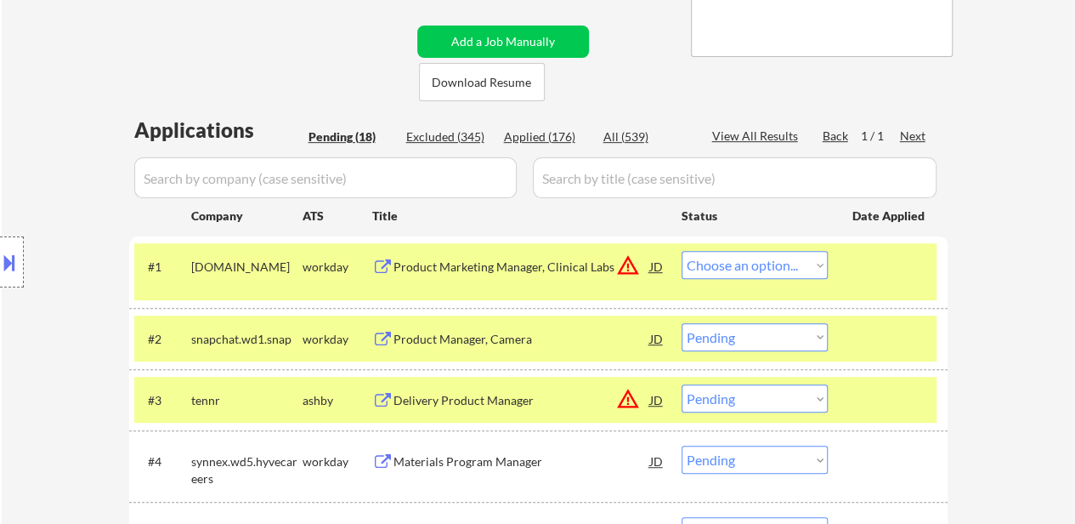
select select ""PLACEHOLDER_1427118222253""
select select ""pending""
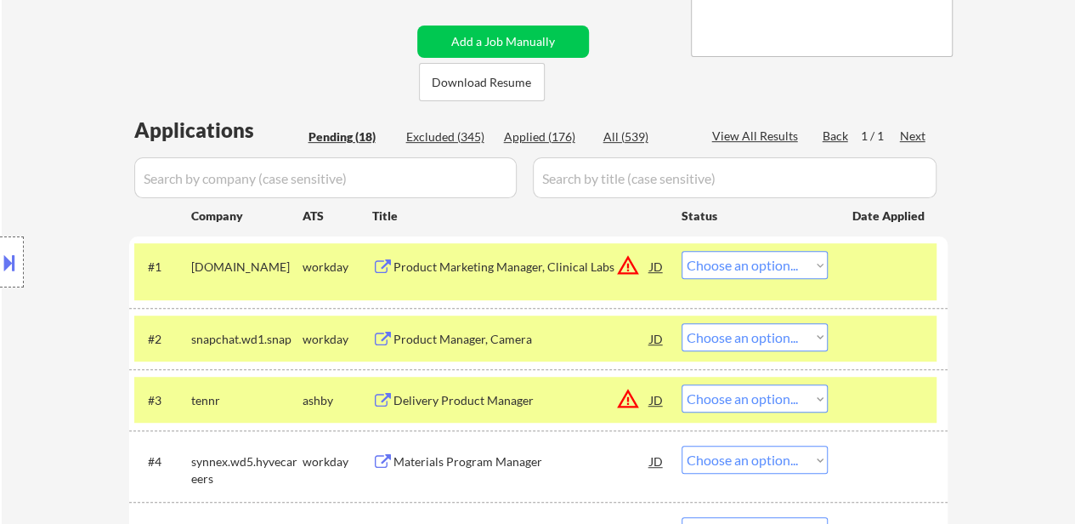
select select ""pending""
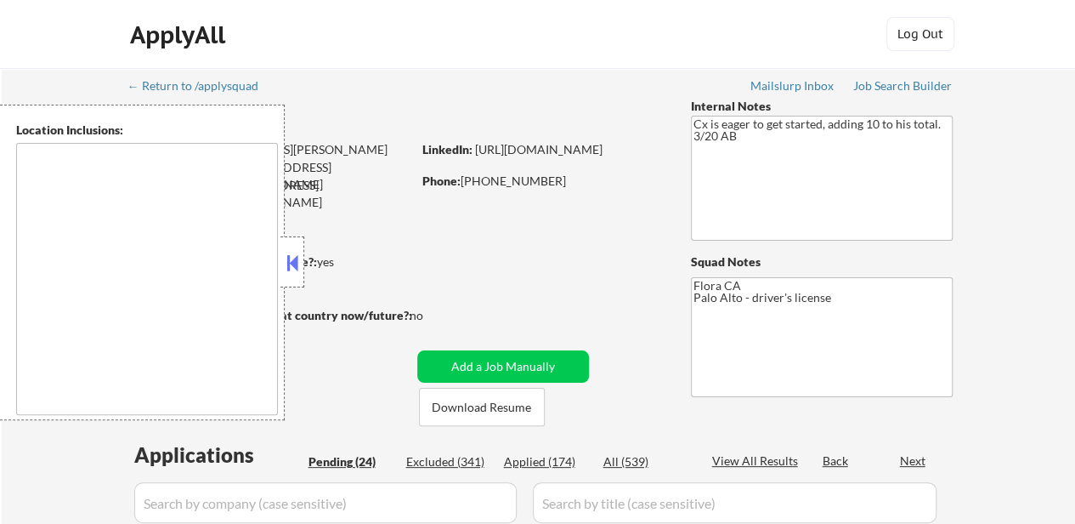
select select ""pending""
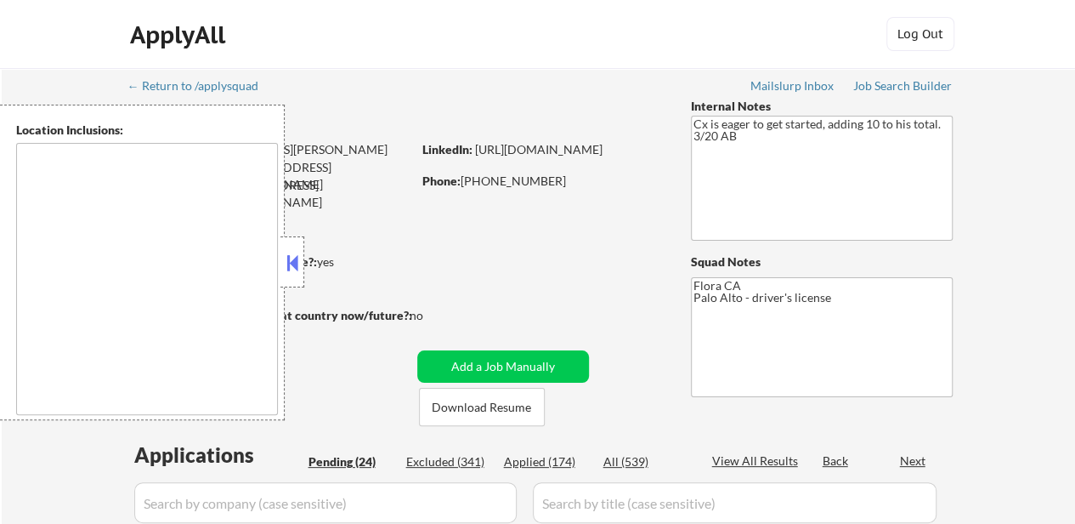
select select ""pending""
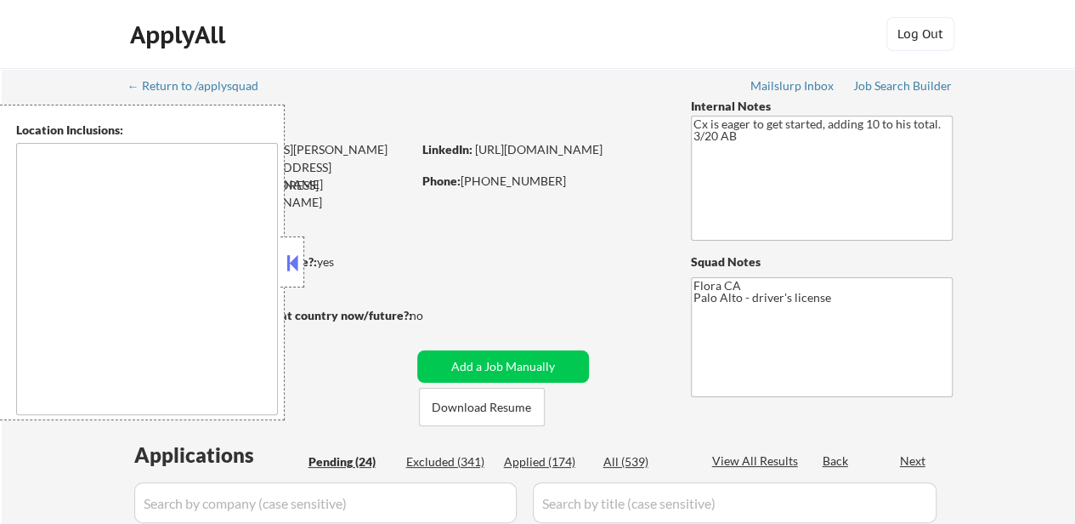
select select ""pending""
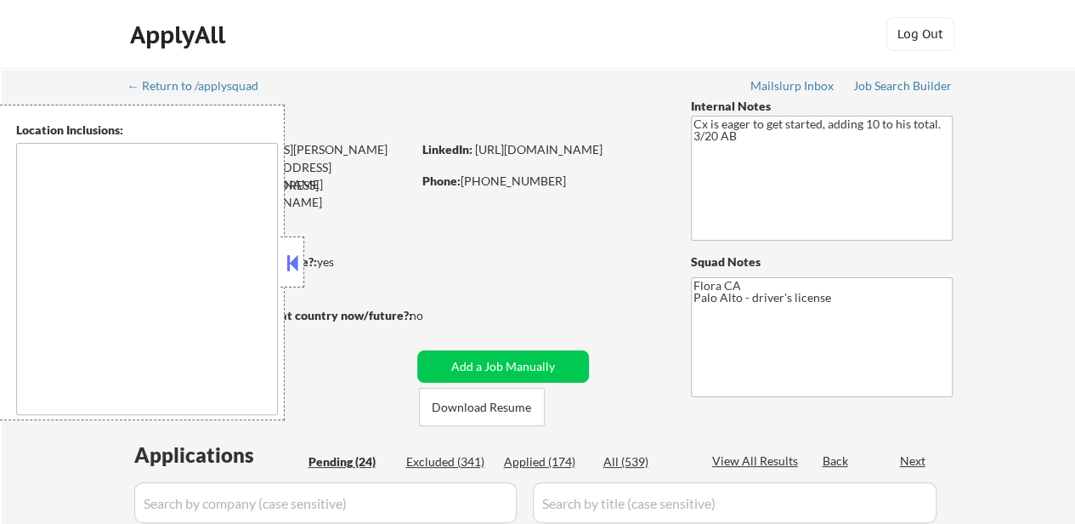
select select ""pending""
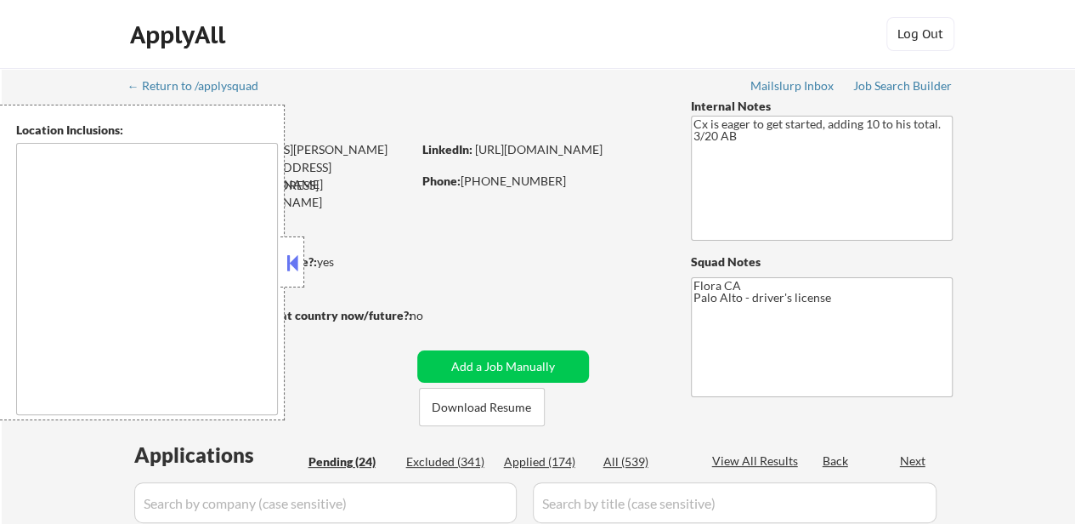
select select ""pending""
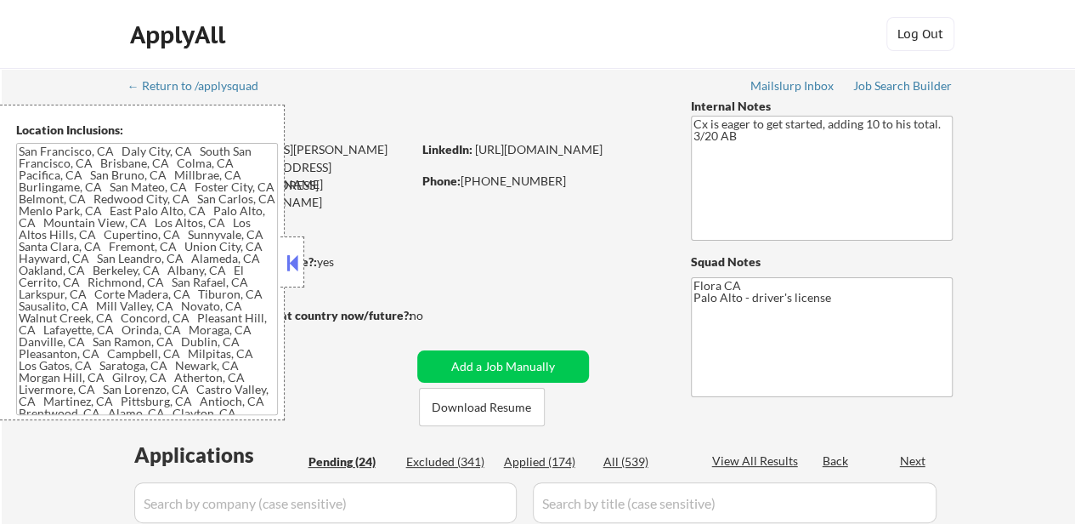
type textarea "[GEOGRAPHIC_DATA], [GEOGRAPHIC_DATA] [GEOGRAPHIC_DATA], [GEOGRAPHIC_DATA] [GEOG…"
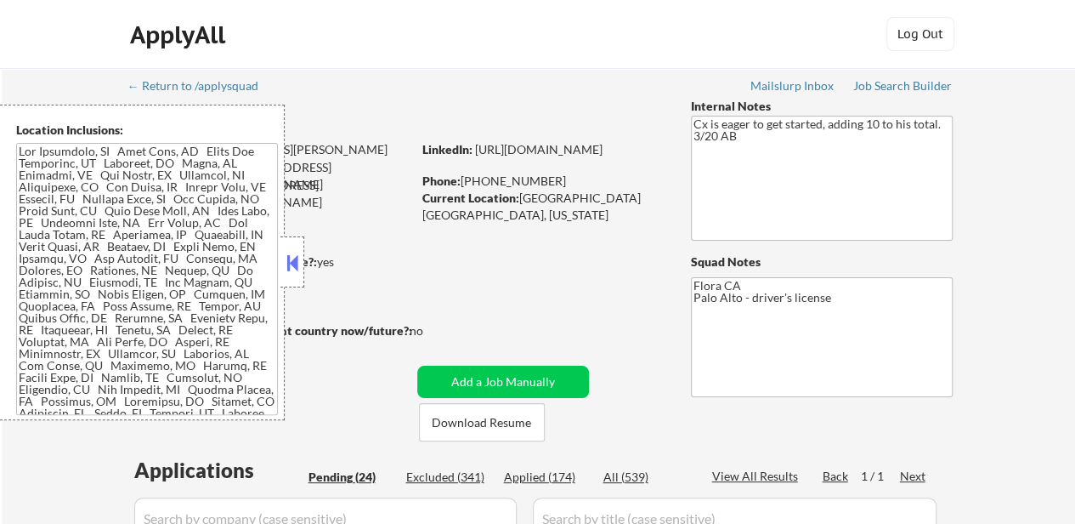
click at [547, 477] on div "Applied (174)" at bounding box center [546, 476] width 85 height 17
select select ""applied""
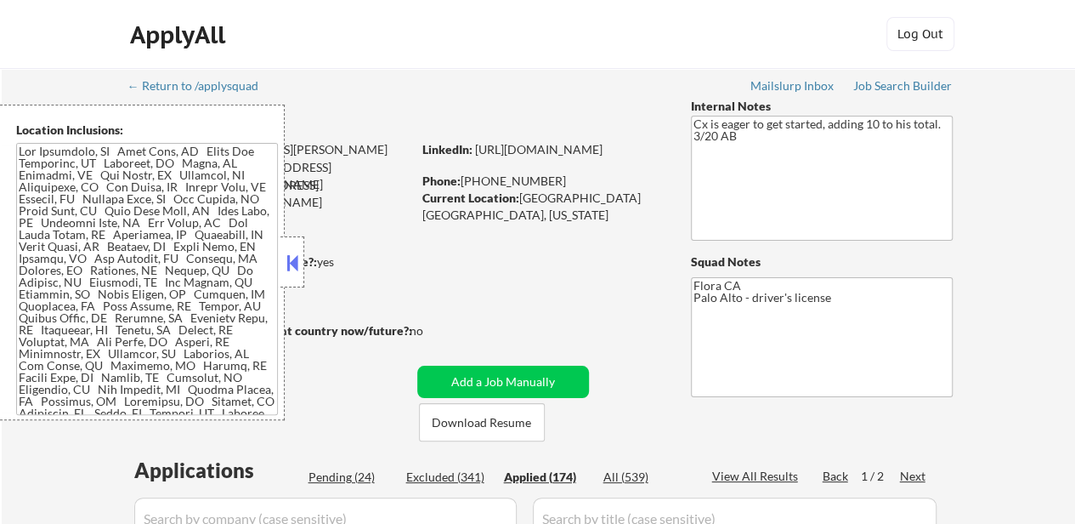
select select ""applied""
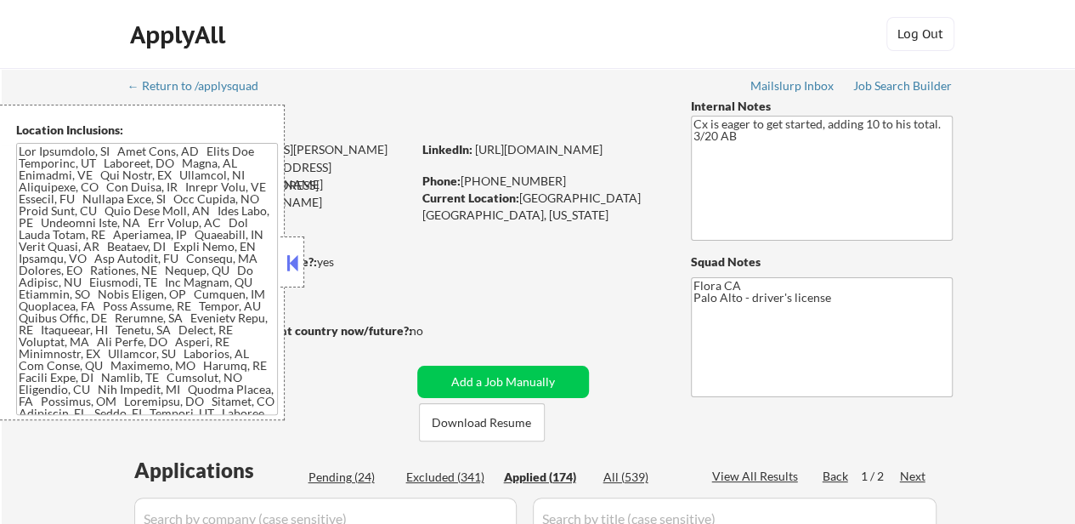
select select ""applied""
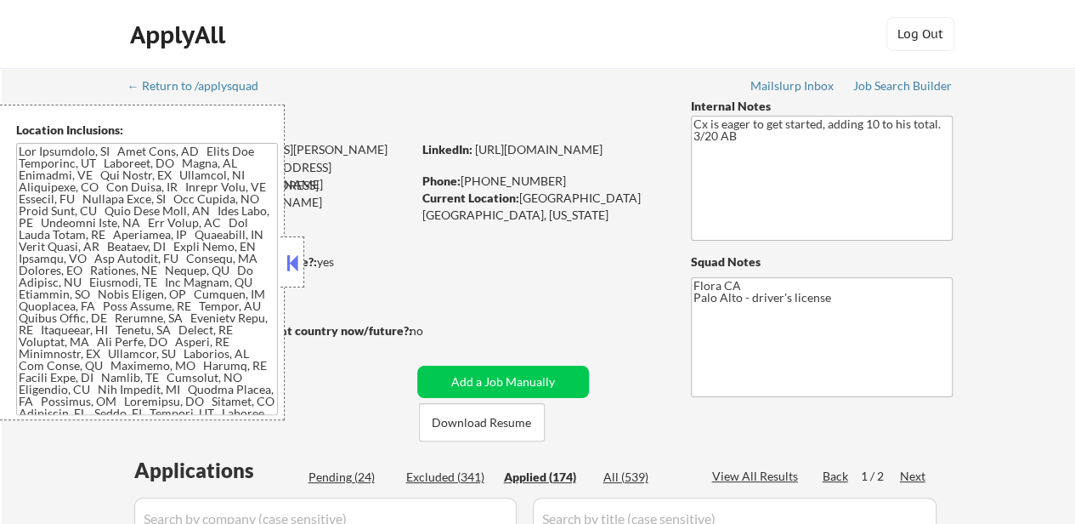
select select ""applied""
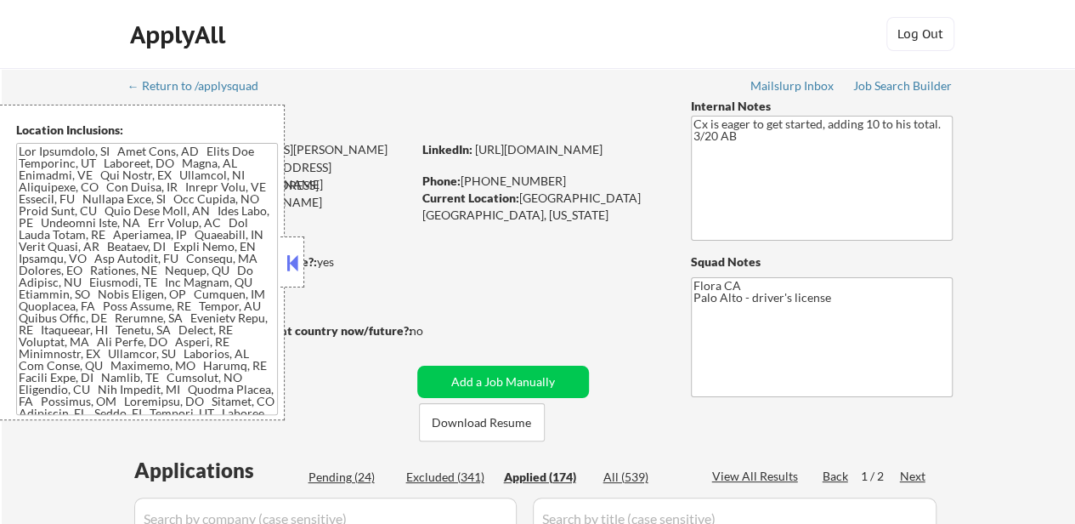
select select ""applied""
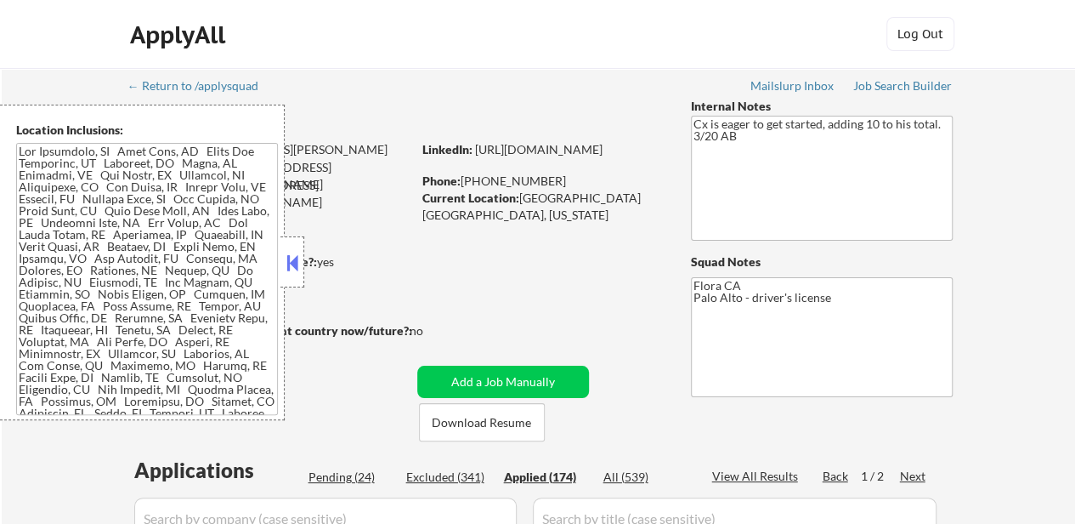
select select ""applied""
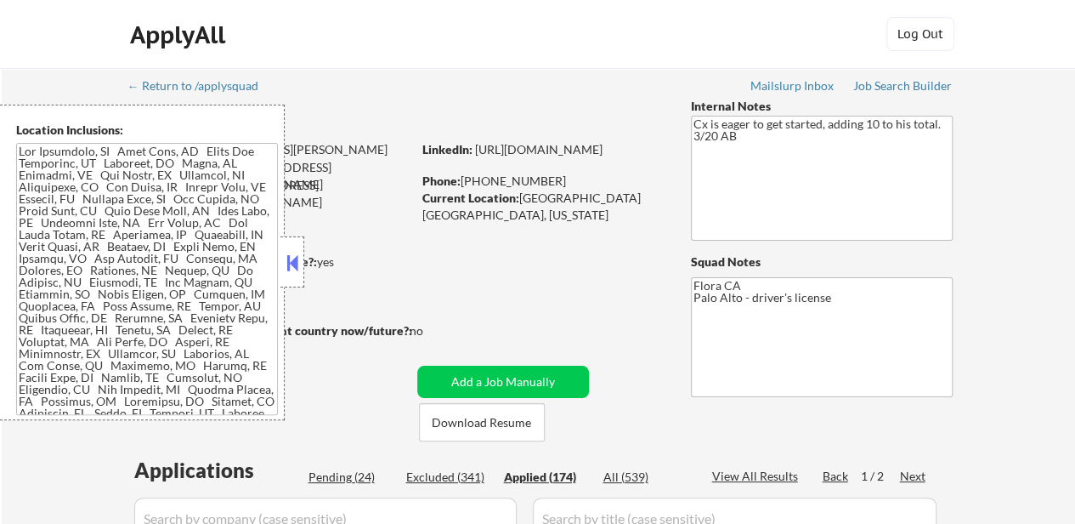
select select ""applied""
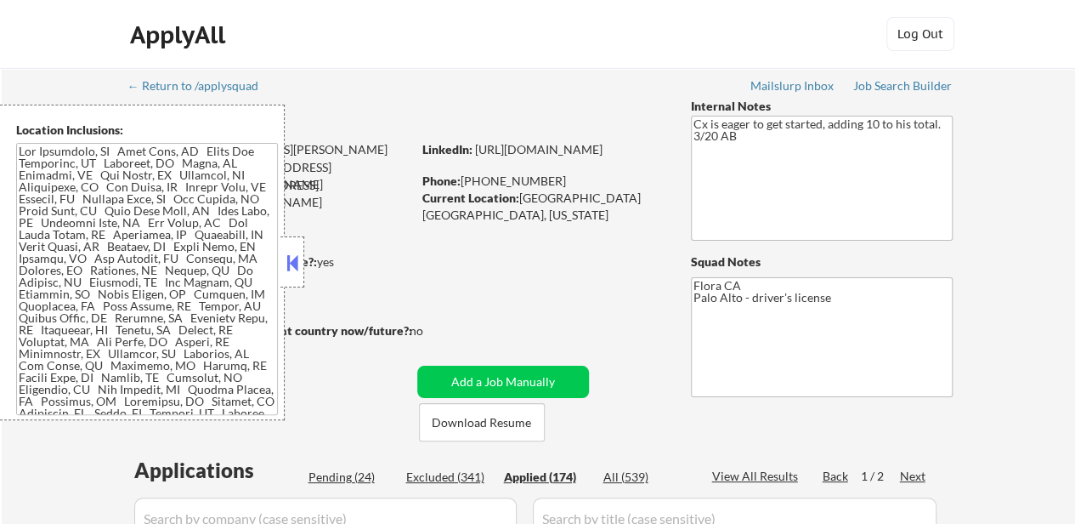
select select ""applied""
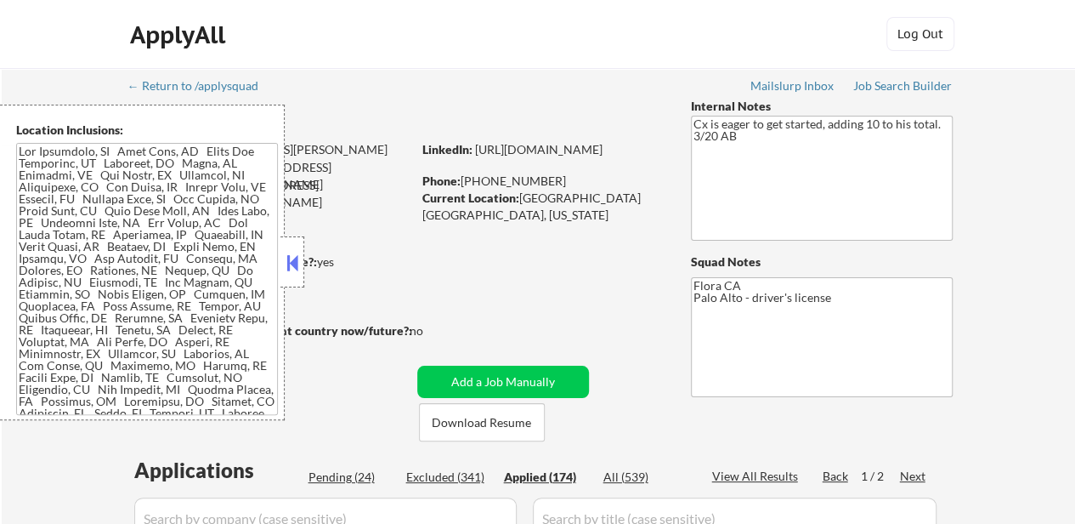
select select ""applied""
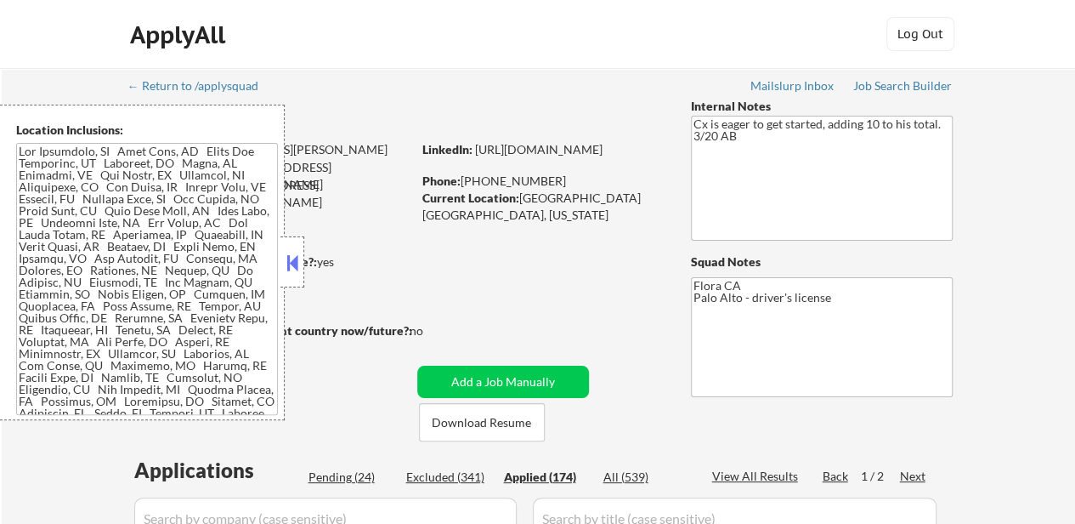
select select ""applied""
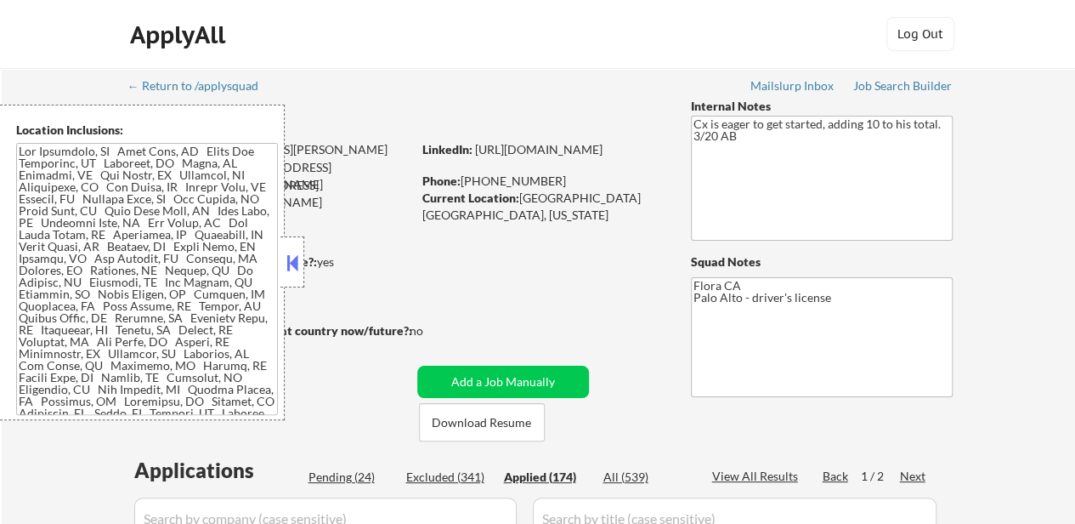
select select ""applied""
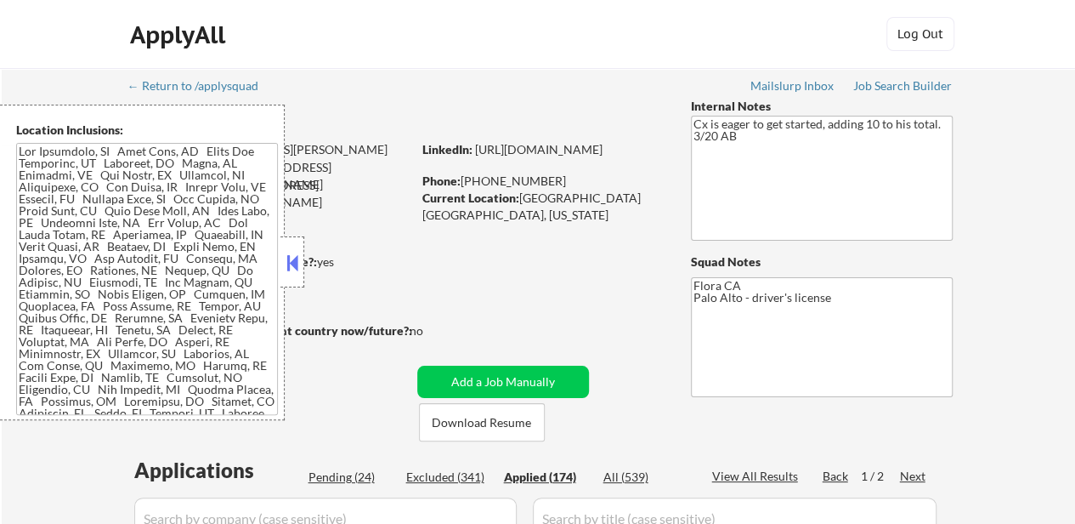
select select ""applied""
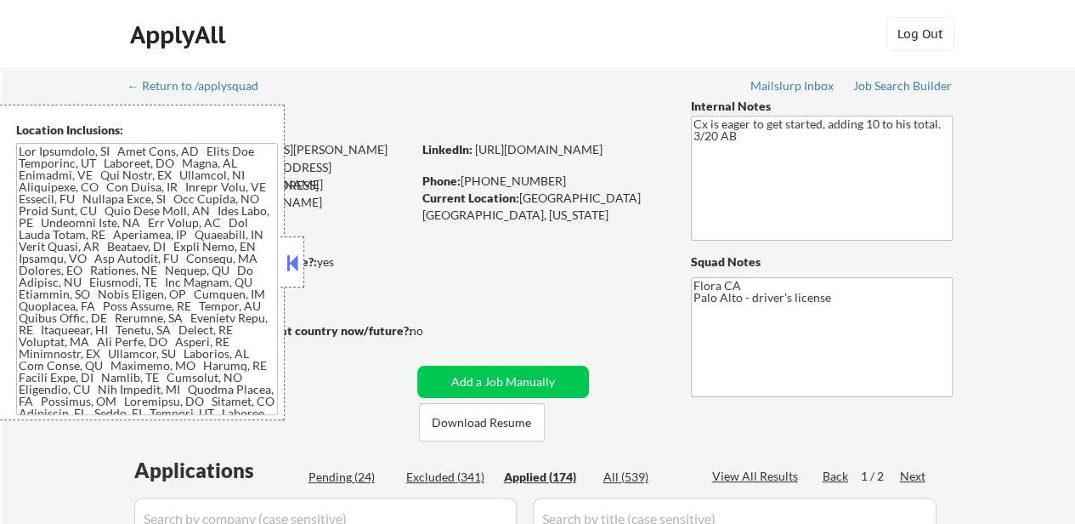
select select ""applied""
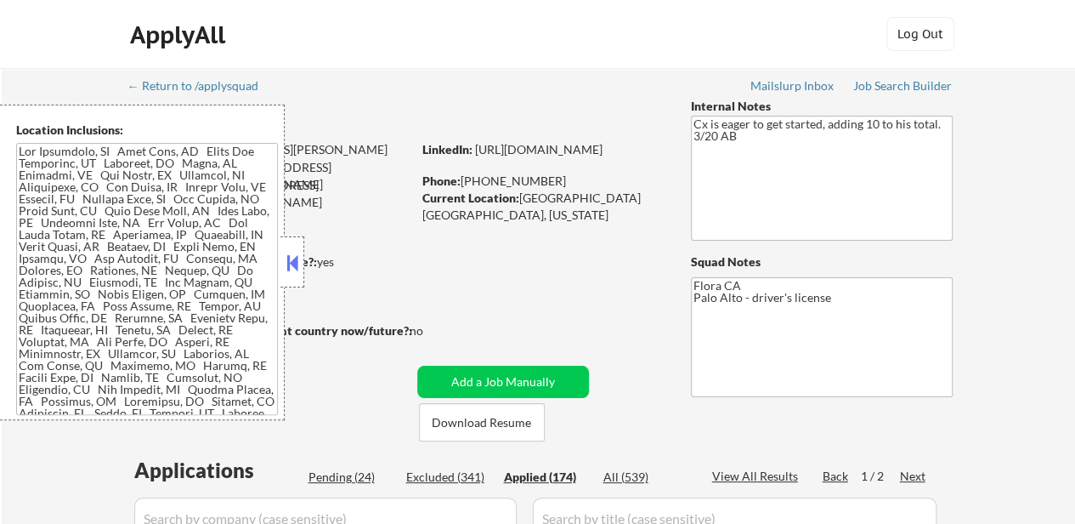
select select ""applied""
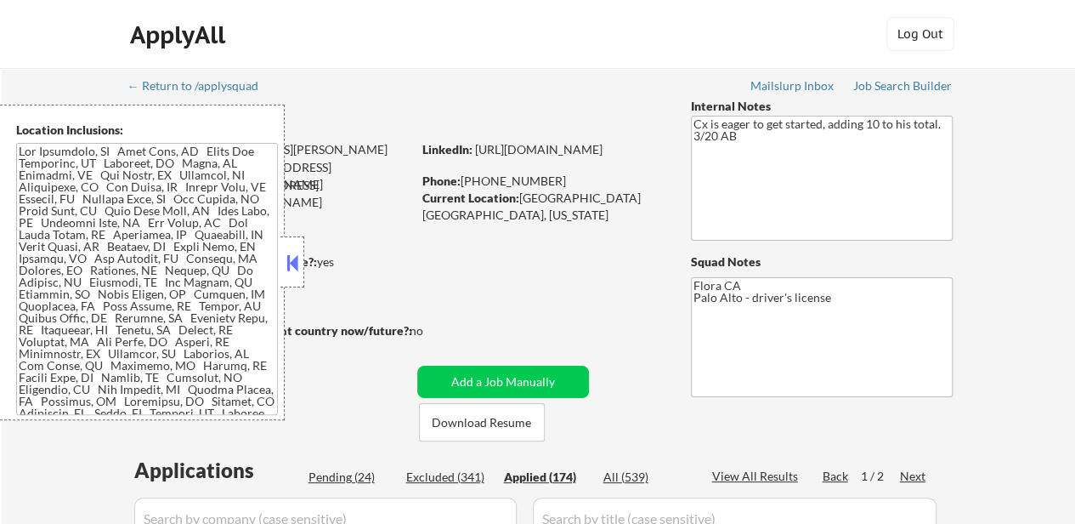
select select ""applied""
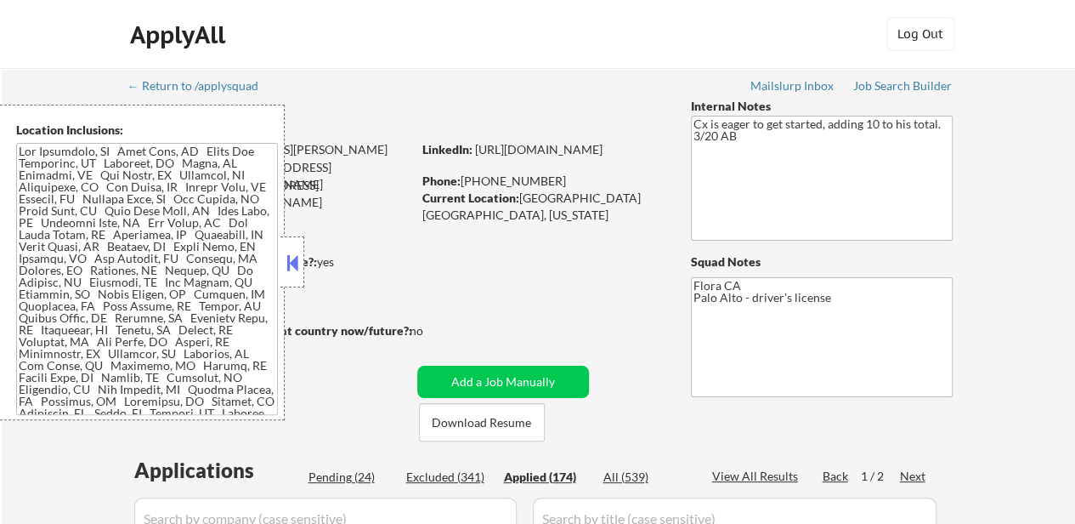
select select ""applied""
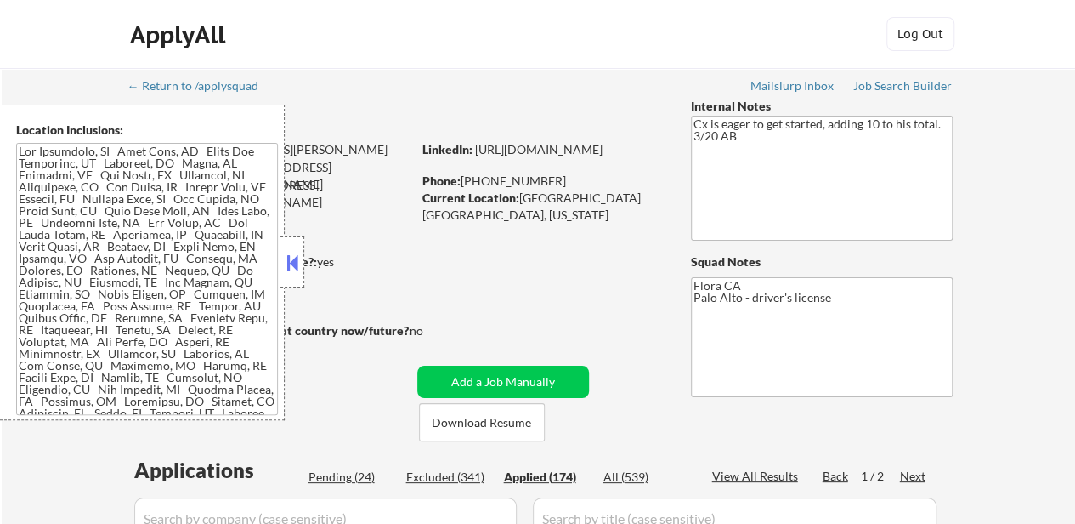
select select ""applied""
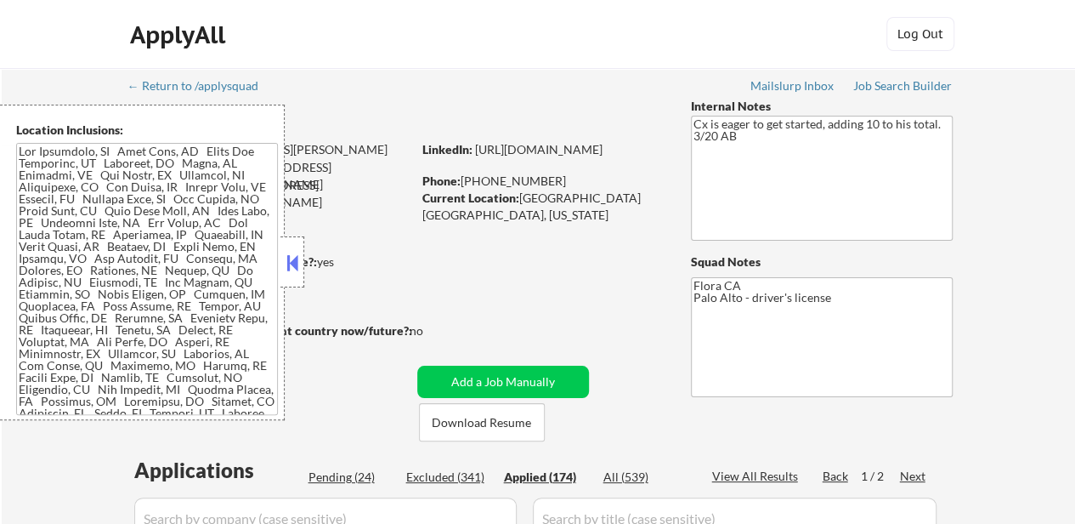
select select ""applied""
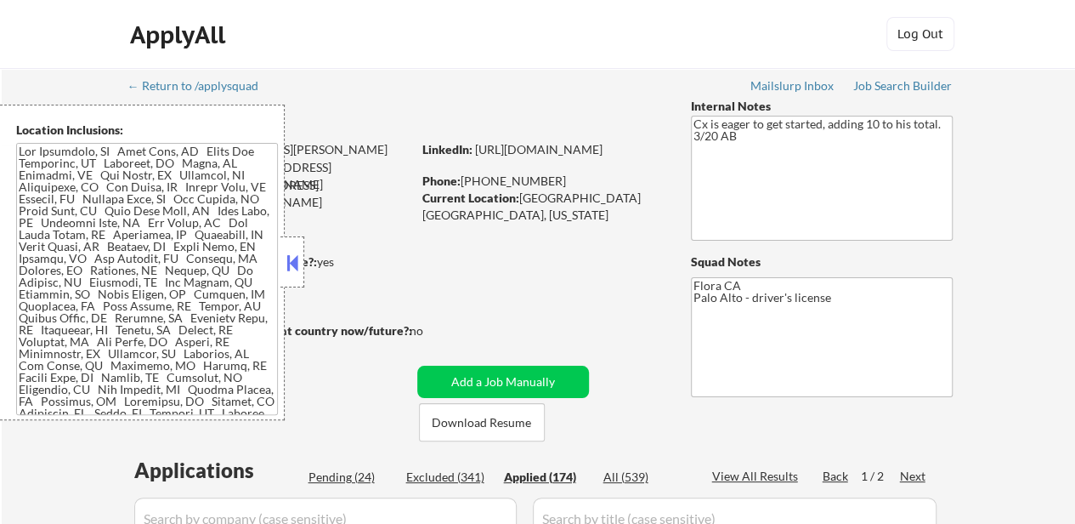
select select ""applied""
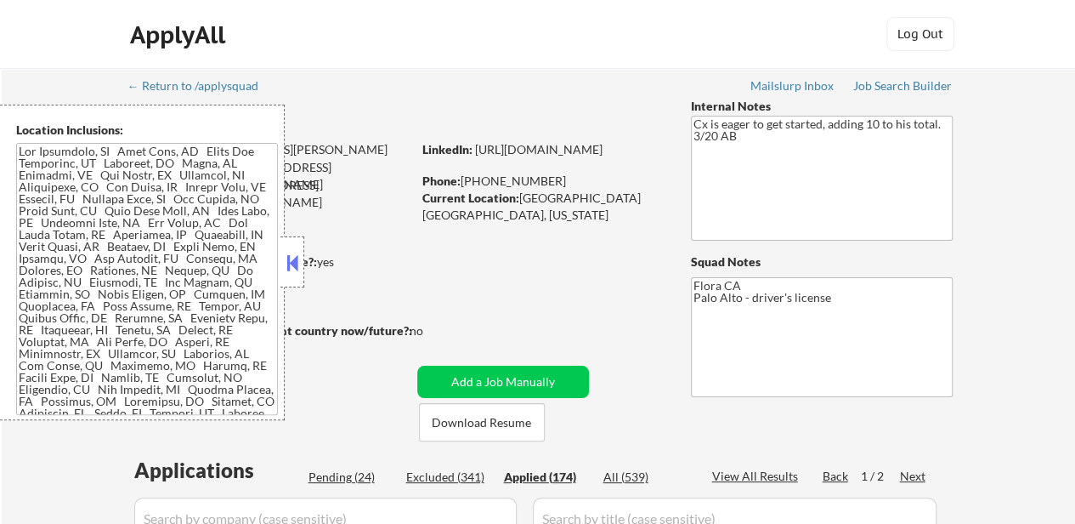
select select ""applied""
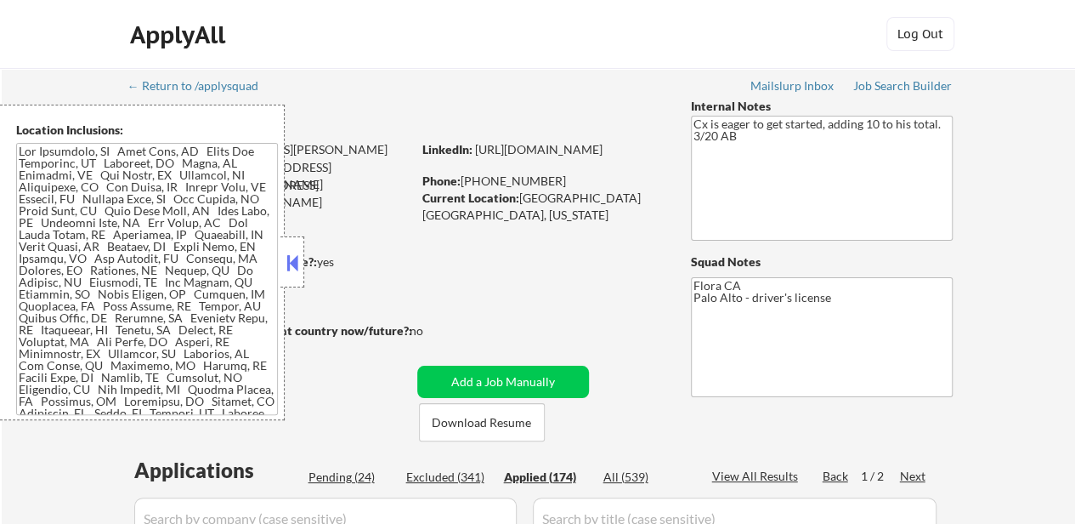
select select ""applied""
